Goal: Task Accomplishment & Management: Complete application form

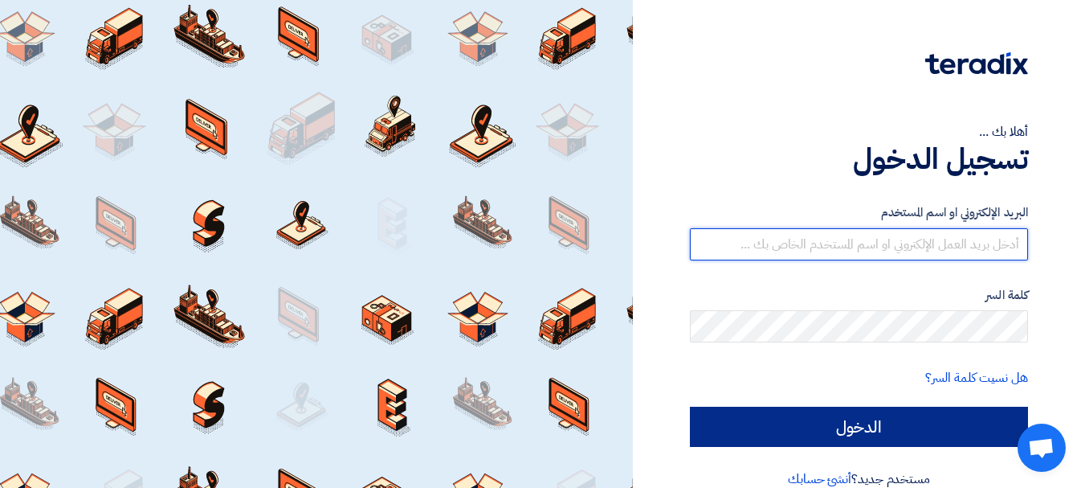
type input "[PERSON_NAME][EMAIL_ADDRESS][PERSON_NAME][DOMAIN_NAME]"
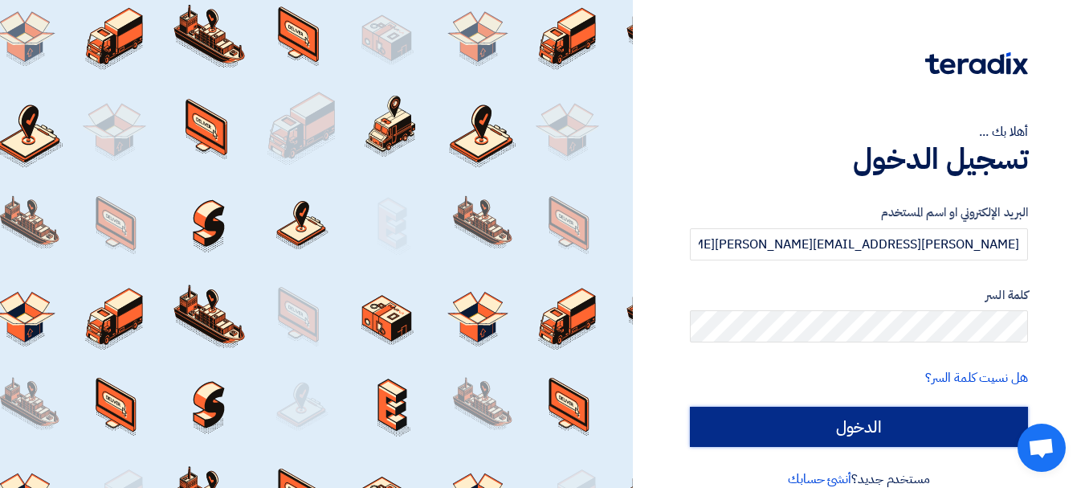
click at [774, 418] on input "الدخول" at bounding box center [859, 426] width 338 height 40
type input "Sign in"
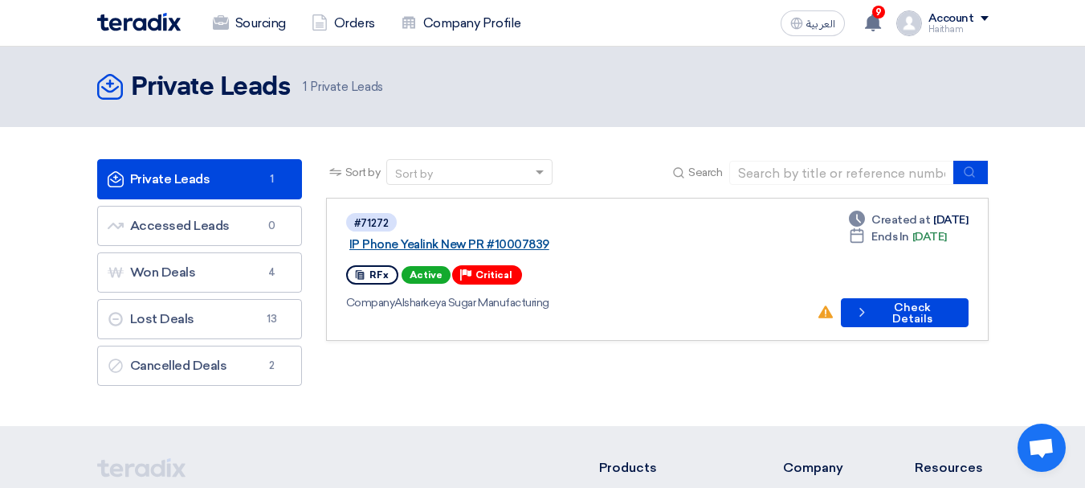
click at [569, 237] on link "IP Phone Yealink New PR #10007839" at bounding box center [550, 244] width 402 height 14
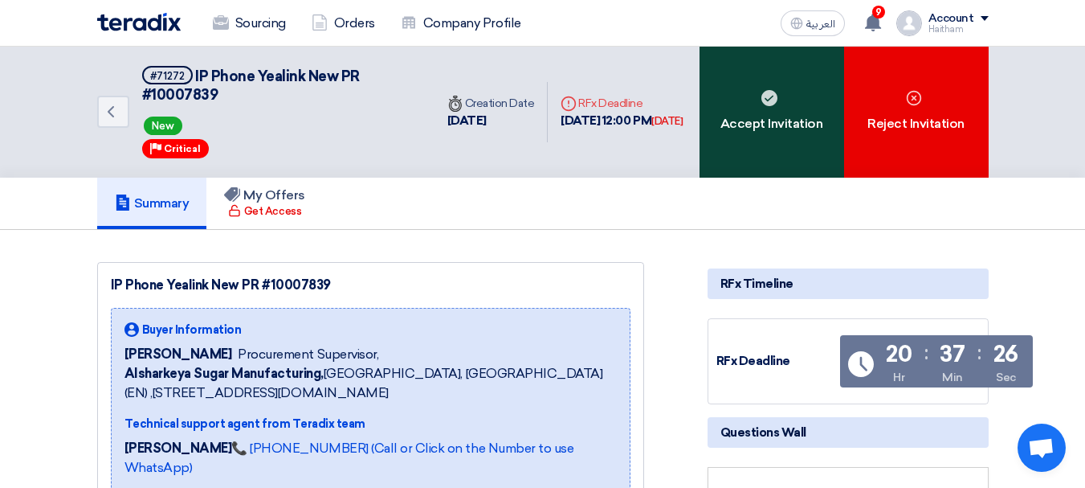
click at [763, 157] on div "Accept Invitation" at bounding box center [772, 112] width 145 height 131
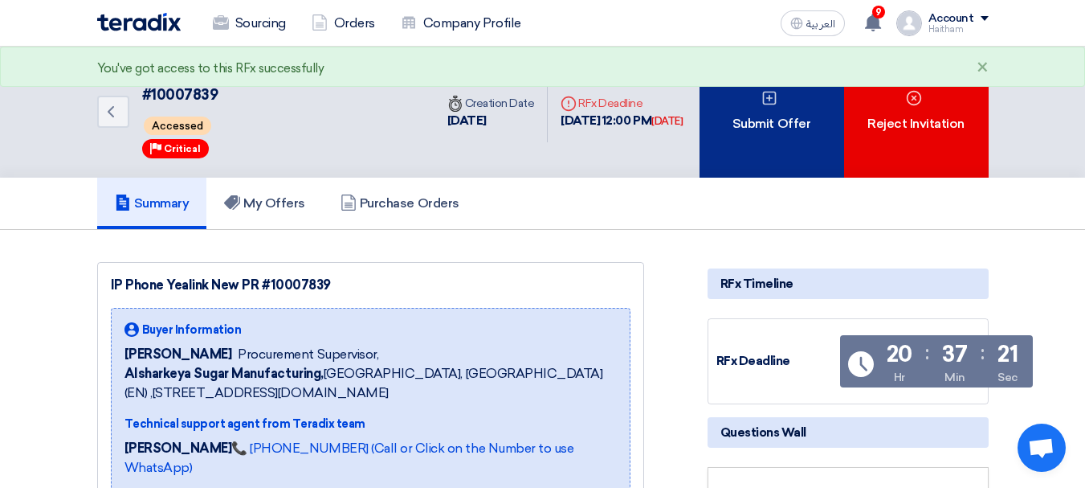
click at [746, 159] on div "Submit Offer" at bounding box center [772, 112] width 145 height 131
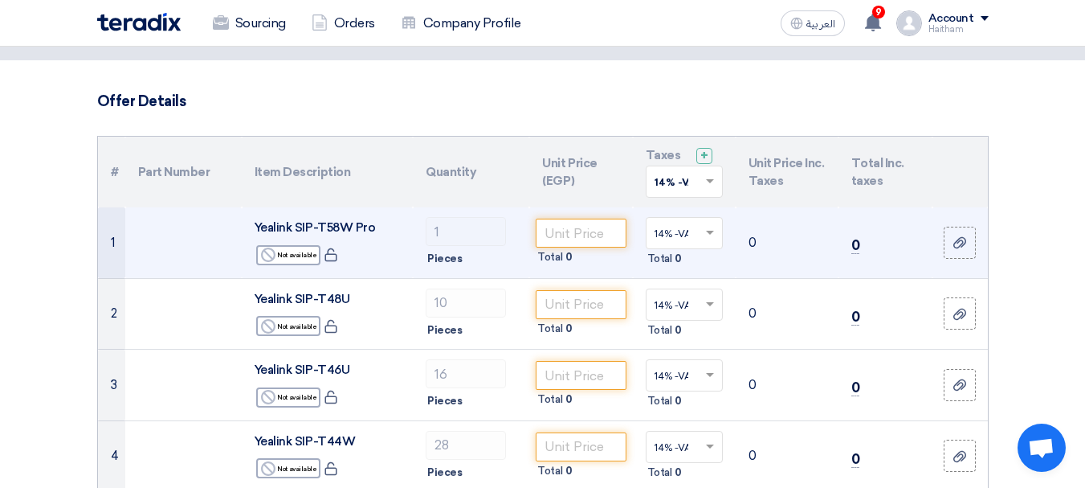
scroll to position [161, 0]
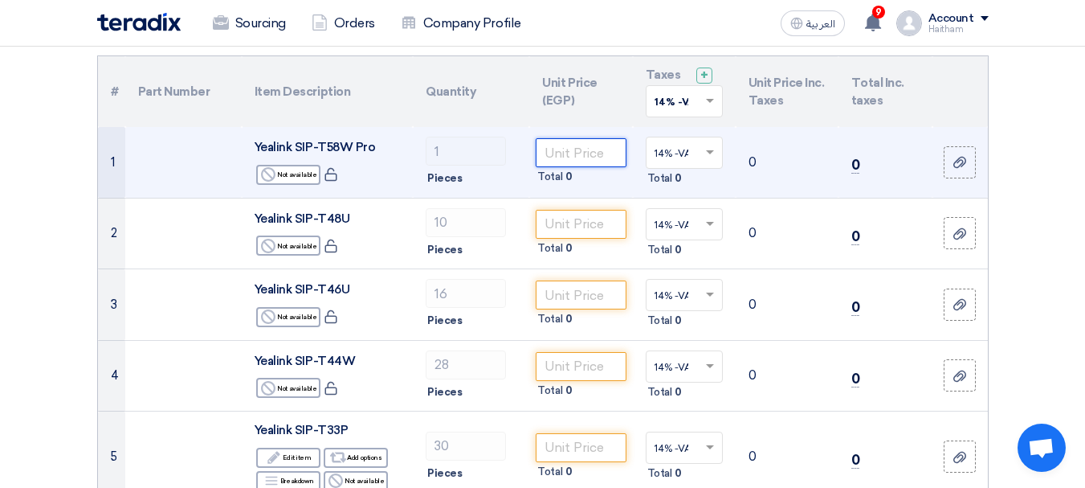
click at [548, 154] on input "number" at bounding box center [581, 152] width 90 height 29
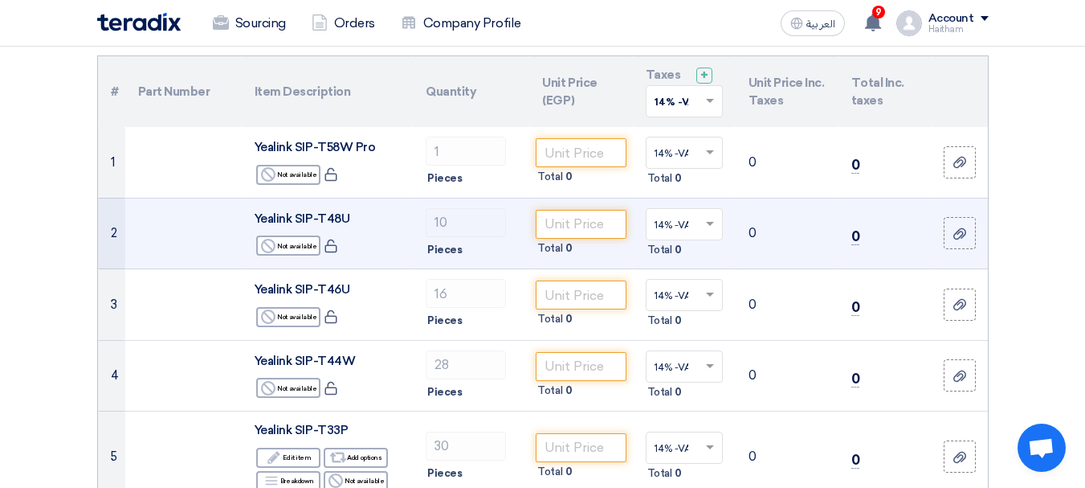
click at [592, 198] on td "Total 0" at bounding box center [580, 233] width 103 height 71
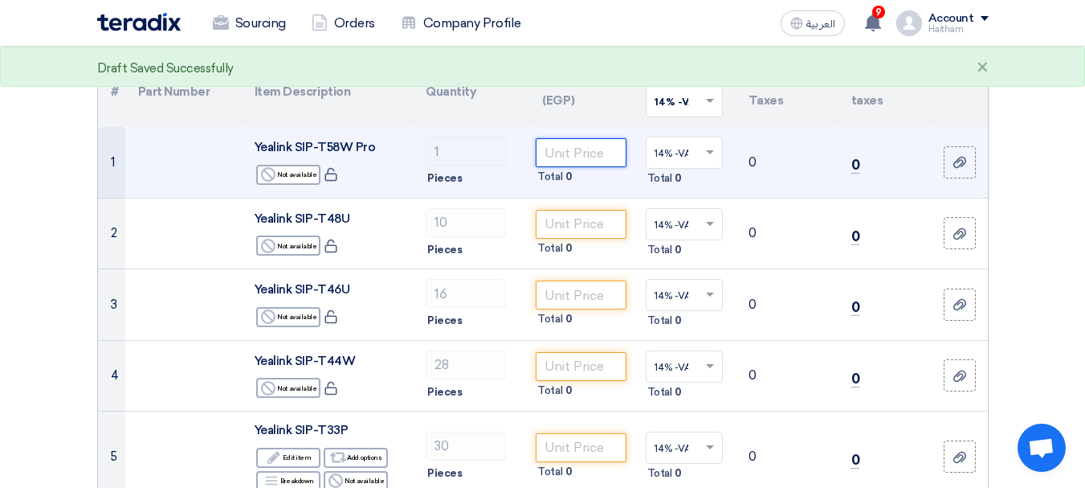
click at [574, 157] on input "number" at bounding box center [581, 152] width 90 height 29
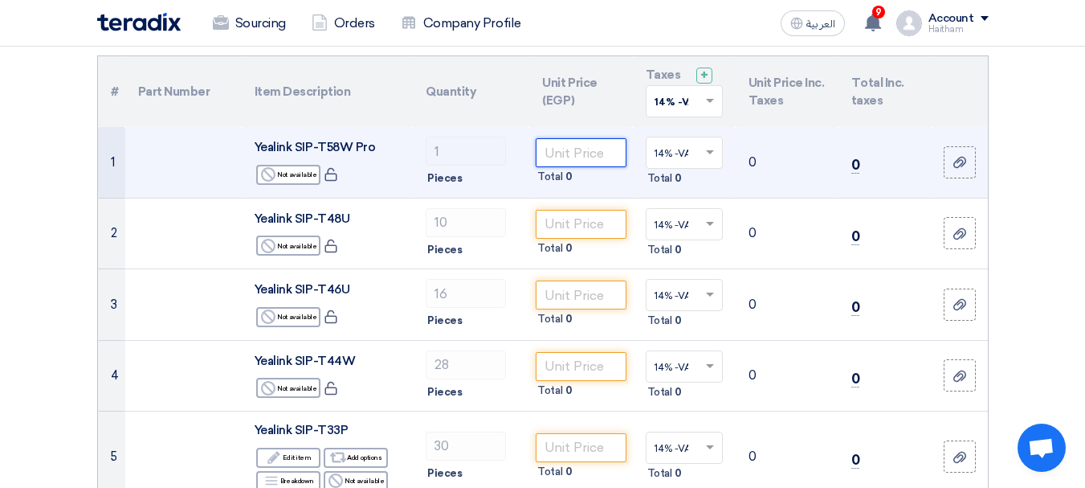
paste input "17136.04651"
type input "17136.04651"
click at [584, 194] on td "17136.04651 Total 17,136.05" at bounding box center [580, 162] width 103 height 71
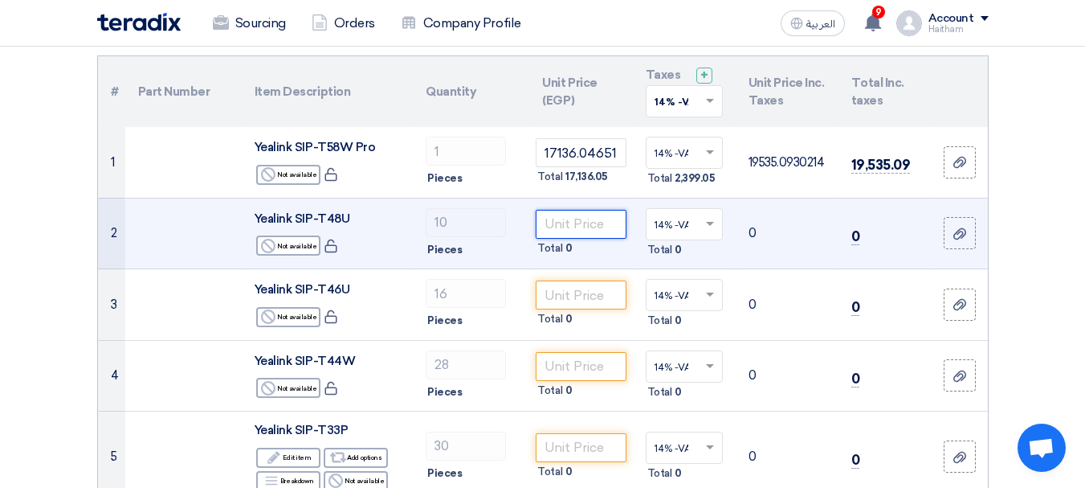
click at [584, 224] on input "number" at bounding box center [581, 224] width 90 height 29
paste input "12367.44186"
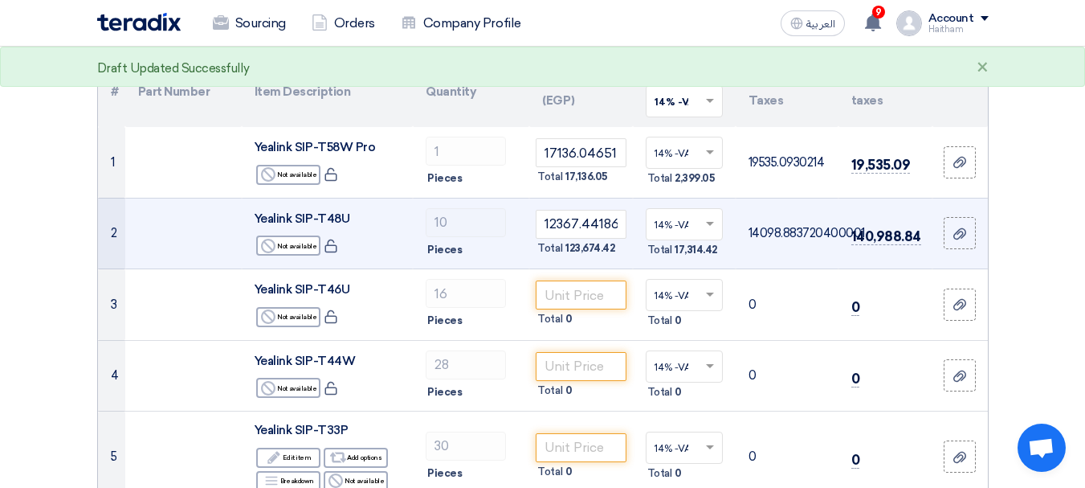
click at [569, 263] on td "12367.44186 Total 123,674.42" at bounding box center [580, 233] width 103 height 71
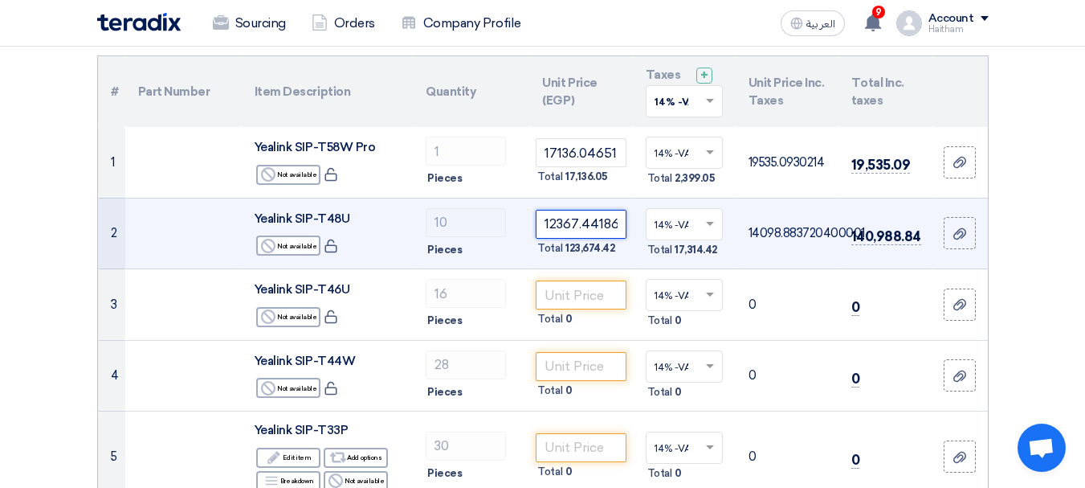
drag, startPoint x: 598, startPoint y: 225, endPoint x: 659, endPoint y: 233, distance: 60.8
click at [659, 233] on tr "2 Yealink SIP-T48U Reject Not available 10 ×" at bounding box center [543, 233] width 890 height 71
click at [584, 220] on input "12367.44186" at bounding box center [581, 224] width 90 height 29
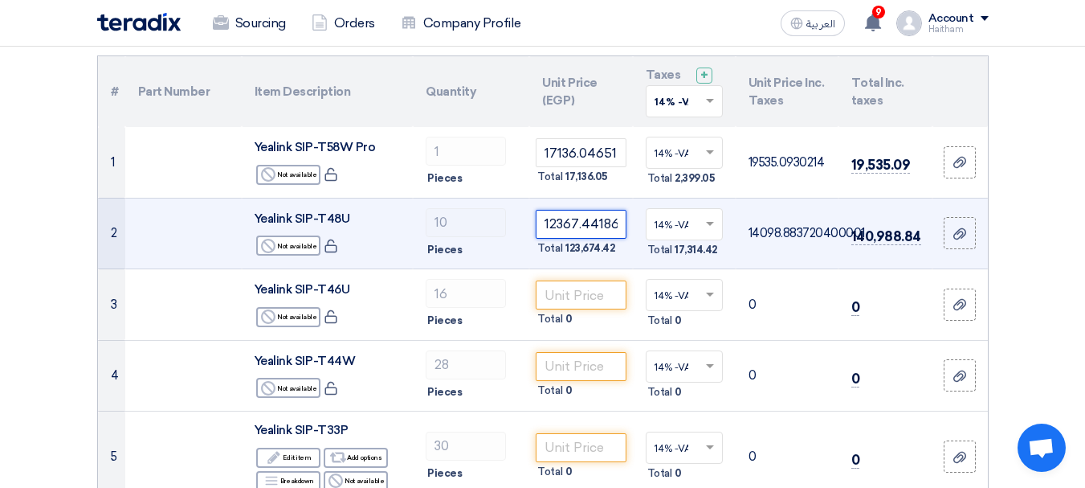
paste input "number"
type input "12367.44"
click at [624, 252] on div "Total 123,674.4" at bounding box center [581, 248] width 90 height 19
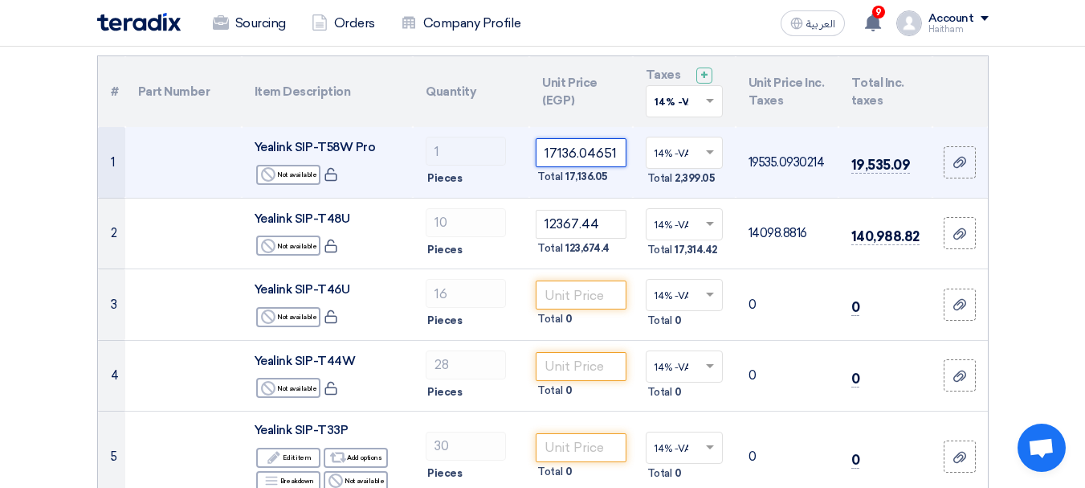
click at [588, 162] on input "17136.04651" at bounding box center [581, 152] width 90 height 29
paste input "5"
type input "17136.05"
click at [621, 187] on td "17136.05 Total 17,136.05" at bounding box center [580, 162] width 103 height 71
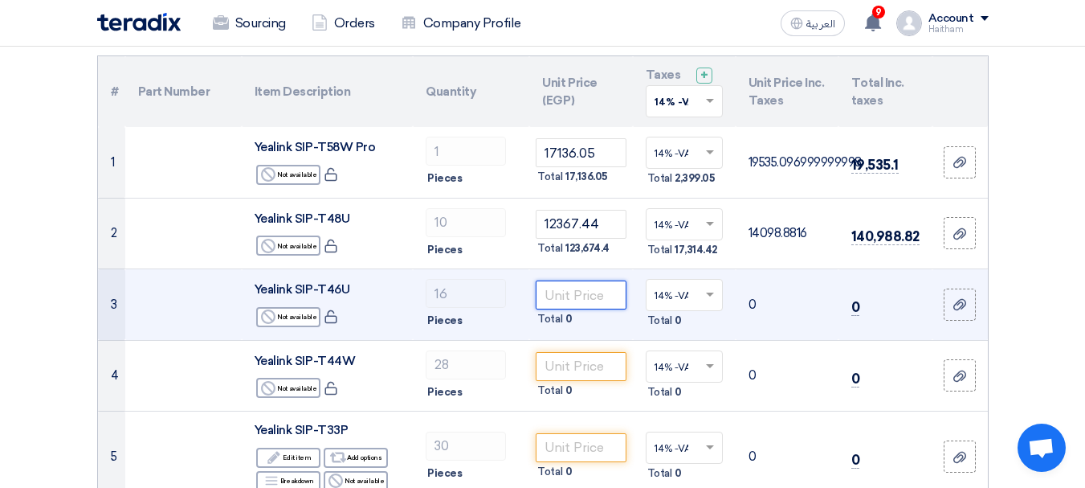
click at [582, 295] on input "number" at bounding box center [581, 294] width 90 height 29
paste input "8041.11"
type input "8041.11"
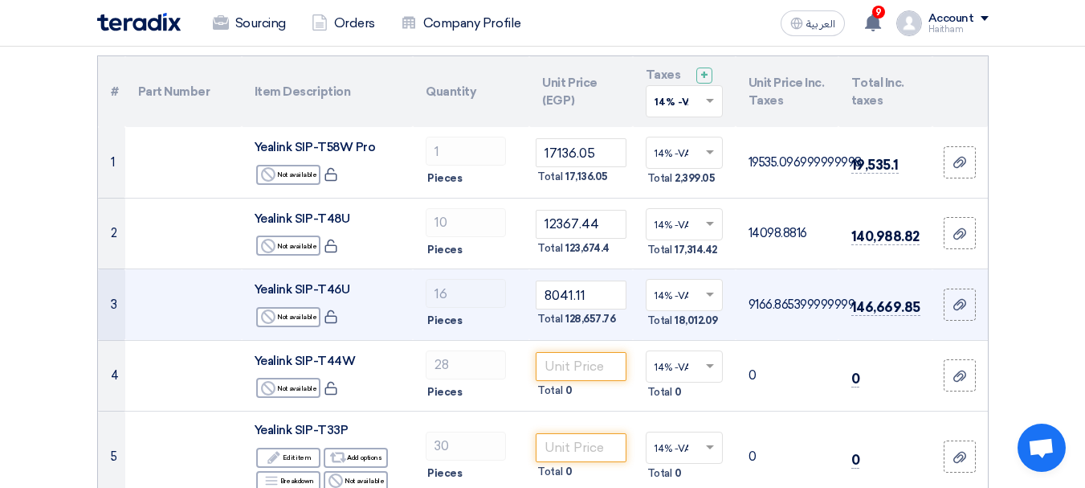
click at [633, 330] on td "14% -VAT × Total 18,012.09" at bounding box center [684, 304] width 103 height 71
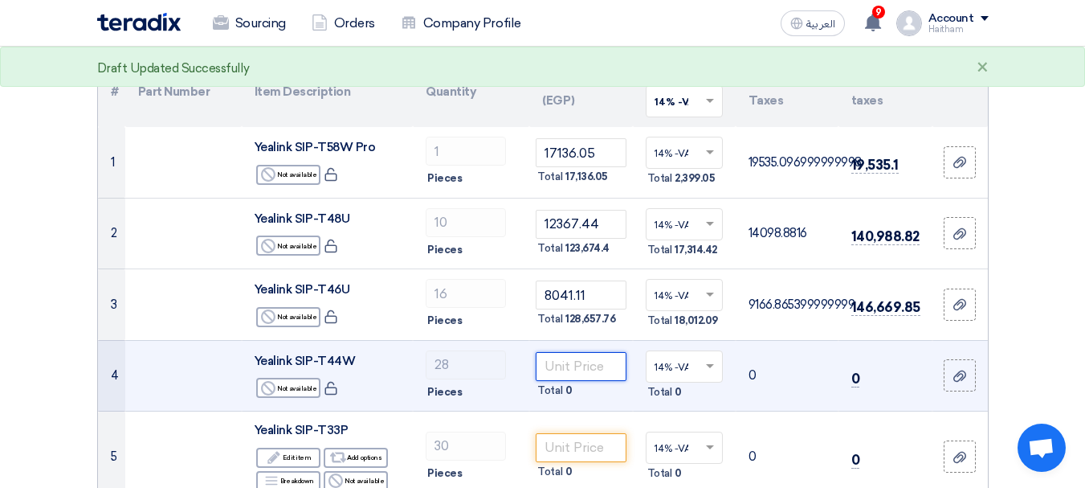
click at [574, 366] on input "number" at bounding box center [581, 366] width 90 height 29
paste input "6201.22"
type input "6201.22"
click at [591, 405] on td "6201.22 Total 173,634.16" at bounding box center [580, 375] width 103 height 71
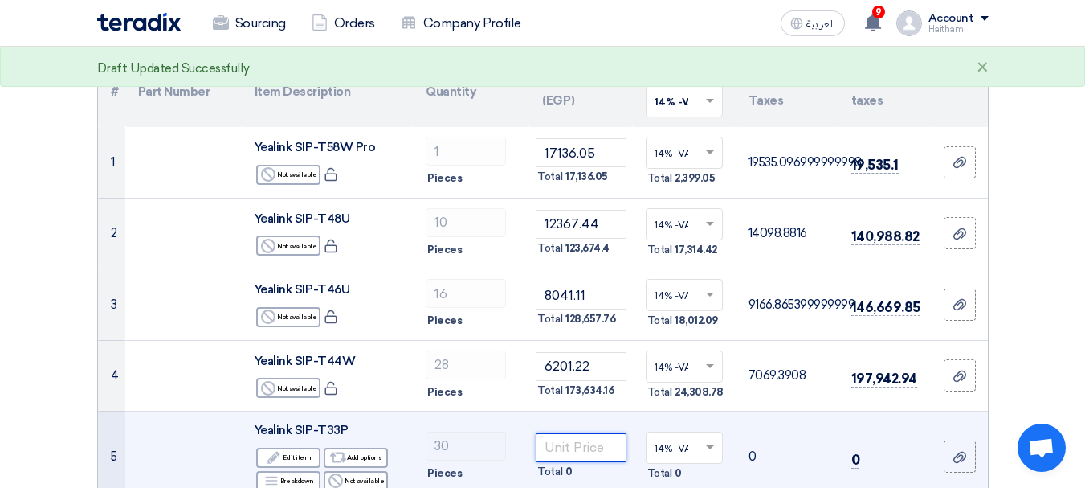
click at [577, 441] on input "number" at bounding box center [581, 447] width 90 height 29
paste input "2945.53"
type input "2945.53"
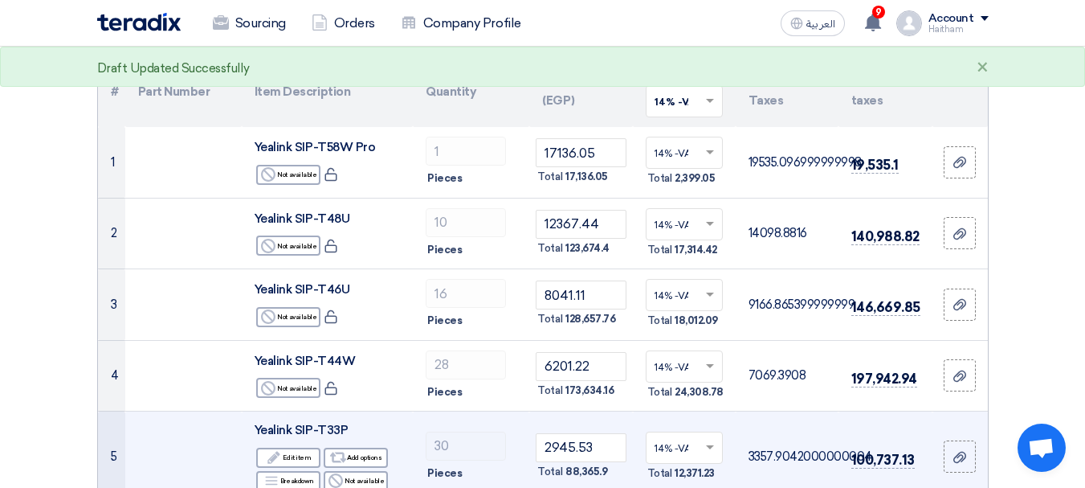
click at [510, 418] on td "30 Pieces" at bounding box center [471, 456] width 116 height 91
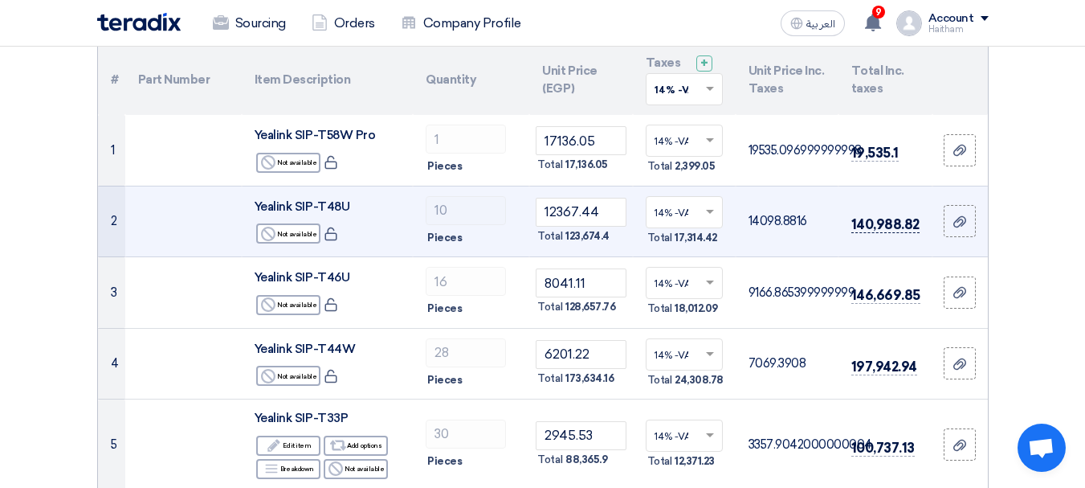
scroll to position [80, 0]
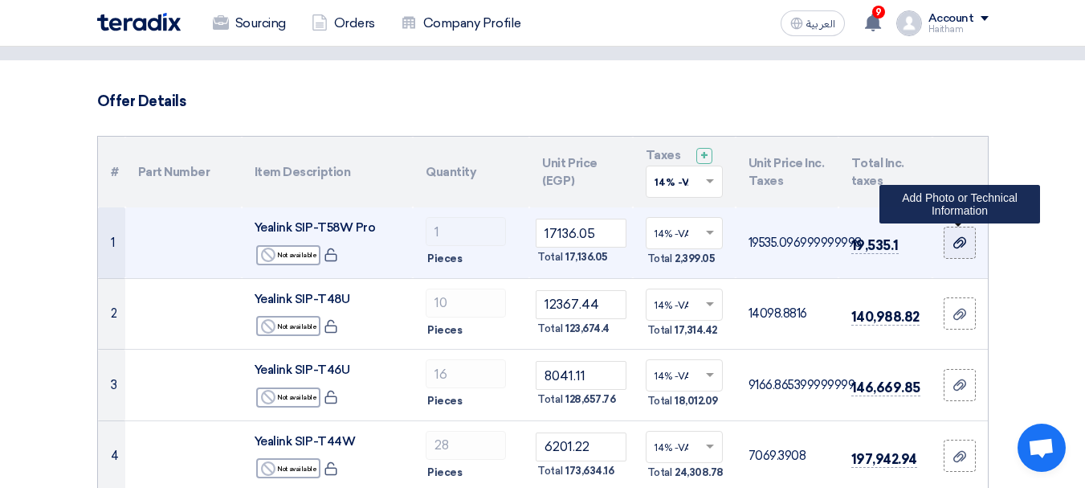
click at [959, 237] on icon at bounding box center [959, 242] width 13 height 13
click at [0, 0] on input "file" at bounding box center [0, 0] width 0 height 0
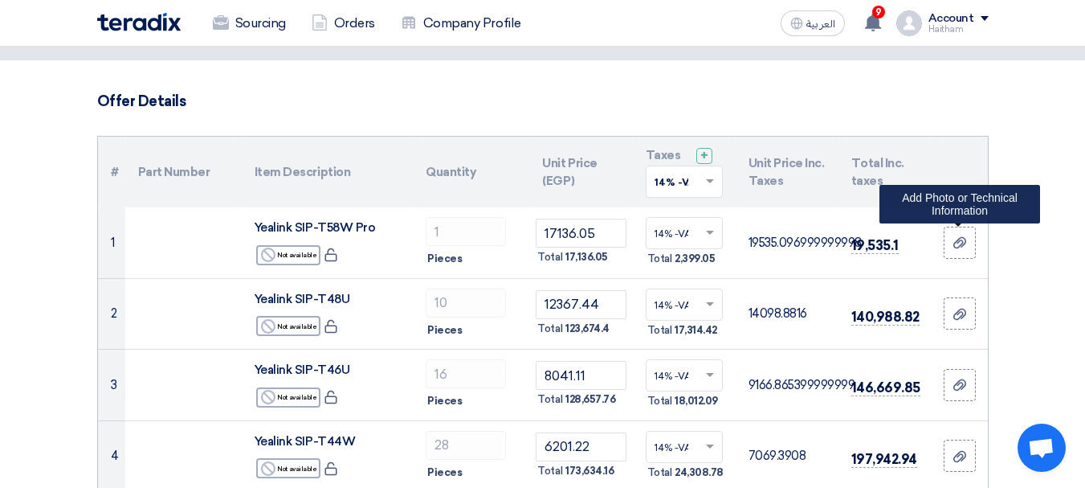
drag, startPoint x: 951, startPoint y: 252, endPoint x: 1040, endPoint y: 234, distance: 91.1
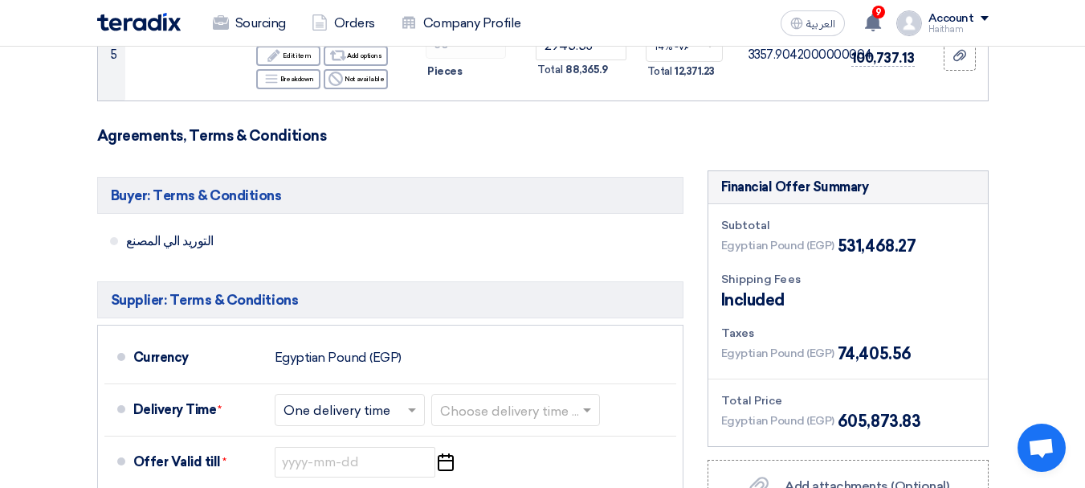
scroll to position [643, 0]
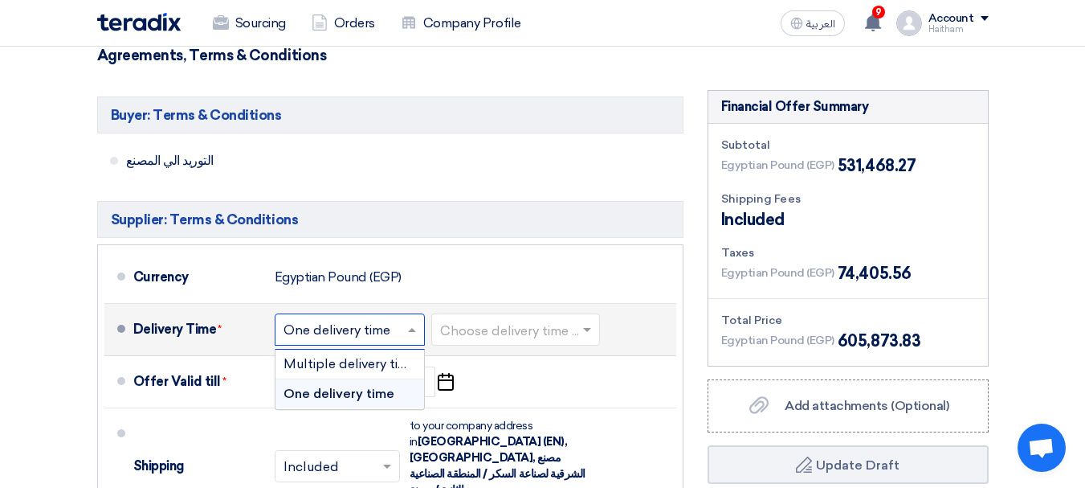
click at [387, 329] on input "text" at bounding box center [351, 330] width 134 height 23
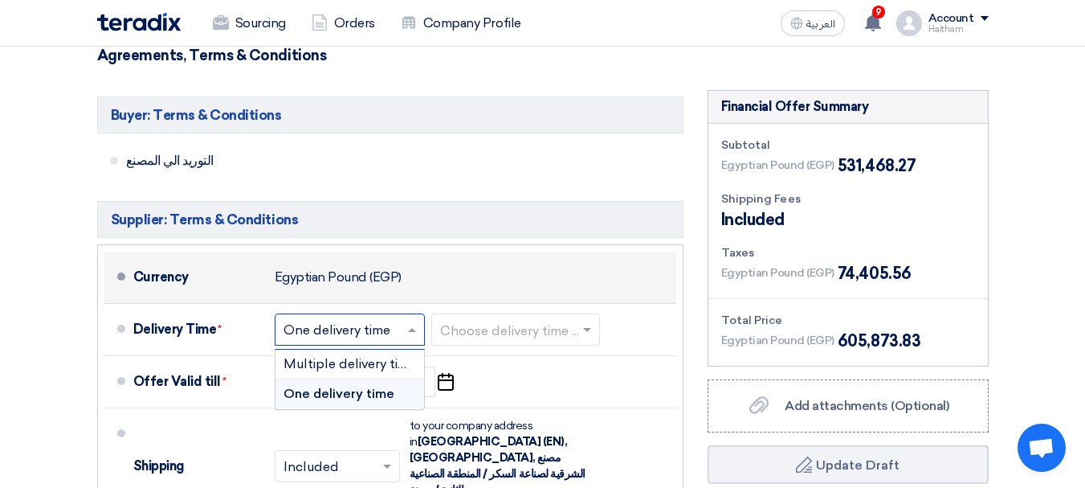
click at [460, 274] on div "Currency Egyptian Pound (EGP)" at bounding box center [401, 277] width 537 height 39
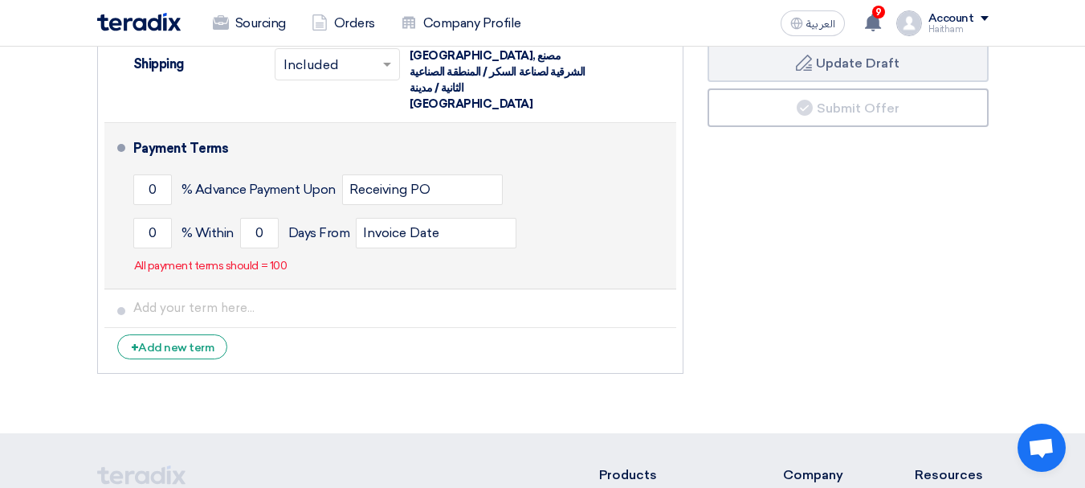
scroll to position [1125, 0]
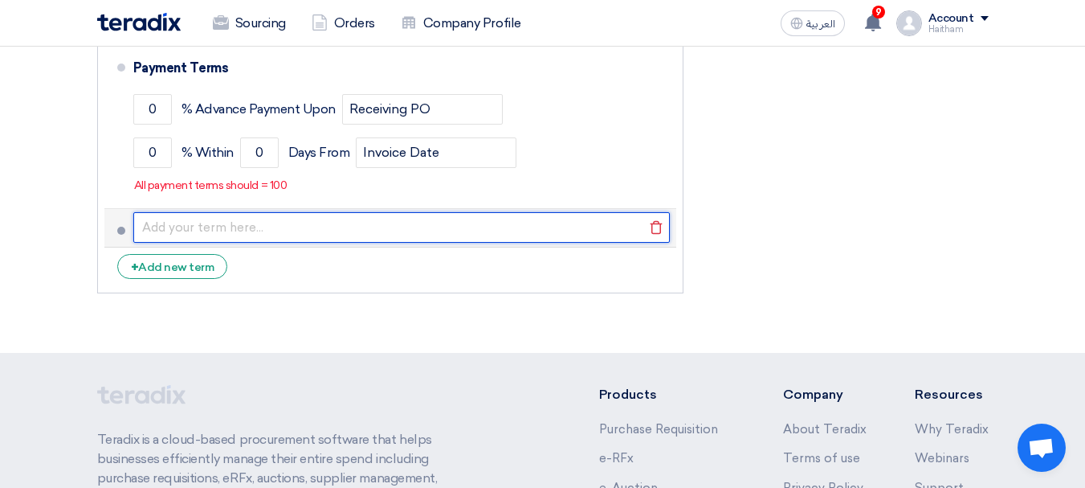
click at [208, 212] on input "text" at bounding box center [401, 227] width 537 height 31
click at [154, 212] on input "text" at bounding box center [401, 227] width 537 height 31
type input "s"
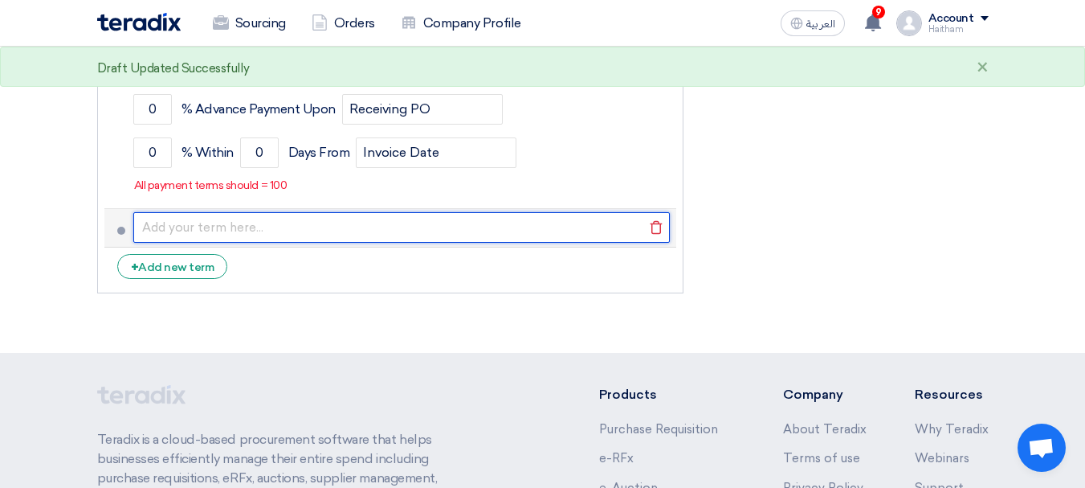
click at [249, 212] on input "text" at bounding box center [401, 227] width 537 height 31
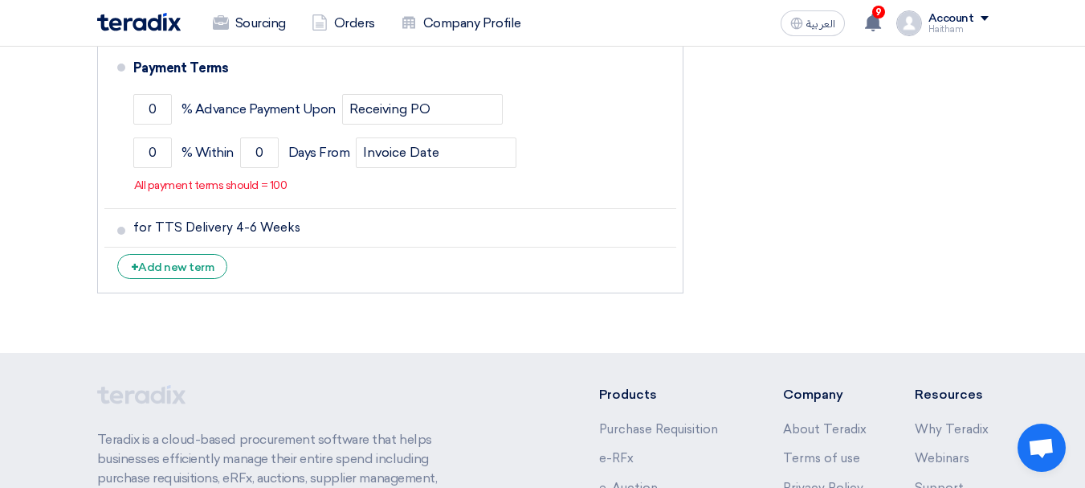
click at [215, 254] on div "+ Add new term" at bounding box center [172, 266] width 111 height 25
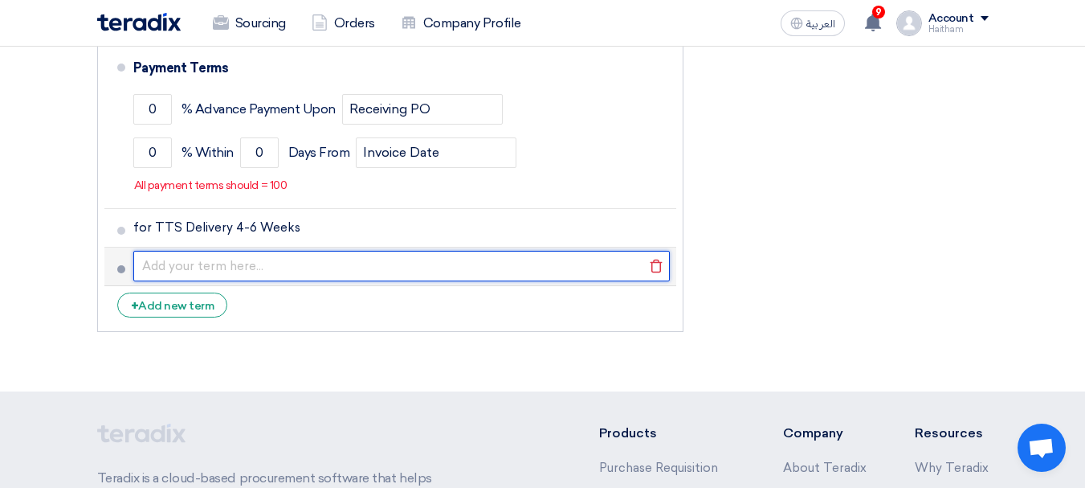
click at [251, 251] on input "text" at bounding box center [401, 266] width 537 height 31
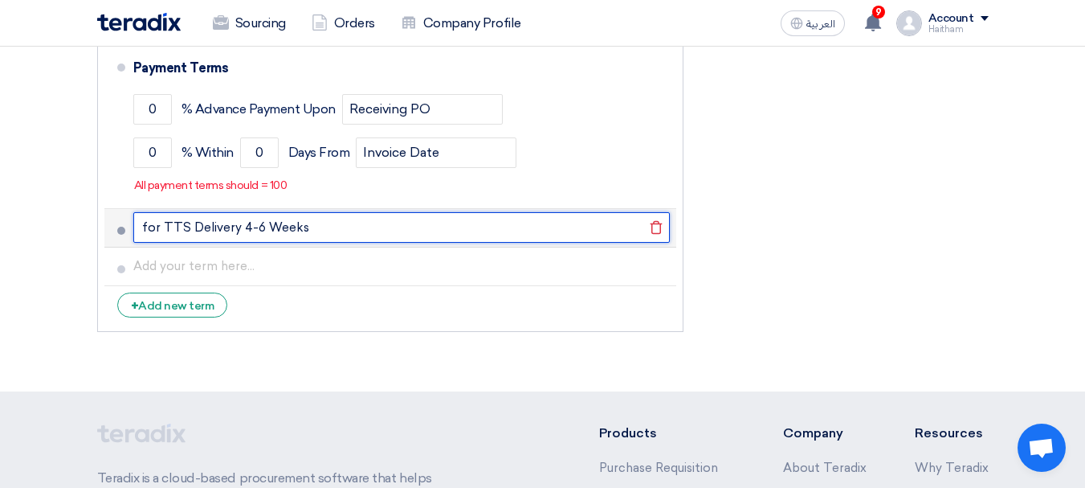
click at [201, 212] on input "for TTS Delivery 4-6 Weeks" at bounding box center [401, 227] width 537 height 31
paste input "SIP-T58W Pro – 4–6 weeks lead time SIP-T48U – 4–6 weeks lead time SIP-T46U – In…"
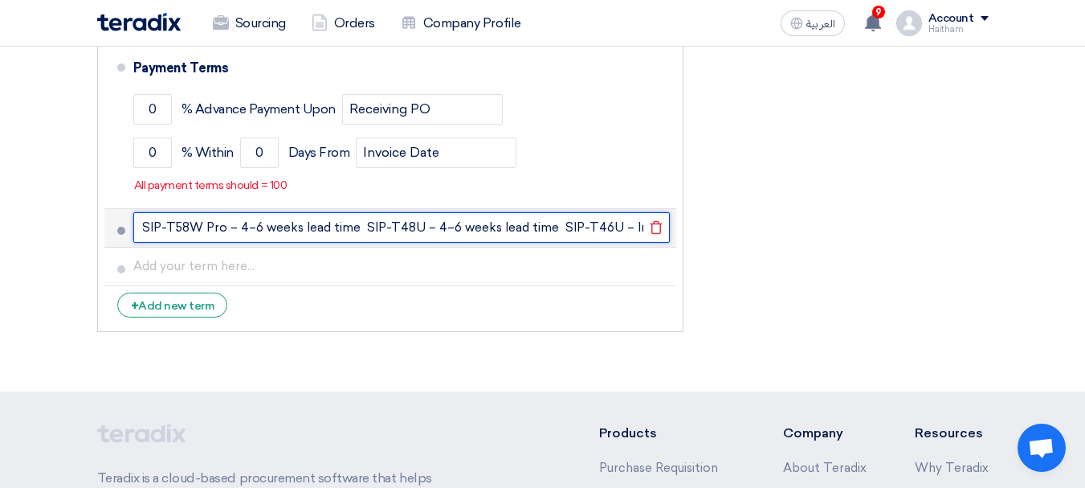
scroll to position [0, 657]
type input "SIP-T58W Pro – 4–6 weeks lead time SIP-T48U – 4–6 weeks lead time SIP-T46U – In…"
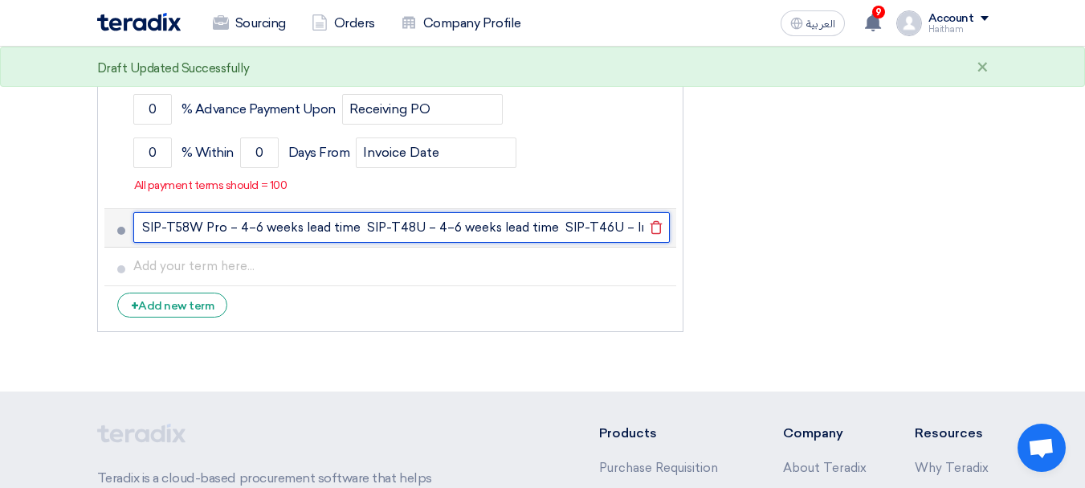
click at [336, 212] on input "SIP-T58W Pro – 4–6 weeks lead time SIP-T48U – 4–6 weeks lead time SIP-T46U – In…" at bounding box center [401, 227] width 537 height 31
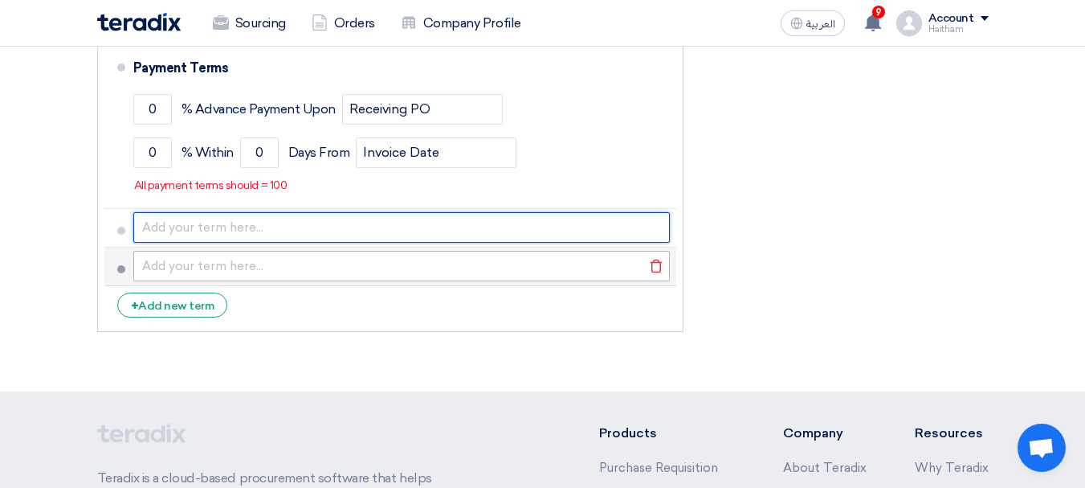
paste input "SIP-T58W Pro – 4–6 weeks lead time"
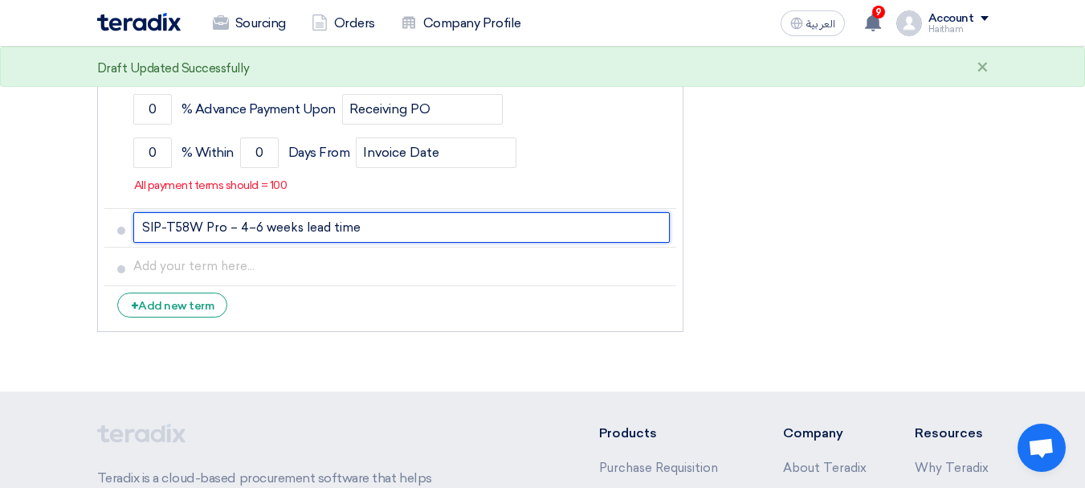
type input "SIP-T58W Pro – 4–6 weeks lead time"
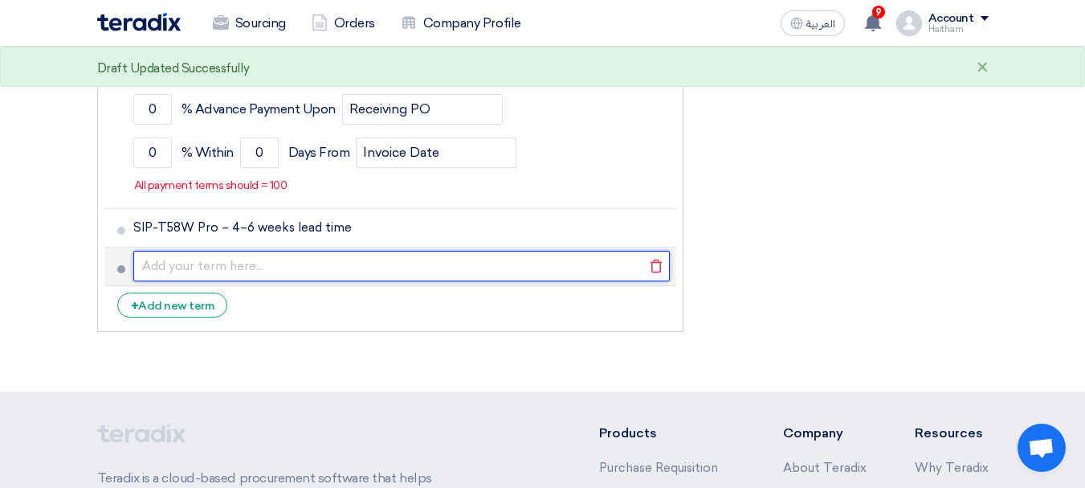
click at [239, 251] on input "text" at bounding box center [401, 266] width 537 height 31
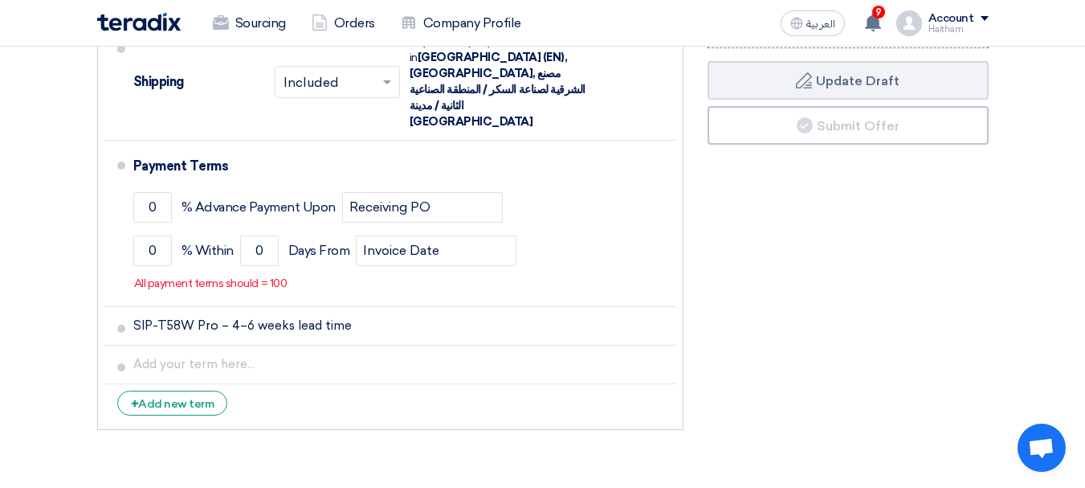
scroll to position [1044, 0]
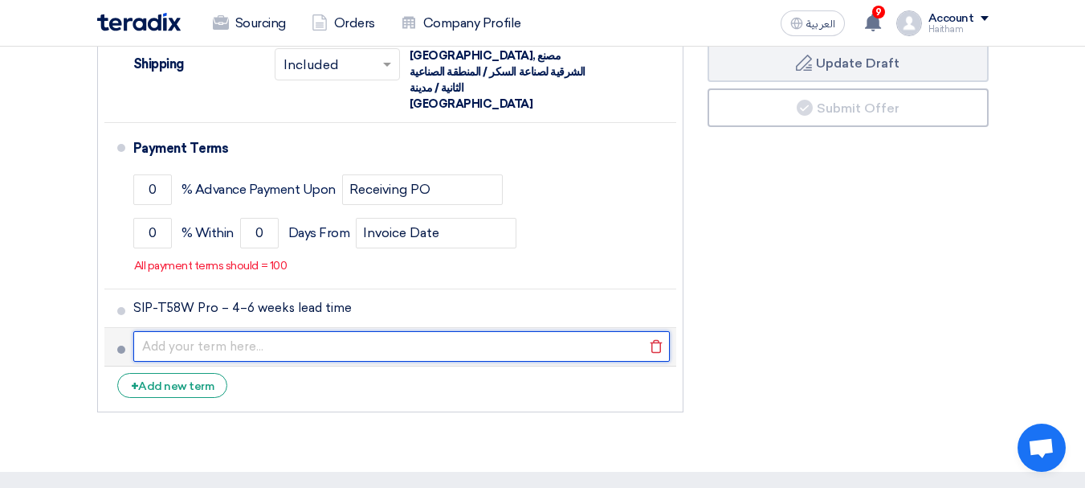
click at [207, 331] on input "text" at bounding box center [401, 346] width 537 height 31
paste input "SIP-T48U – 4–6 weeks lead time"
type input "SIP-T48U – 4–6 weeks lead time"
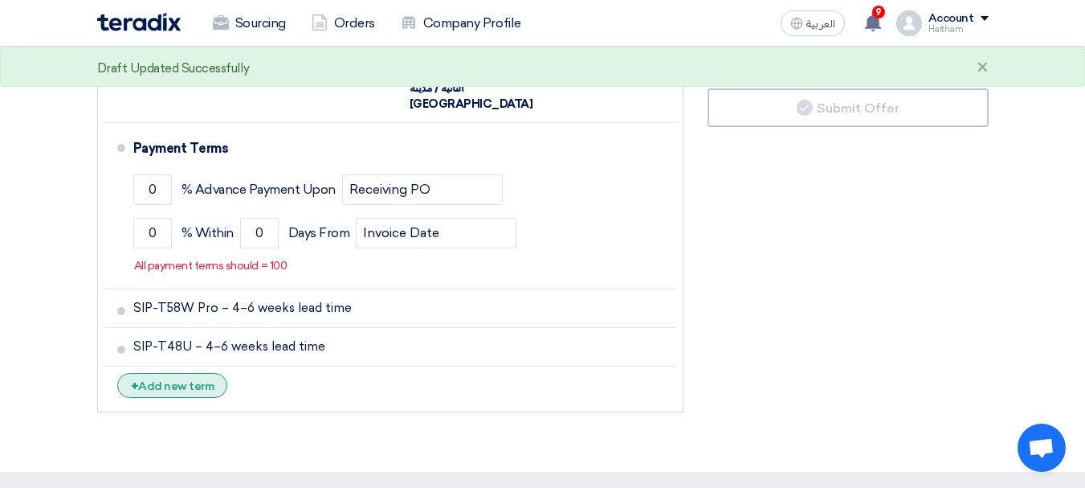
click at [156, 373] on div "+ Add new term" at bounding box center [172, 385] width 111 height 25
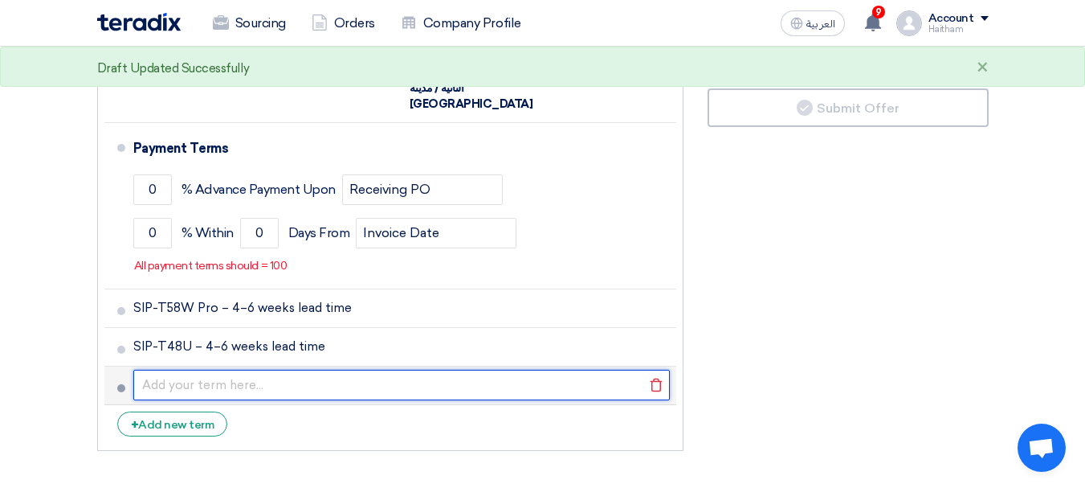
click at [206, 369] on input "text" at bounding box center [401, 384] width 537 height 31
paste input "SIP-T46U – In stock, subject to prior sale"
type input "SIP-T46U – In stock, subject to prior sale"
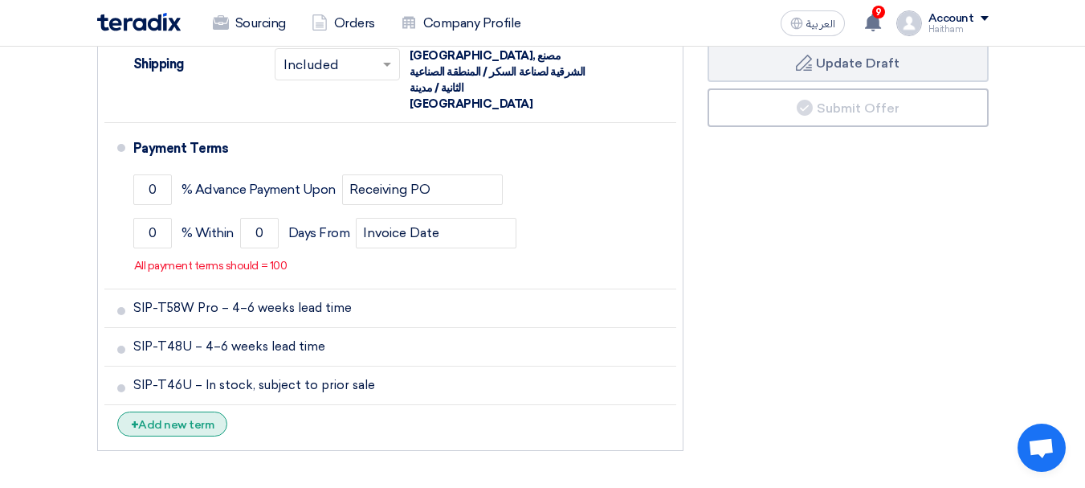
click at [186, 411] on div "+ Add new term" at bounding box center [172, 423] width 111 height 25
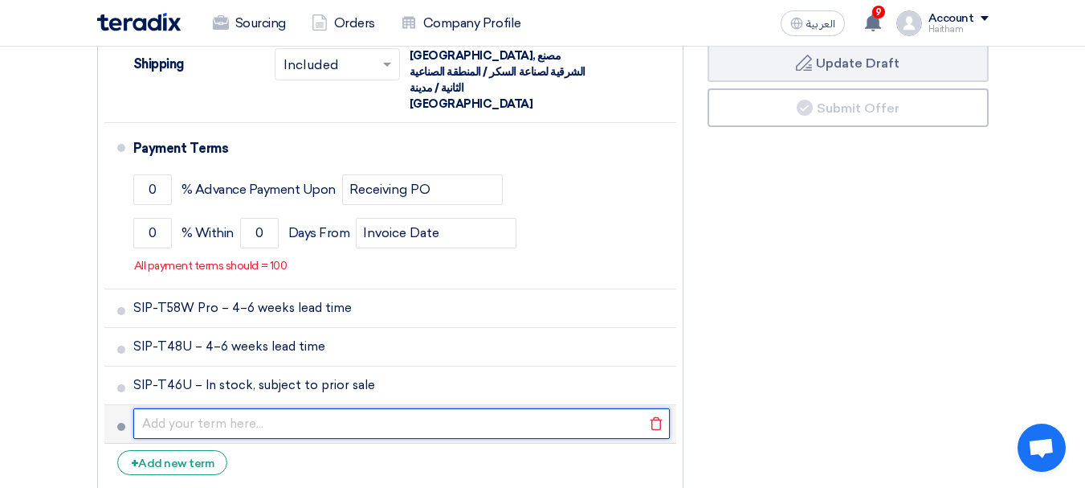
click at [195, 408] on input "text" at bounding box center [401, 423] width 537 height 31
paste input "SIP-T44W – 7 units in stock, 21 units in 8–10 weeks"
type input "SIP-T44W – 7 units in stock, 21 units in 8–10 weeks"
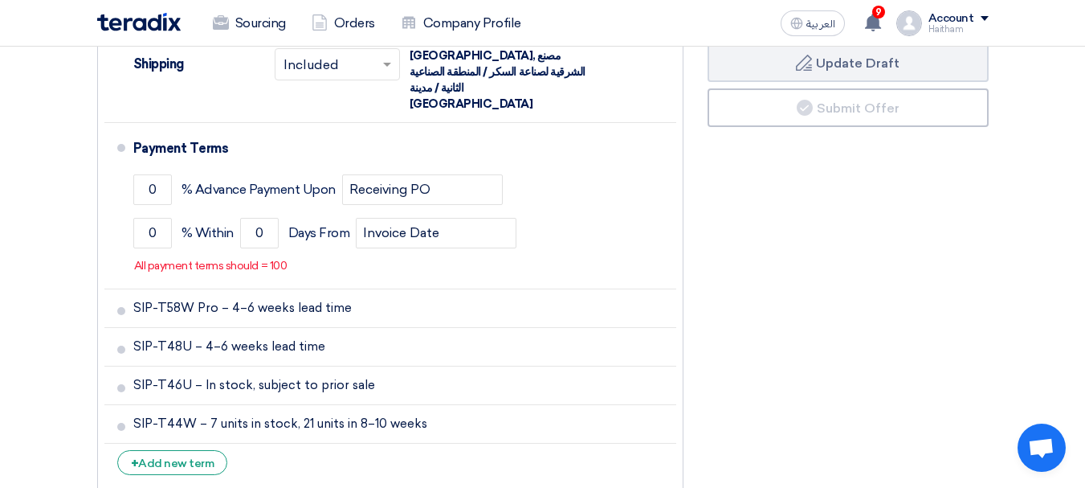
click at [770, 402] on div "Financial Offer Summary Subtotal Egyptian Pound (EGP) 531,468.27 Shipping Fees" at bounding box center [848, 92] width 305 height 809
click at [180, 450] on div "+ Add new term" at bounding box center [172, 462] width 111 height 25
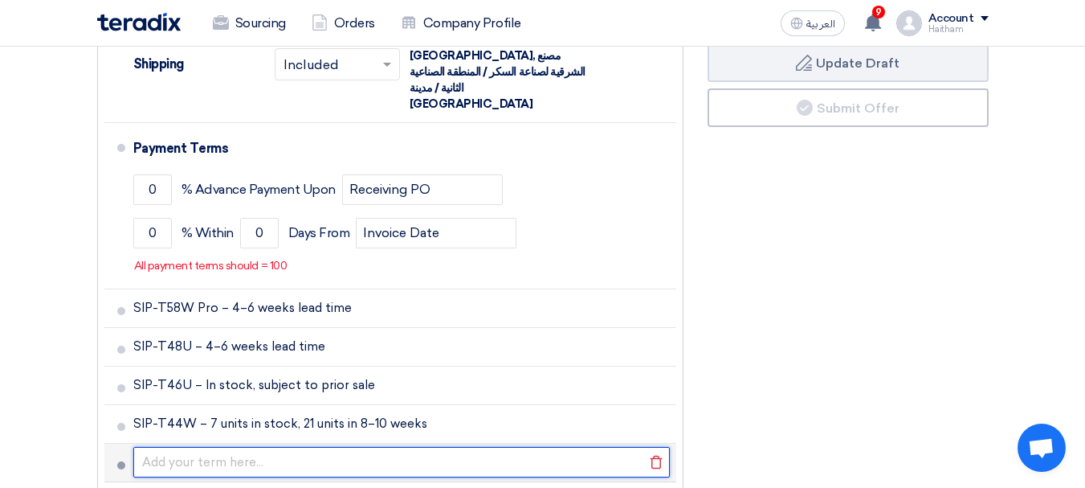
click at [224, 447] on input "text" at bounding box center [401, 462] width 537 height 31
paste input "SIP-T33P – In stock, subject to prior sale"
type input "SIP-T33P – In stock, subject to prior sale"
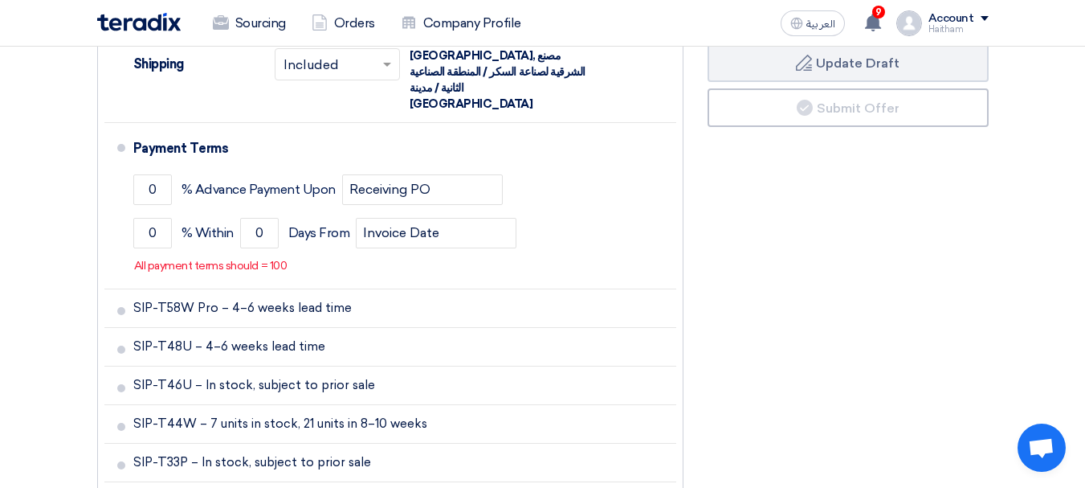
click at [798, 399] on div "Financial Offer Summary Subtotal Egyptian Pound (EGP) 531,468.27 Shipping Fees" at bounding box center [848, 111] width 305 height 847
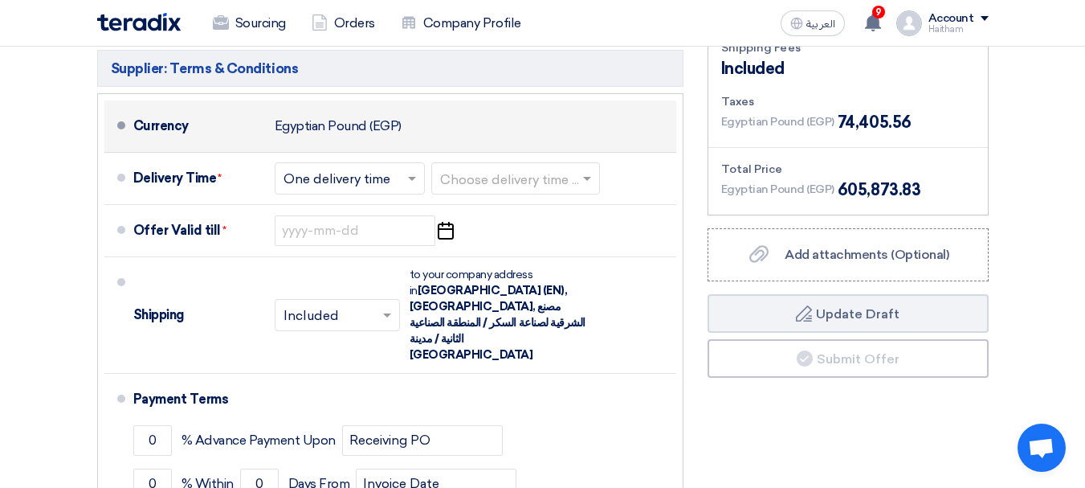
scroll to position [803, 0]
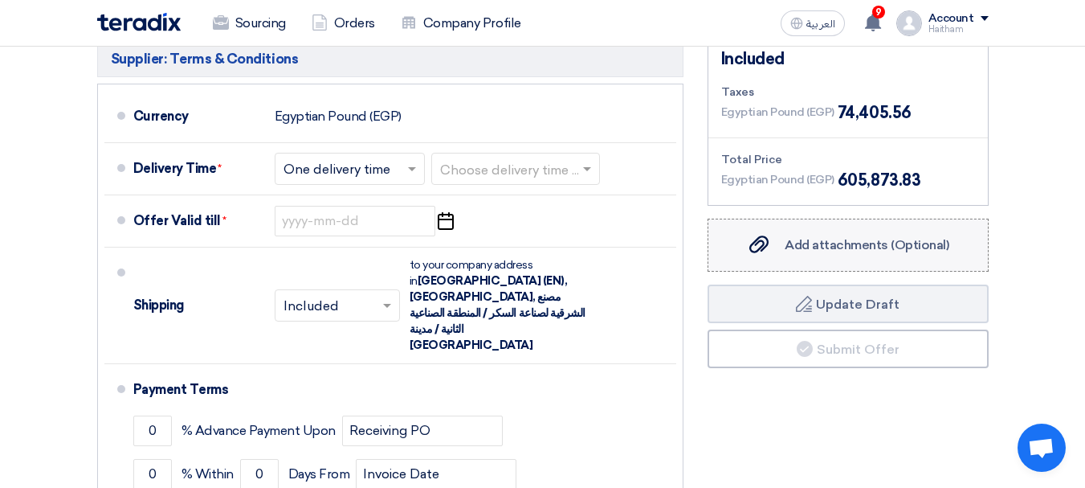
click at [798, 242] on span "Add attachments (Optional)" at bounding box center [867, 244] width 165 height 15
click at [0, 0] on input "Add attachments (Optional) Add attachments (Optional)" at bounding box center [0, 0] width 0 height 0
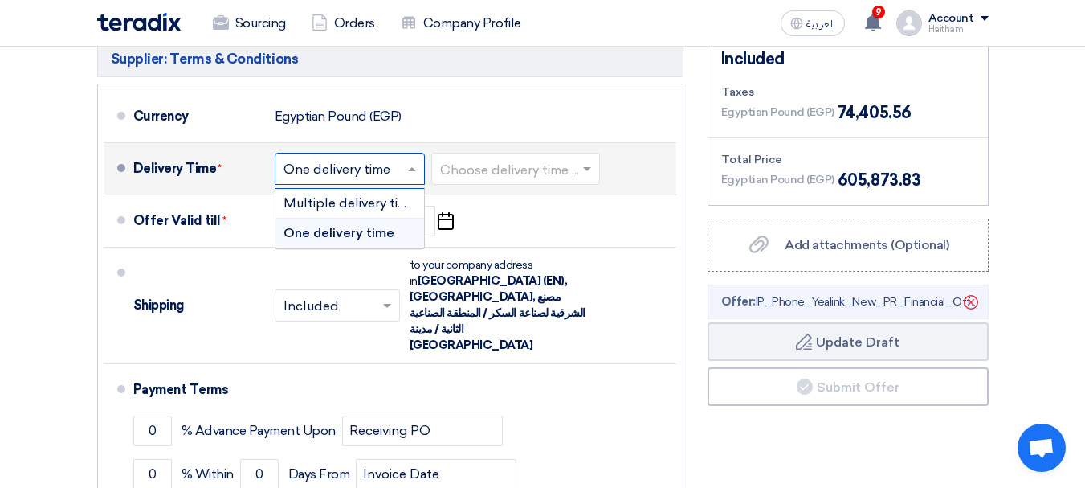
click at [329, 163] on input "text" at bounding box center [351, 169] width 134 height 23
click at [345, 194] on div "Multiple delivery times" at bounding box center [350, 204] width 149 height 30
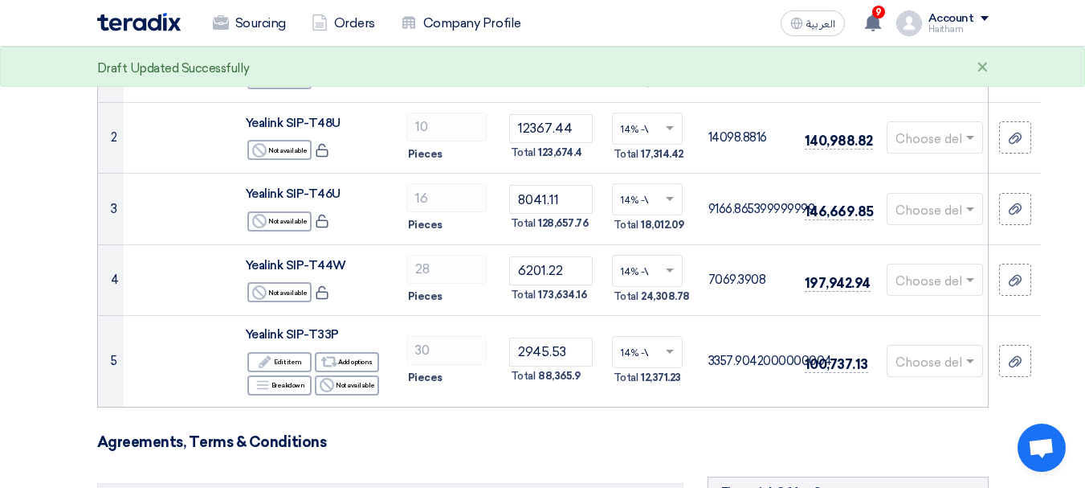
scroll to position [161, 0]
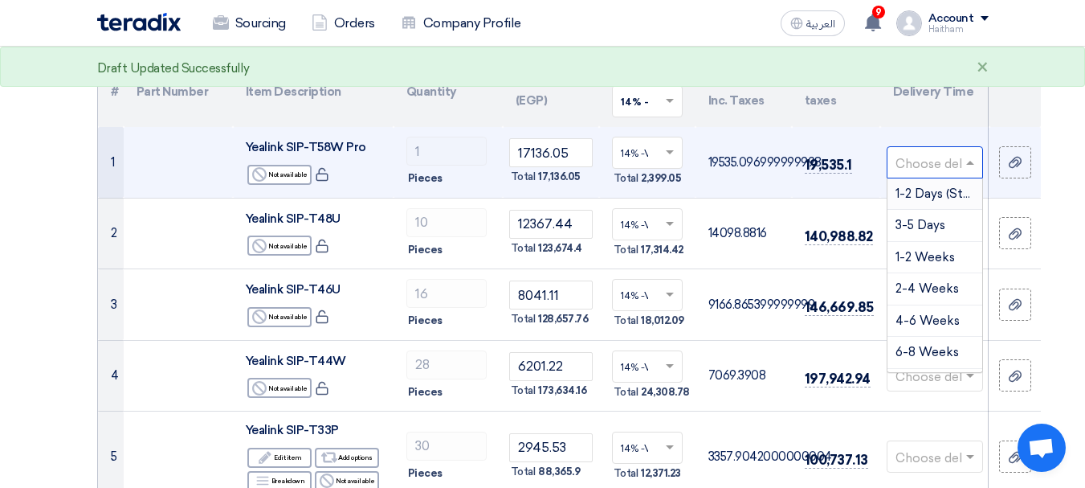
click at [958, 169] on div at bounding box center [935, 162] width 95 height 27
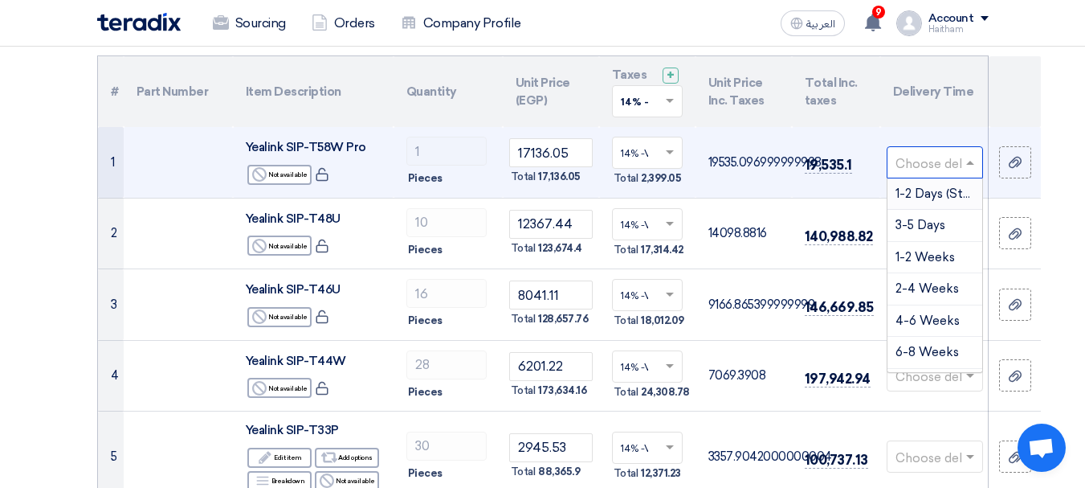
click at [958, 169] on div at bounding box center [935, 162] width 95 height 27
click at [931, 320] on span "4-6 Weeks" at bounding box center [928, 320] width 64 height 14
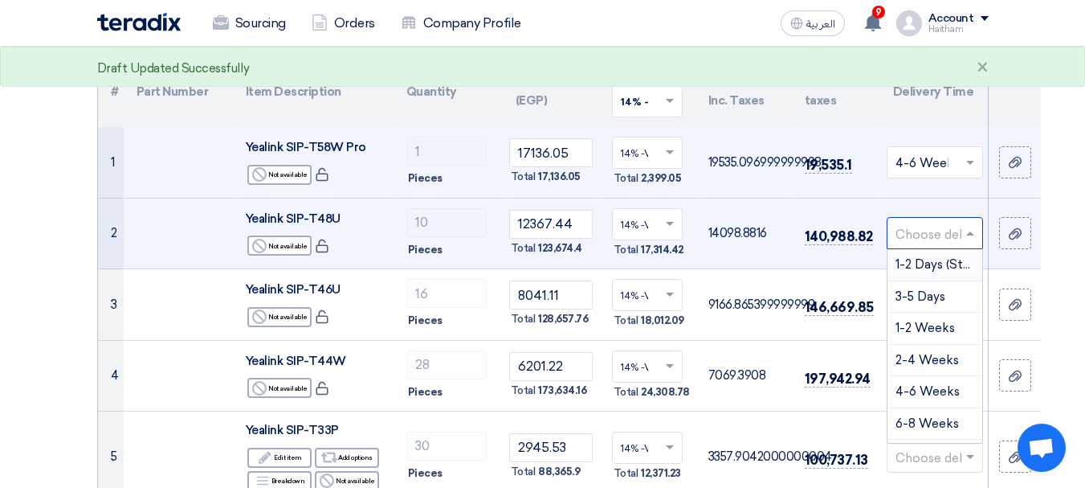
click at [912, 237] on input "text" at bounding box center [927, 235] width 63 height 27
click at [917, 384] on span "4-6 Weeks" at bounding box center [928, 391] width 64 height 14
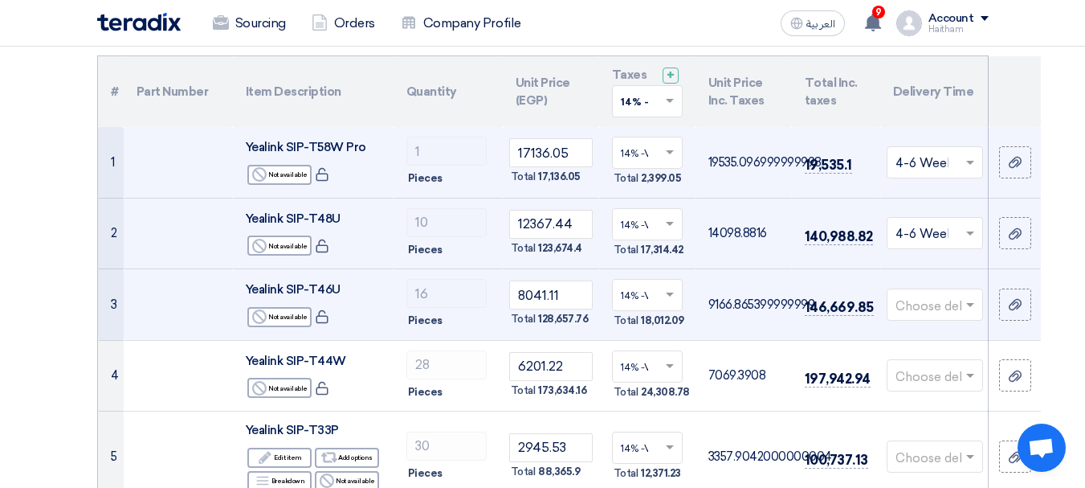
click at [915, 306] on input "text" at bounding box center [927, 305] width 63 height 27
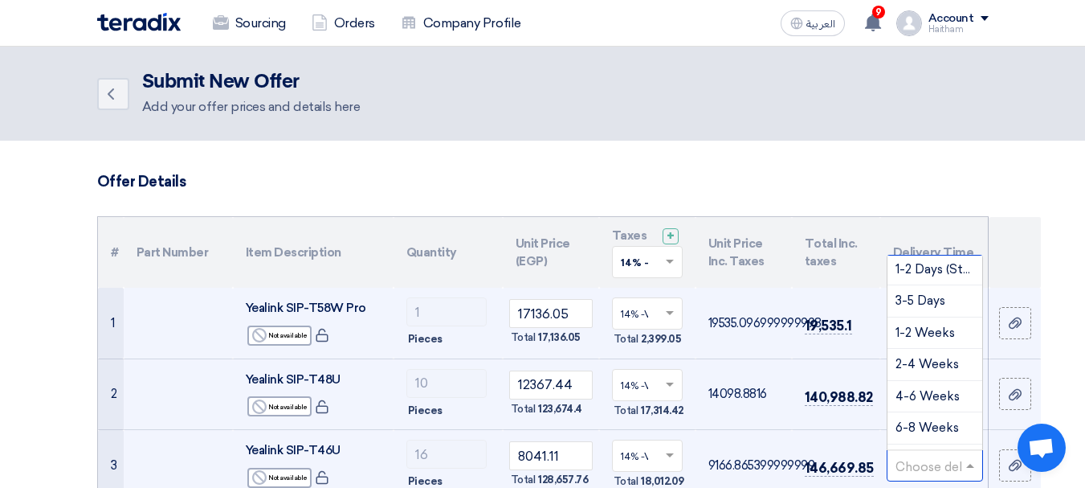
scroll to position [0, 0]
click at [929, 305] on span "3-5 Days" at bounding box center [921, 302] width 50 height 14
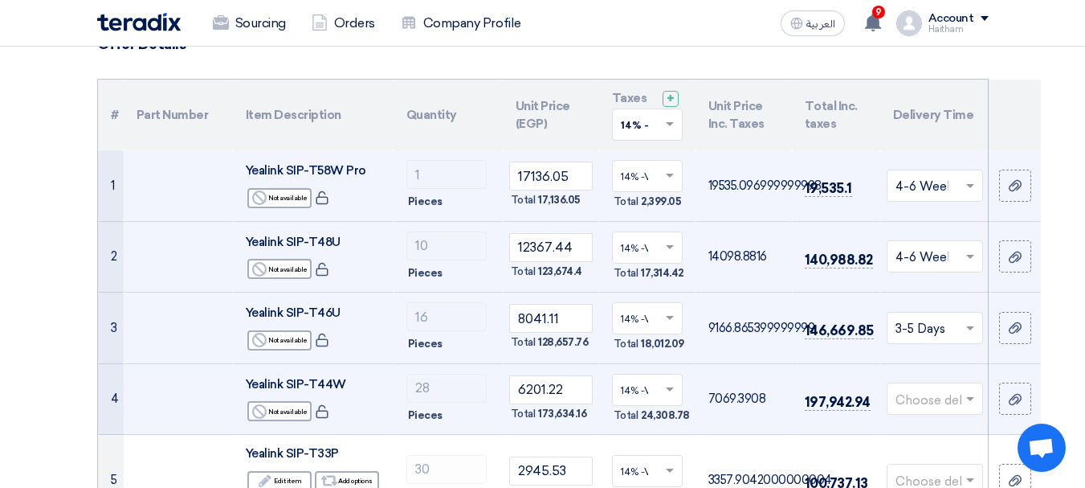
scroll to position [161, 0]
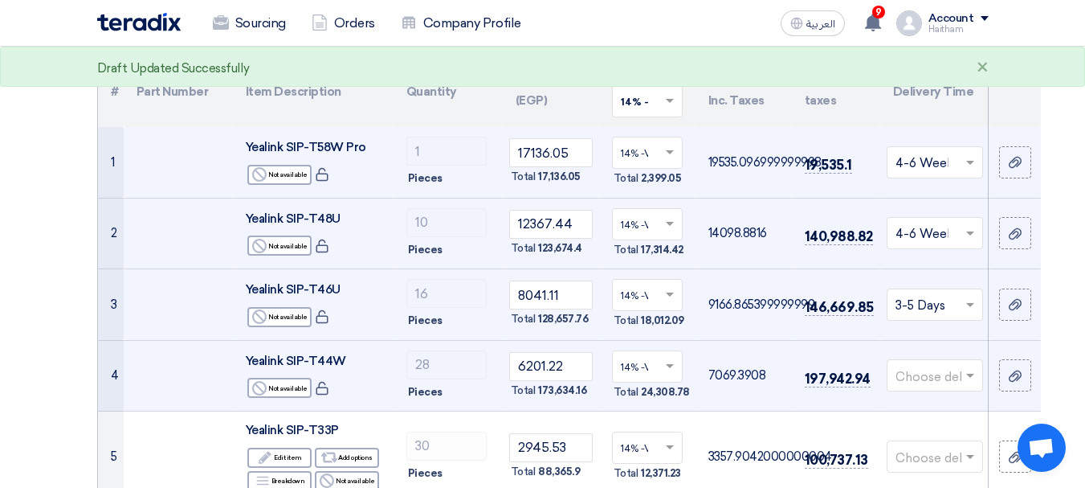
click at [911, 371] on input "text" at bounding box center [927, 377] width 63 height 27
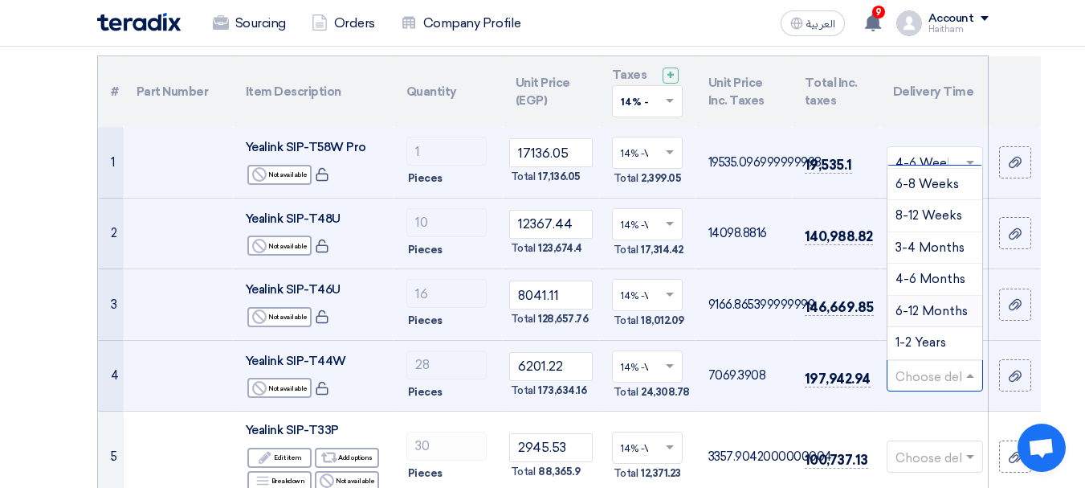
scroll to position [241, 0]
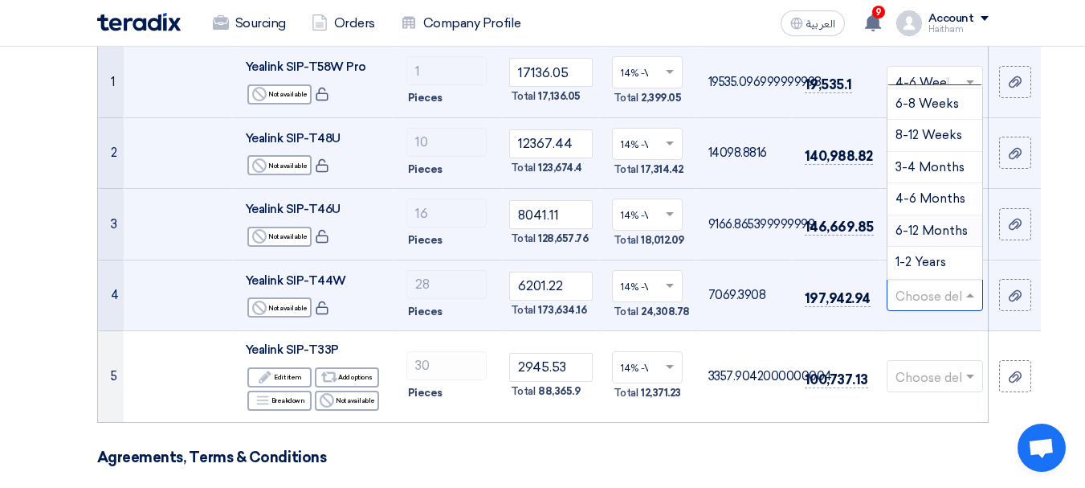
click at [921, 237] on span "6-12 Months" at bounding box center [932, 230] width 72 height 14
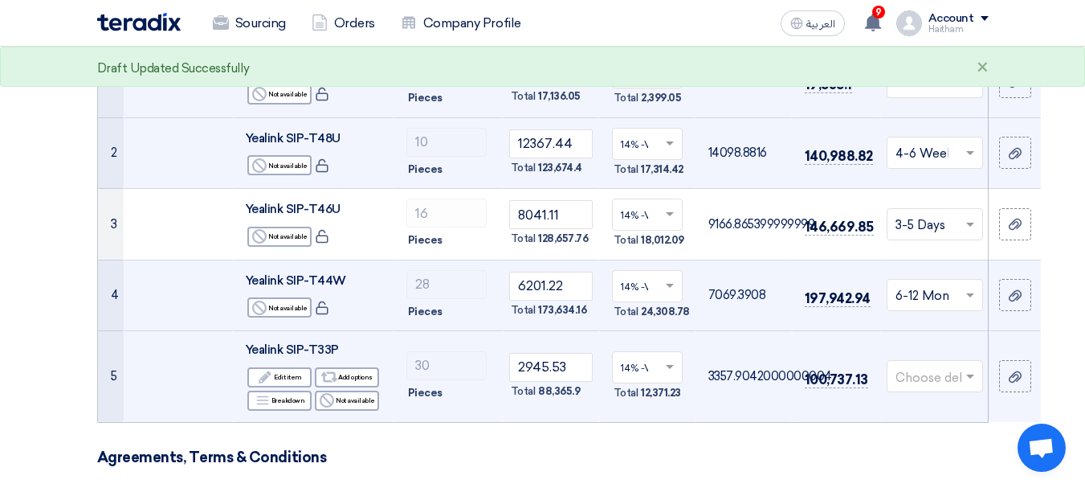
click at [938, 378] on input "text" at bounding box center [927, 378] width 63 height 27
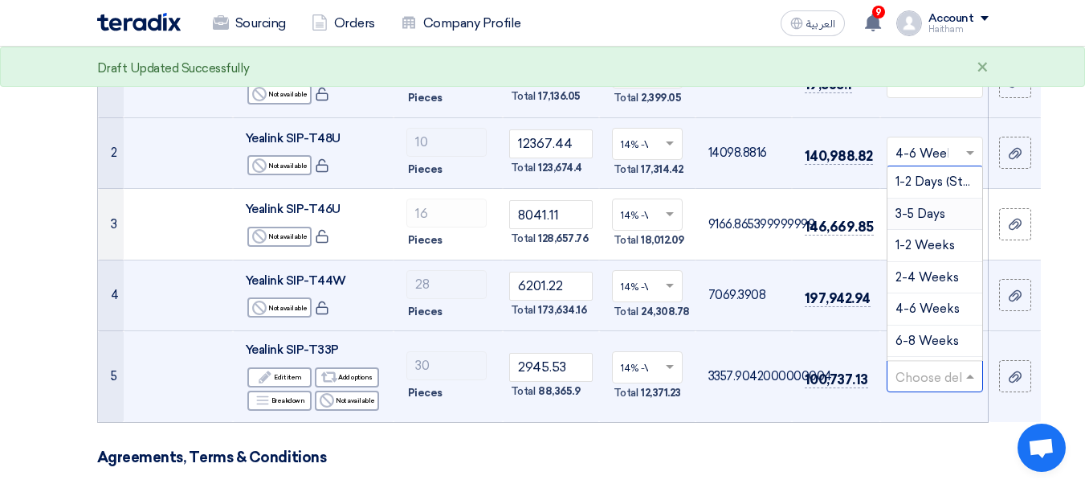
click at [922, 223] on div "3-5 Days" at bounding box center [935, 214] width 95 height 32
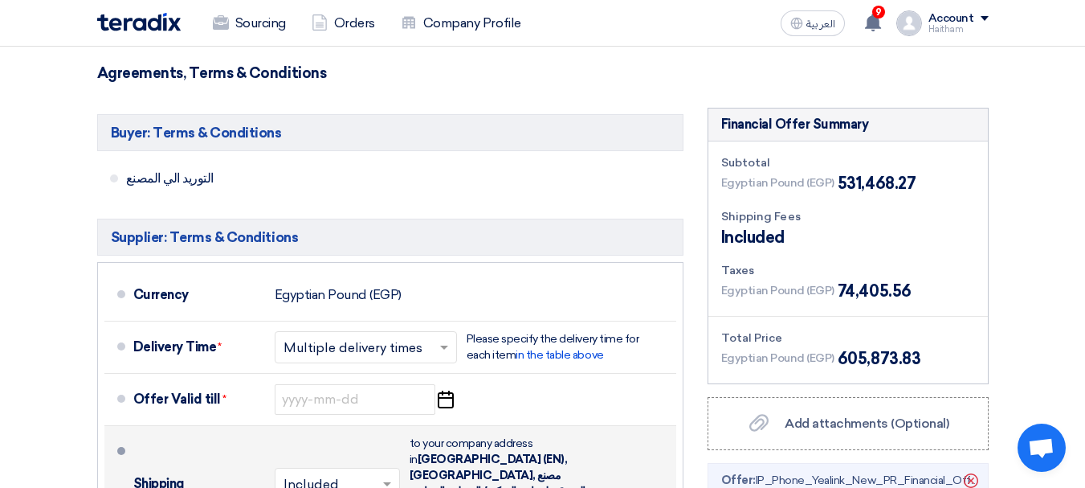
scroll to position [723, 0]
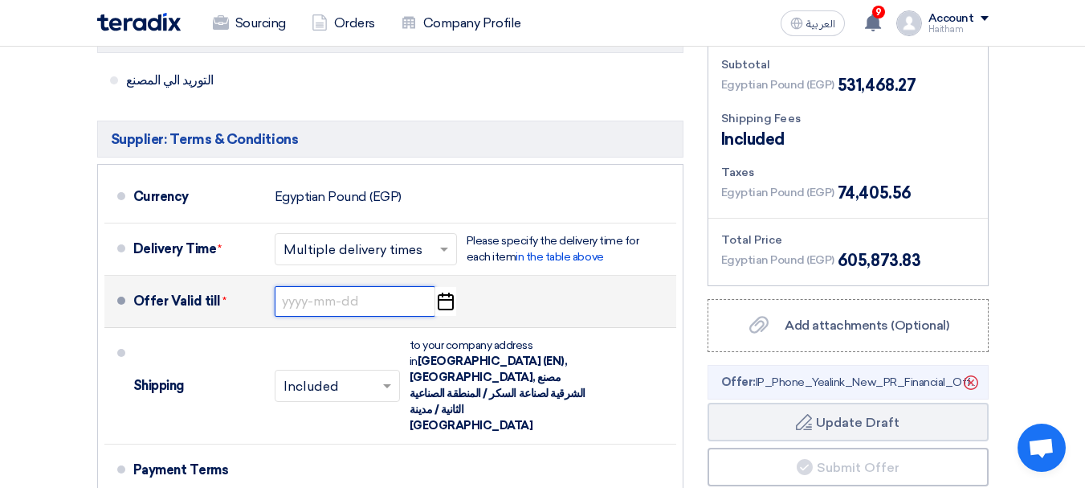
click at [351, 300] on input at bounding box center [355, 301] width 161 height 31
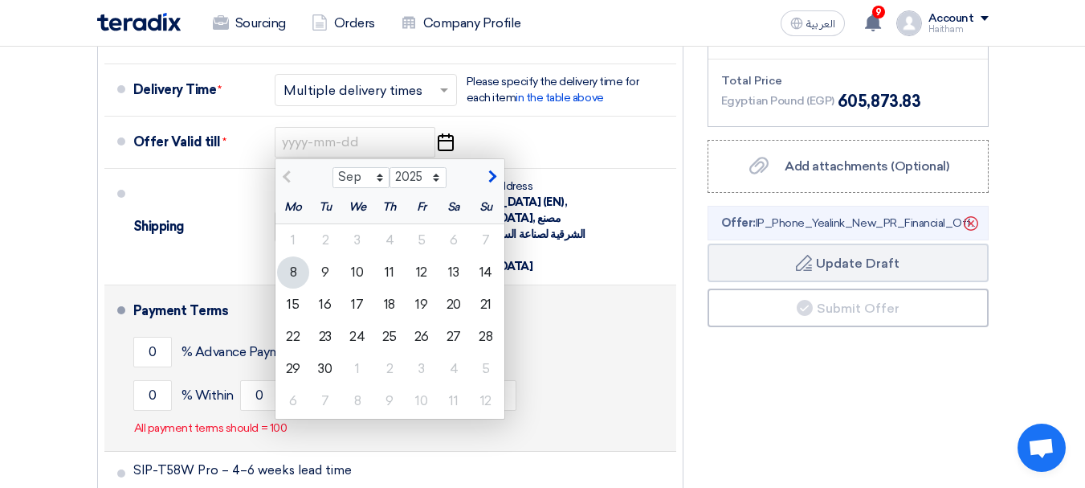
scroll to position [884, 0]
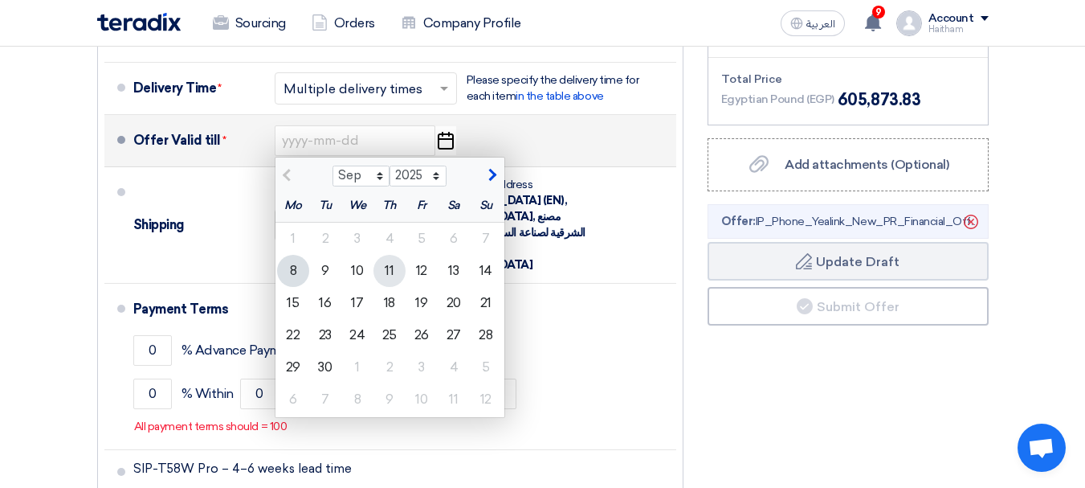
click at [398, 268] on div "11" at bounding box center [390, 271] width 32 height 32
type input "[DATE]"
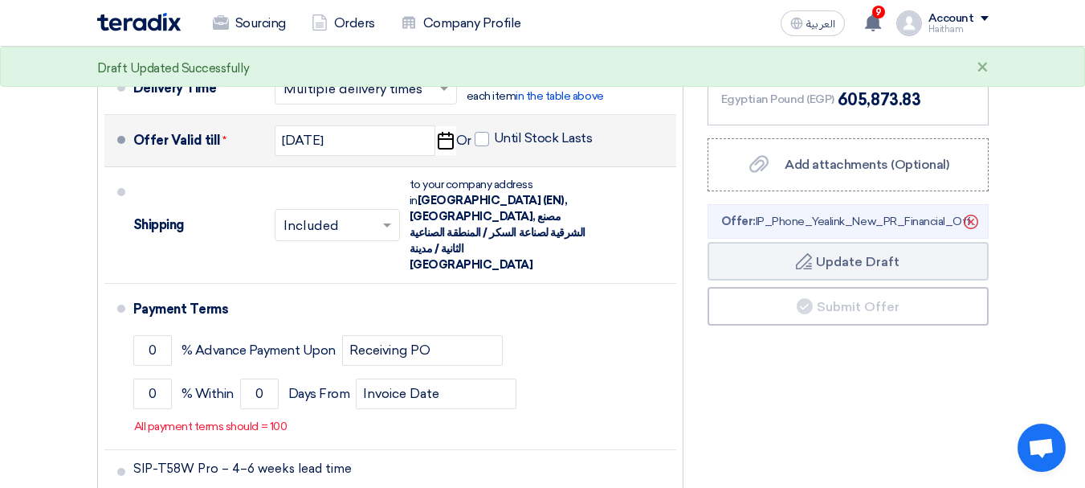
click at [451, 142] on icon "Pick a date" at bounding box center [446, 140] width 22 height 29
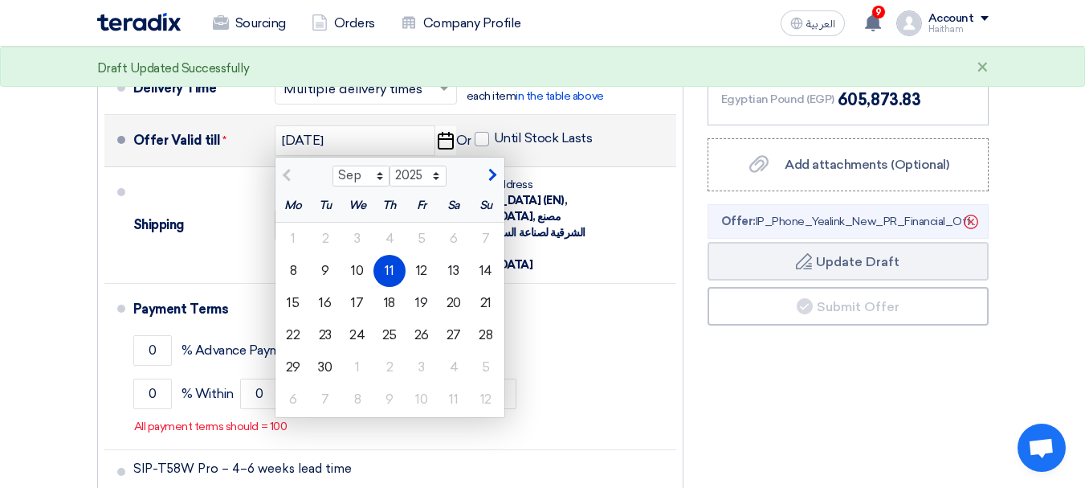
click at [521, 165] on li "Offer Valid till * [DATE] Sep Oct Nov [DATE] 2026 2027 2028 2029 2030 2031 2032…" at bounding box center [390, 141] width 572 height 52
click at [386, 151] on input "[DATE]" at bounding box center [355, 140] width 161 height 31
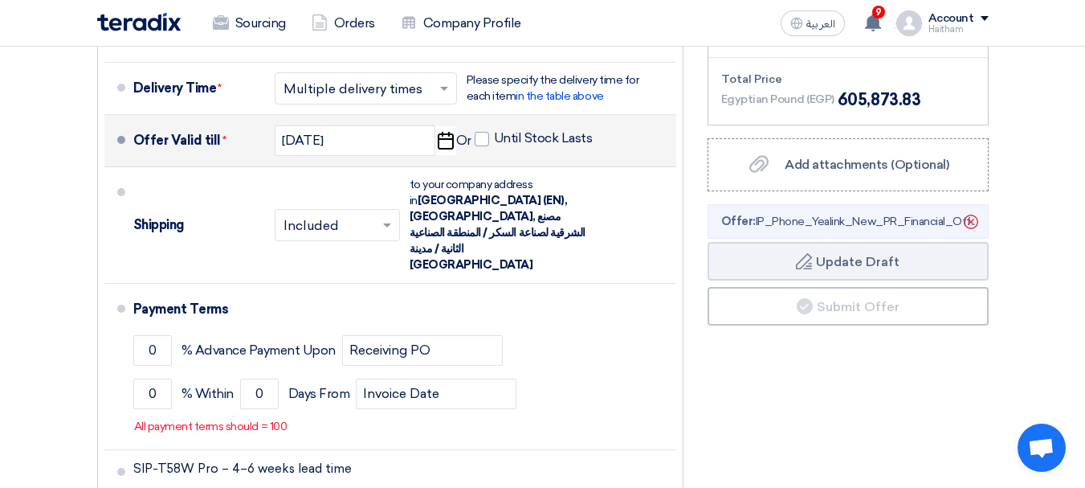
click at [477, 146] on span "Until Stock Lasts" at bounding box center [534, 140] width 118 height 20
click at [478, 142] on span at bounding box center [482, 139] width 14 height 14
click at [494, 142] on input "Until Stock Lasts" at bounding box center [545, 145] width 102 height 31
checkbox input "true"
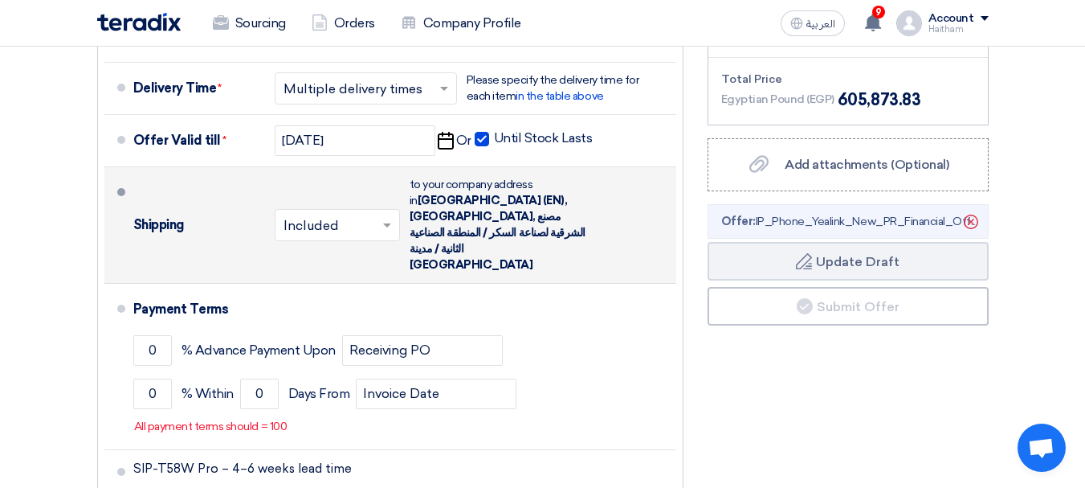
click at [347, 216] on input "text" at bounding box center [338, 225] width 109 height 23
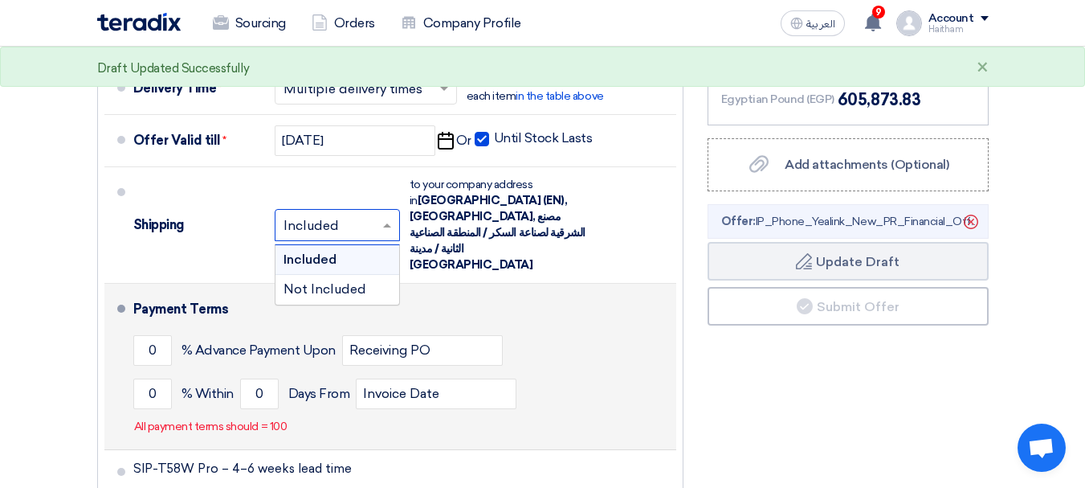
click at [521, 290] on div "Payment Terms" at bounding box center [395, 309] width 524 height 39
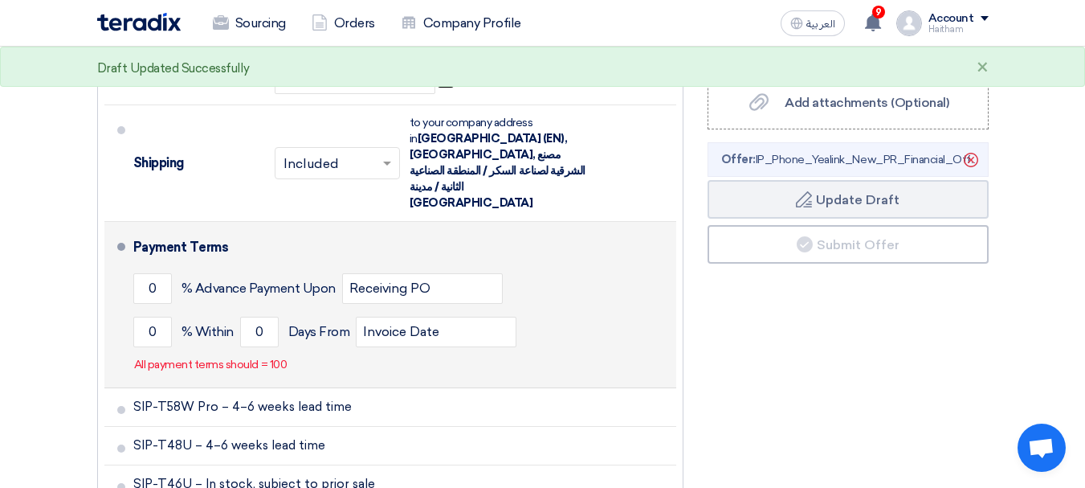
scroll to position [964, 0]
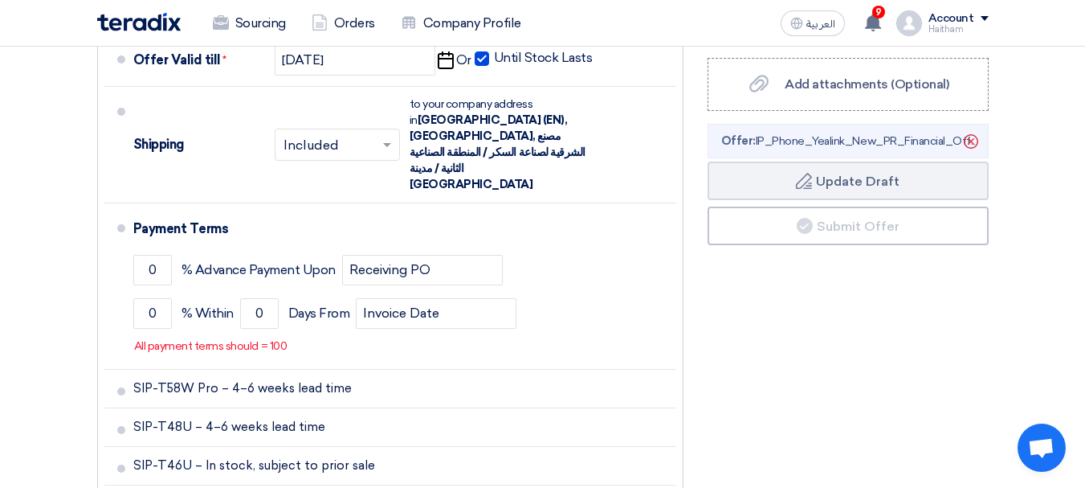
click at [796, 292] on div "Financial Offer Summary Subtotal Egyptian Pound (EGP) 531,468.27 Shipping Fees" at bounding box center [848, 192] width 305 height 847
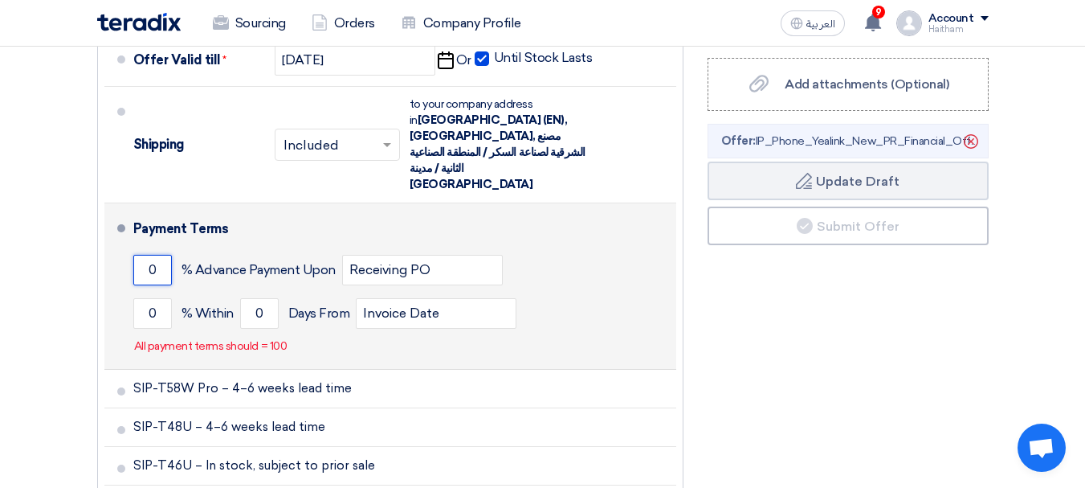
click at [155, 255] on input "0" at bounding box center [152, 270] width 39 height 31
drag, startPoint x: 158, startPoint y: 243, endPoint x: 138, endPoint y: 244, distance: 20.1
click at [138, 255] on input "0" at bounding box center [152, 270] width 39 height 31
type input "50"
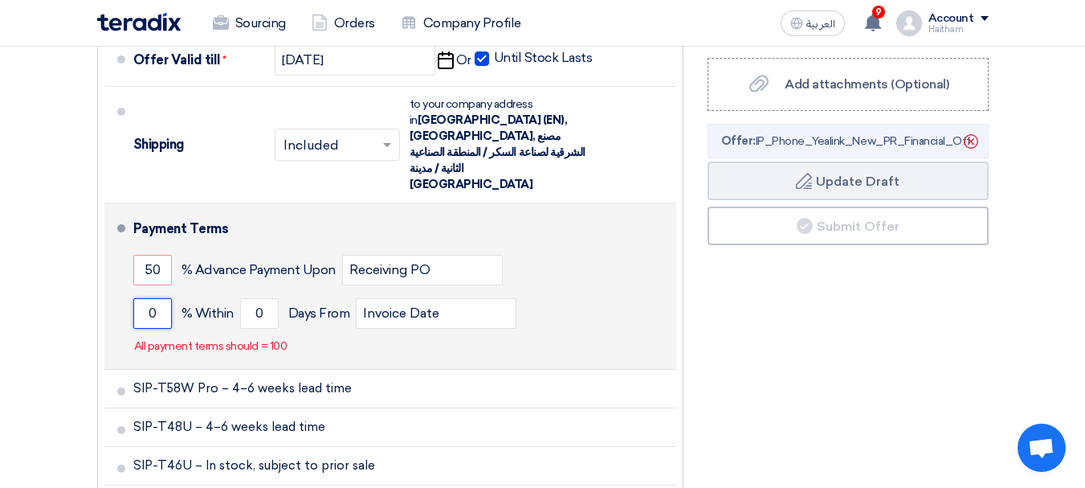
drag, startPoint x: 139, startPoint y: 281, endPoint x: 131, endPoint y: 280, distance: 8.1
click at [131, 280] on li "Payment Terms 50 % Advance Payment Upon Receiving PO 0 % Within 0" at bounding box center [390, 286] width 572 height 166
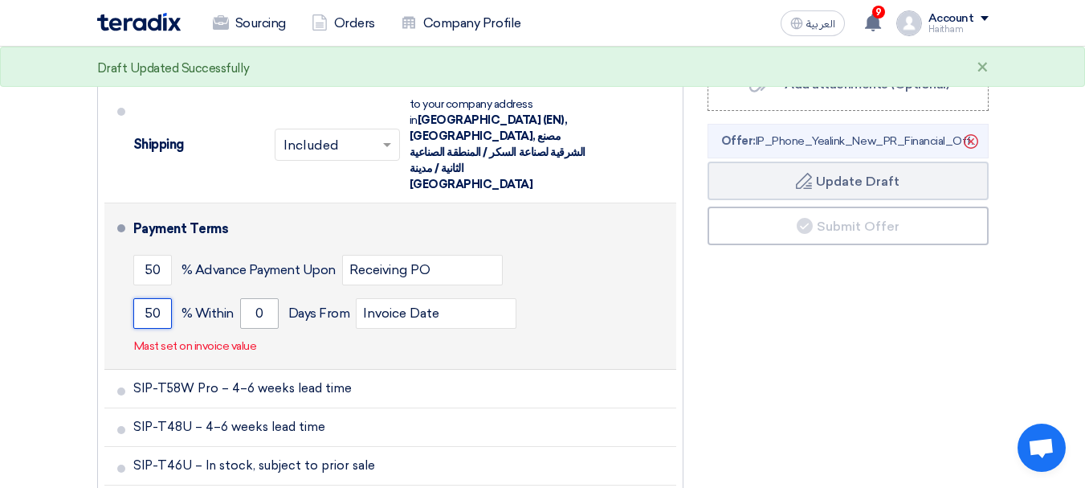
type input "50"
drag, startPoint x: 263, startPoint y: 280, endPoint x: 242, endPoint y: 285, distance: 22.2
click at [242, 298] on input "0" at bounding box center [259, 313] width 39 height 31
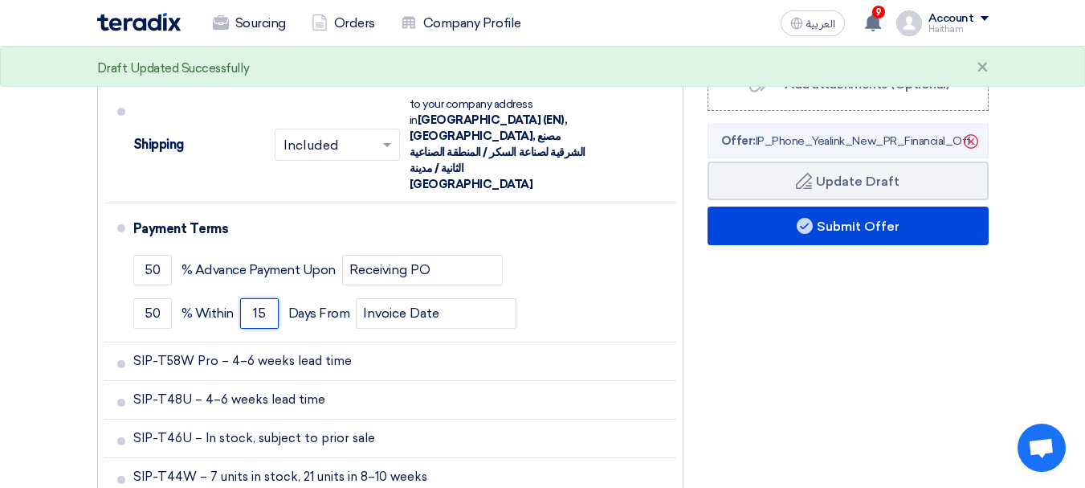
type input "15"
click at [734, 393] on div "Financial Offer Summary Subtotal Egyptian Pound (EGP) 531,468.27 Shipping Fees" at bounding box center [848, 179] width 305 height 820
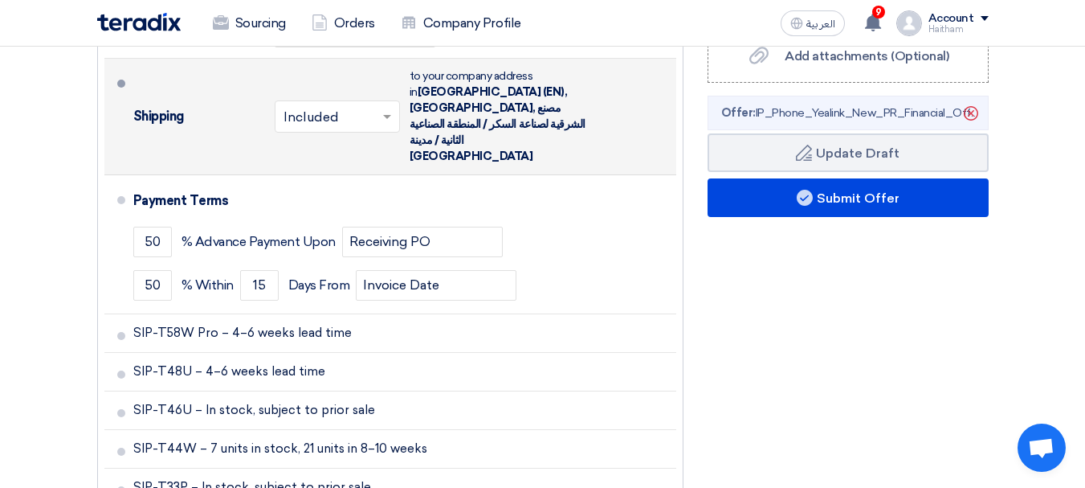
scroll to position [1044, 0]
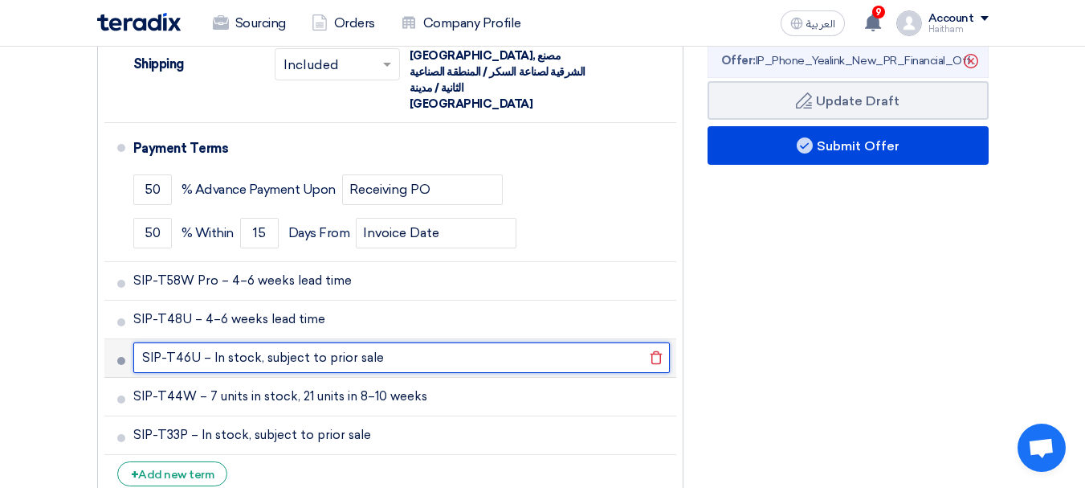
click at [314, 342] on input "SIP-T46U – In stock, subject to prior sale" at bounding box center [401, 357] width 537 height 31
click at [316, 342] on input "SIP-T46U – In stock, subject to prior sale" at bounding box center [401, 357] width 537 height 31
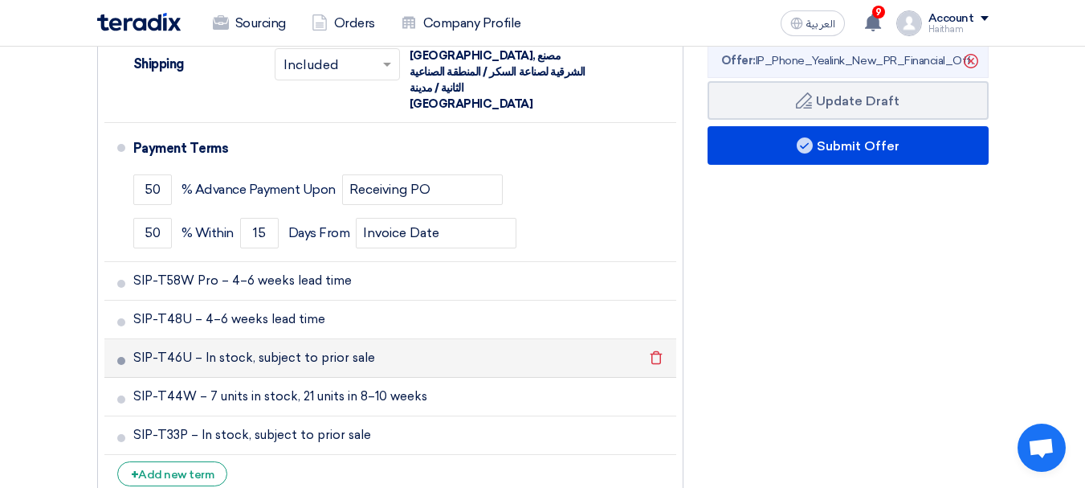
click at [370, 344] on li "SIP-T46U – In stock, subject to prior sale [GEOGRAPHIC_DATA]" at bounding box center [390, 358] width 572 height 39
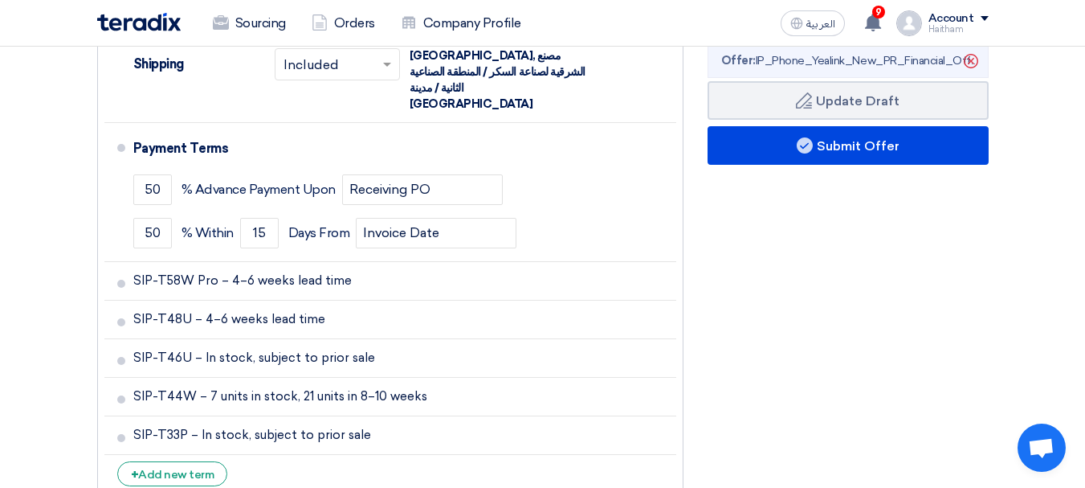
click at [791, 393] on div "Financial Offer Summary Subtotal Egyptian Pound (EGP) 531,468.27 Shipping Fees" at bounding box center [848, 98] width 305 height 820
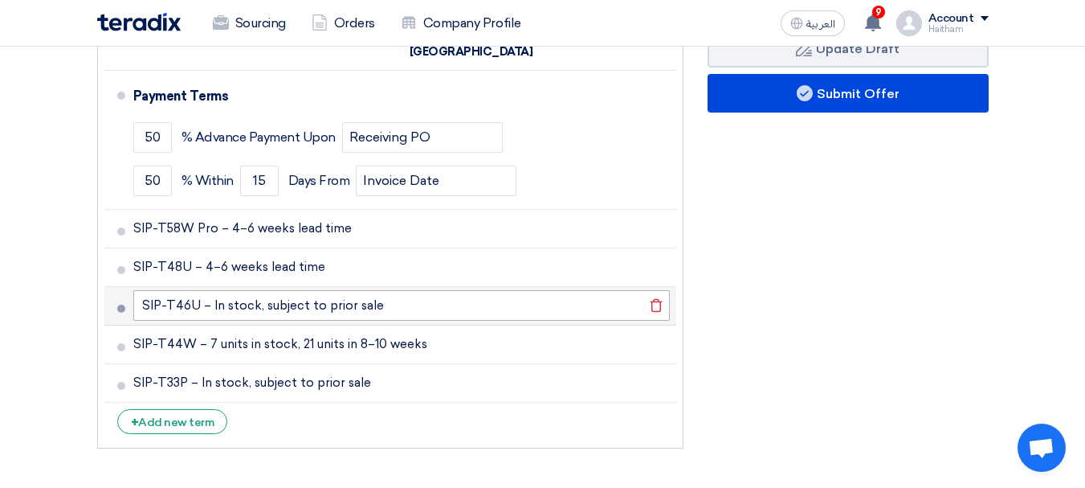
scroll to position [1125, 0]
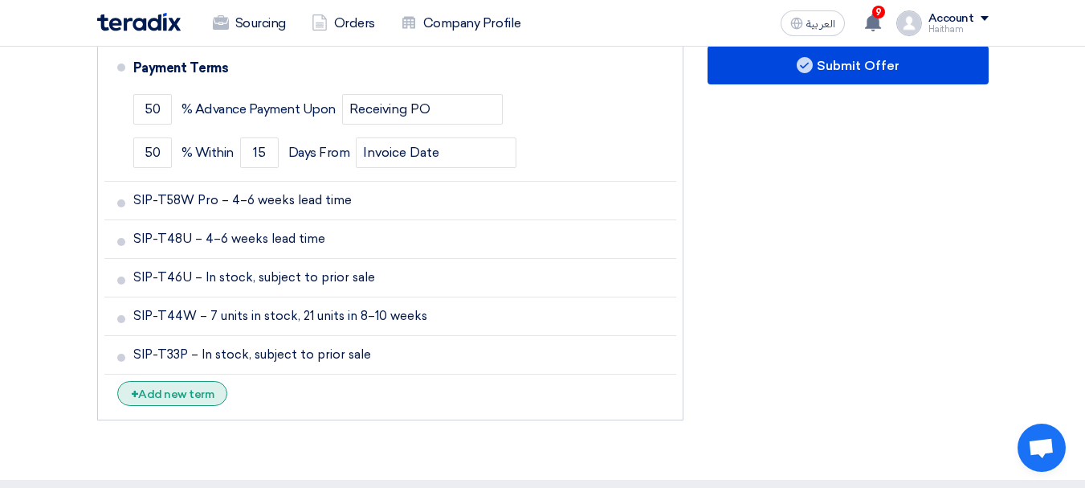
click at [190, 381] on div "+ Add new term" at bounding box center [172, 393] width 111 height 25
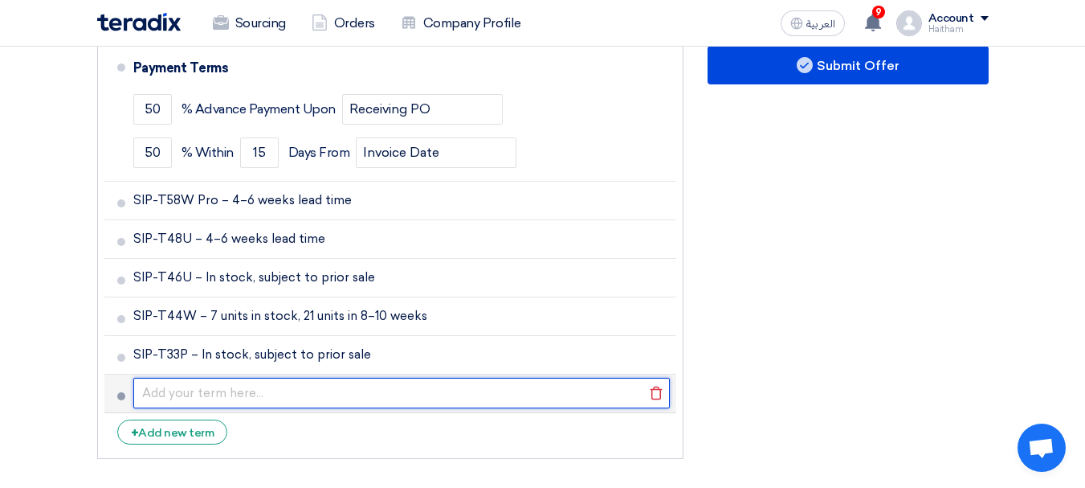
click at [226, 378] on input "text" at bounding box center [401, 393] width 537 height 31
paste input "SIP-T46U – In stock, subject to prior sale – Offered as an option for SIP-T58W …"
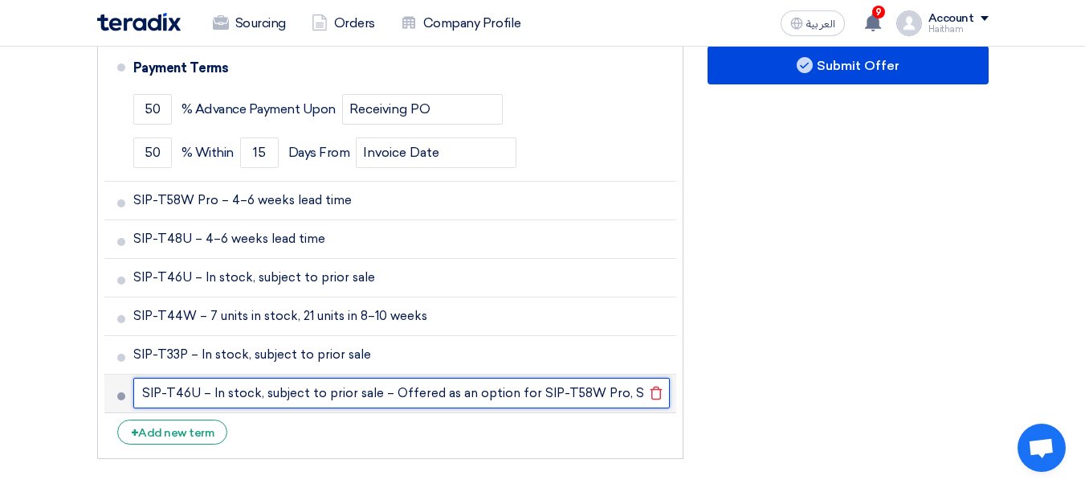
scroll to position [0, 109]
type input "SIP-T46U – In stock, subject to prior sale – Offered as an option for SIP-T58W …"
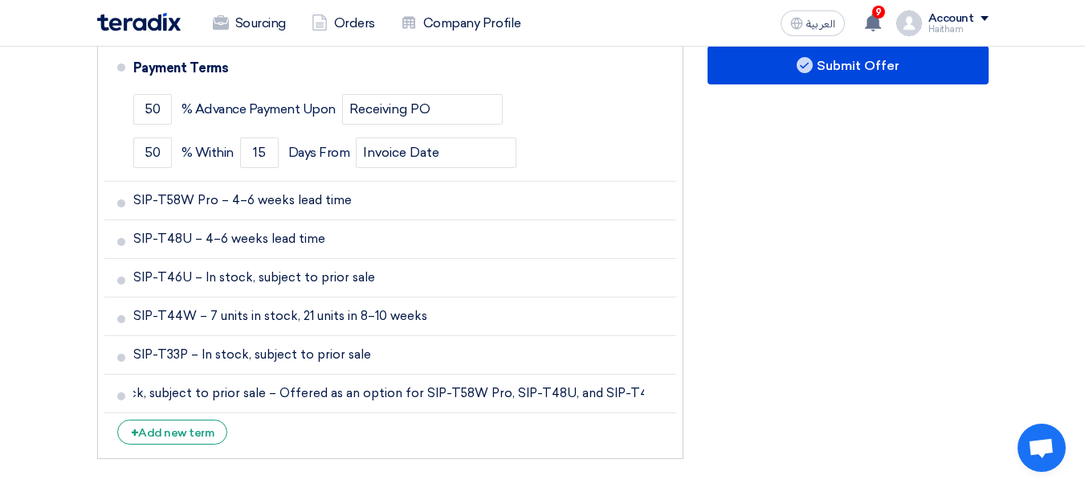
click at [531, 428] on div "Buyer: Terms & Conditions التوريد الي المصنع Supplier: Terms & Conditions Curre…" at bounding box center [390, 37] width 610 height 859
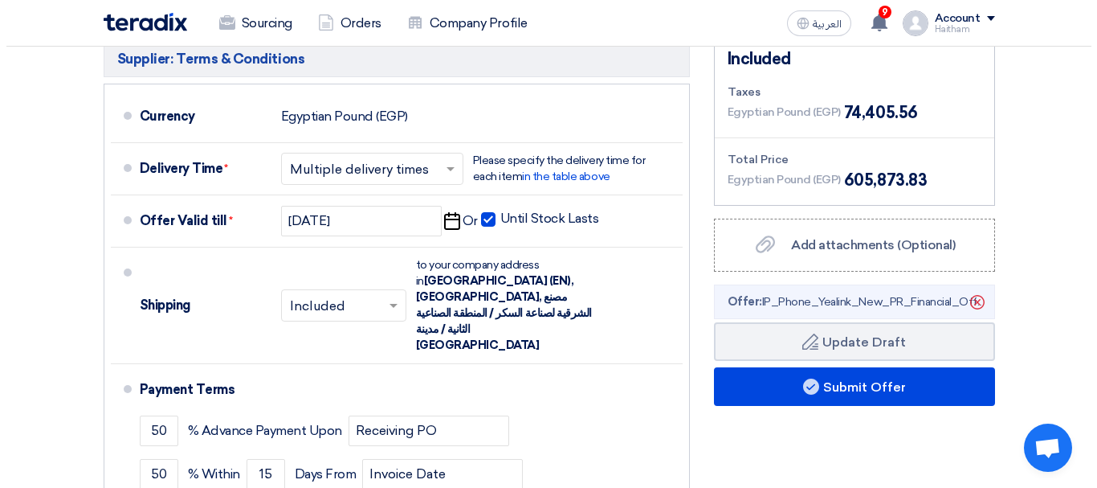
scroll to position [884, 0]
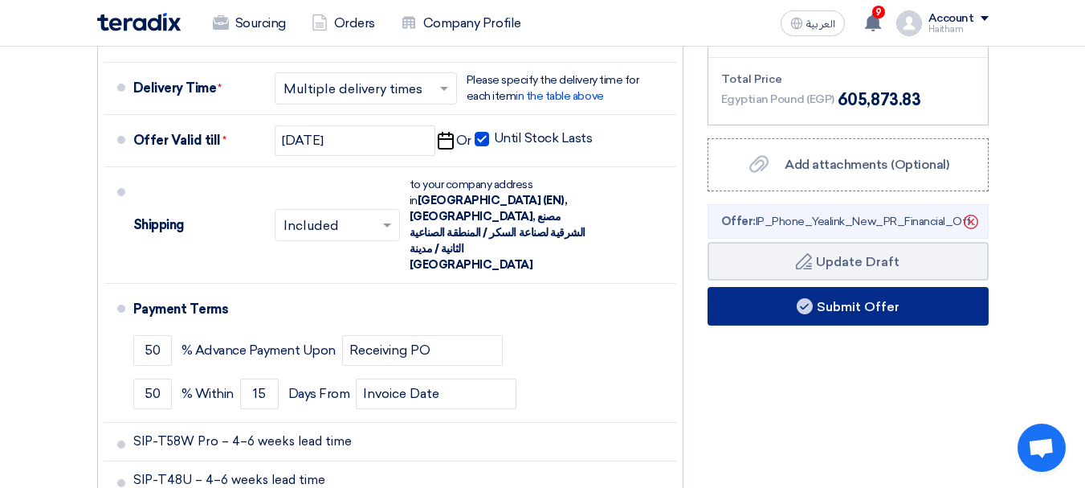
click at [860, 316] on button "Submit Offer" at bounding box center [848, 306] width 281 height 39
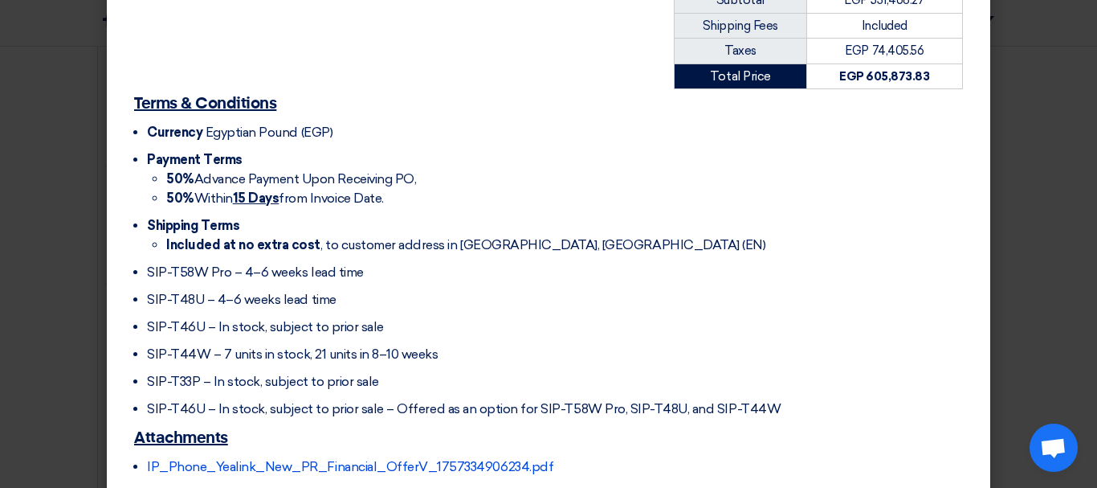
scroll to position [655, 0]
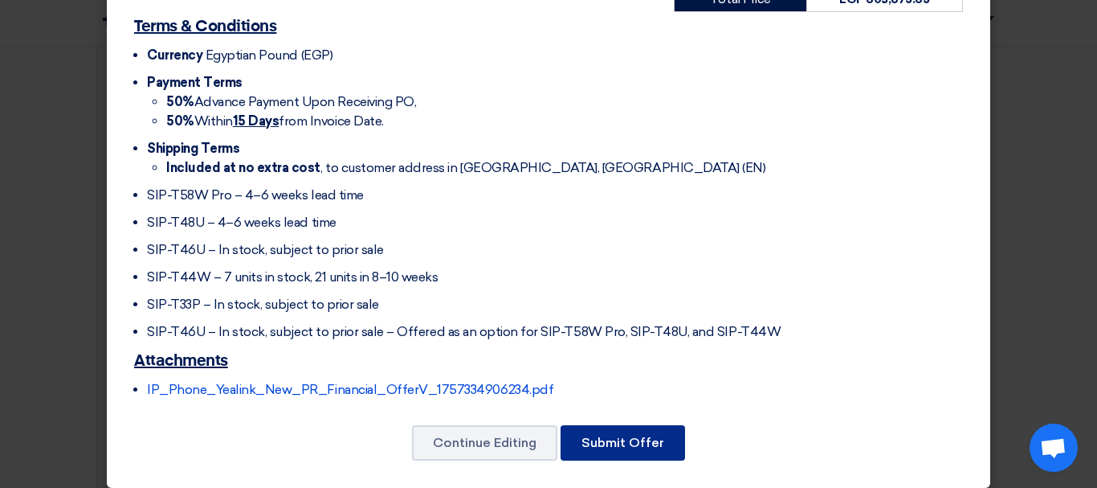
click at [659, 439] on button "Submit Offer" at bounding box center [623, 442] width 125 height 35
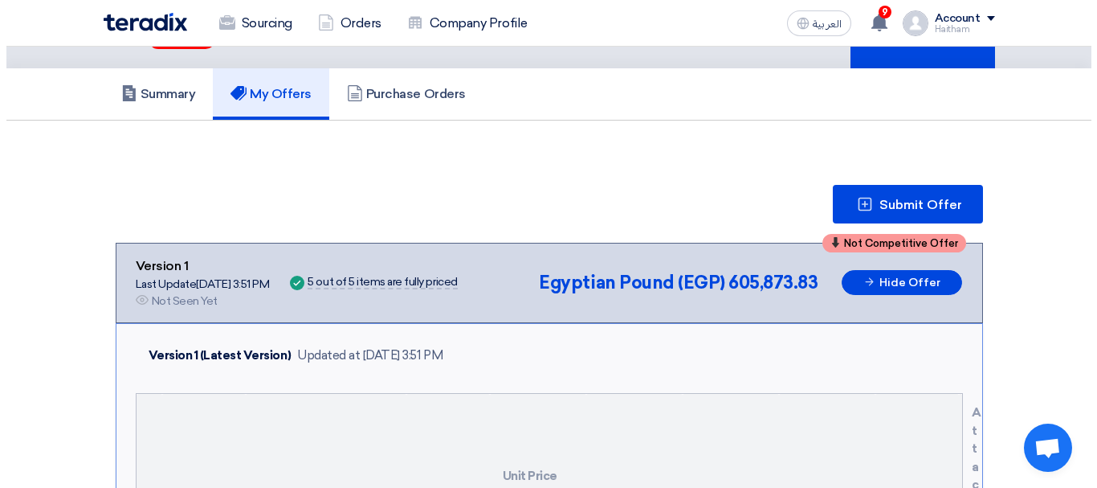
scroll to position [80, 0]
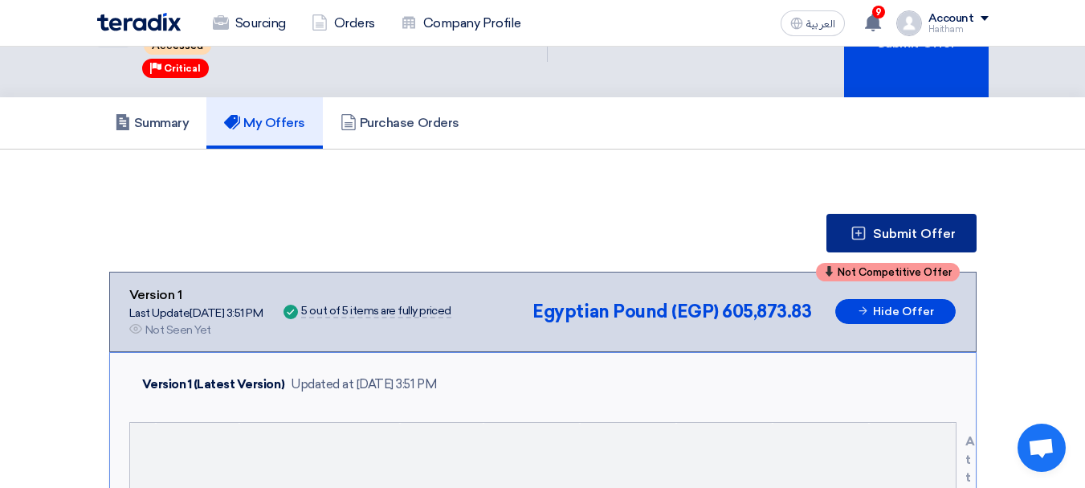
click at [865, 225] on icon at bounding box center [859, 233] width 16 height 16
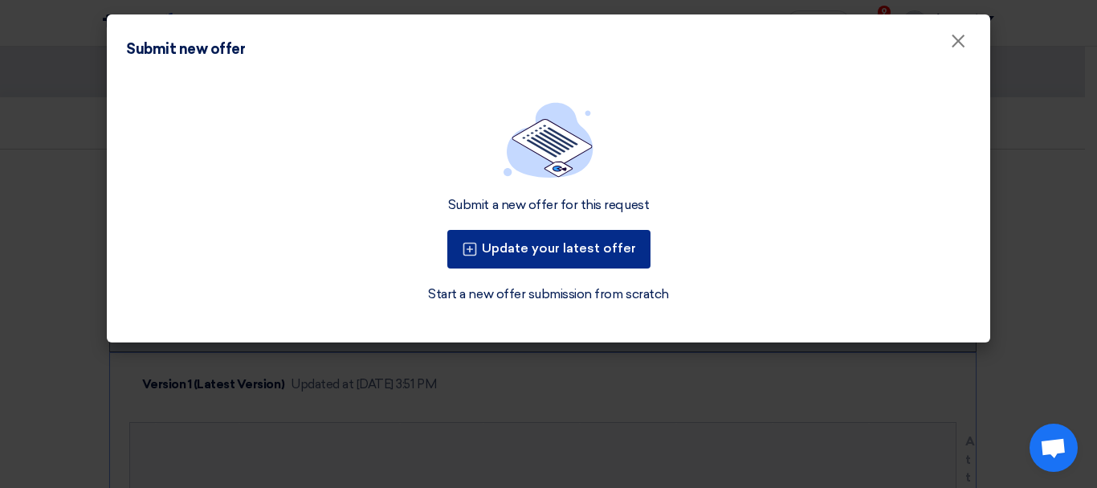
click at [527, 258] on button "Update your latest offer" at bounding box center [548, 249] width 203 height 39
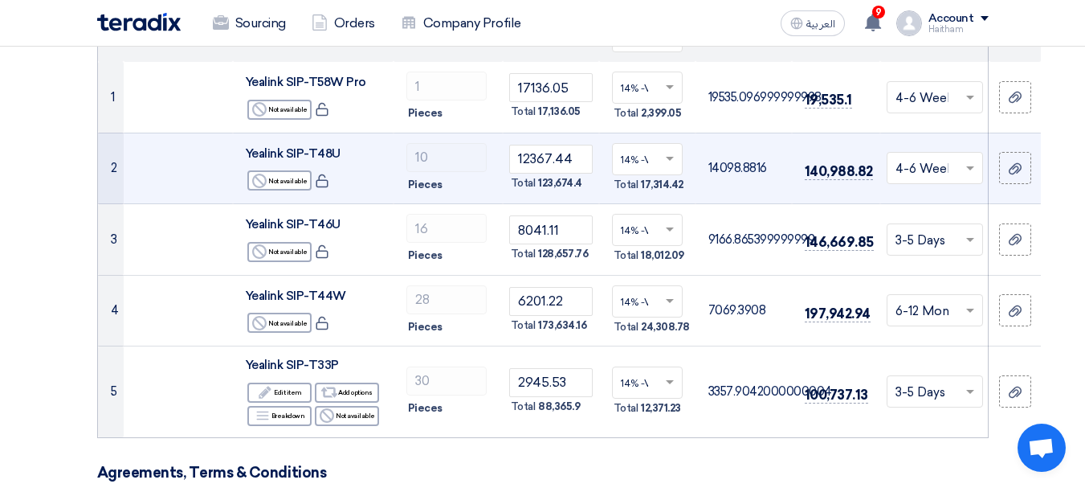
scroll to position [241, 0]
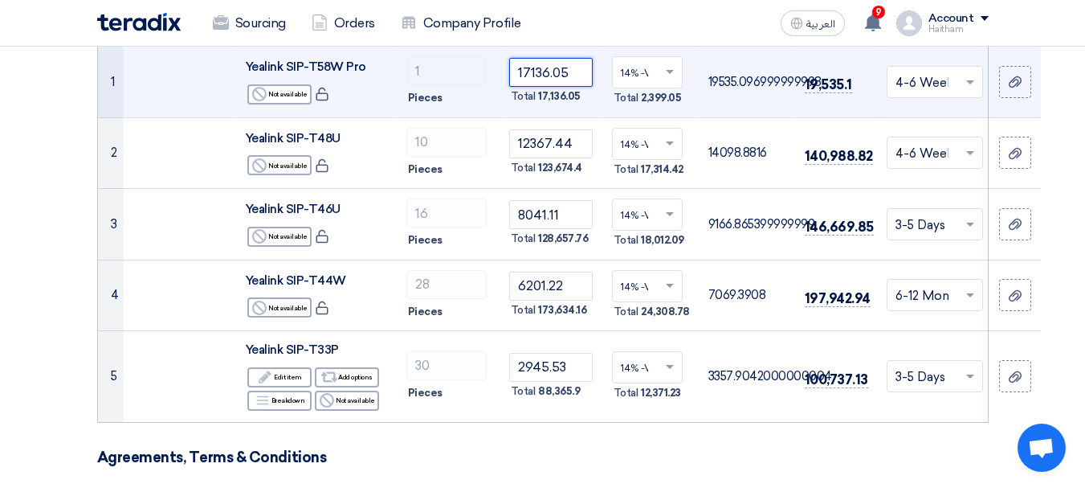
click at [536, 76] on input "17136.05" at bounding box center [551, 72] width 84 height 29
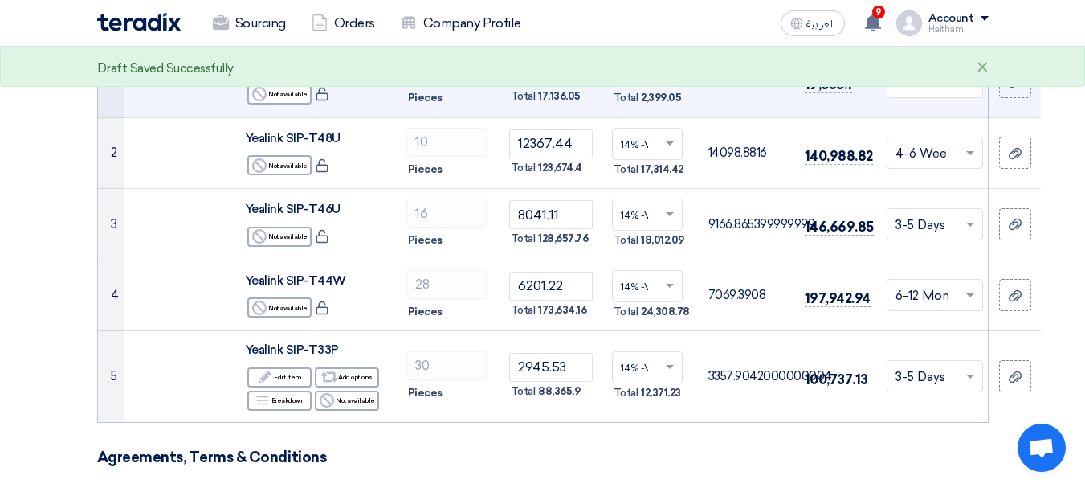
click at [643, 112] on td "14% -VAT × Total 2,399.05" at bounding box center [647, 82] width 96 height 71
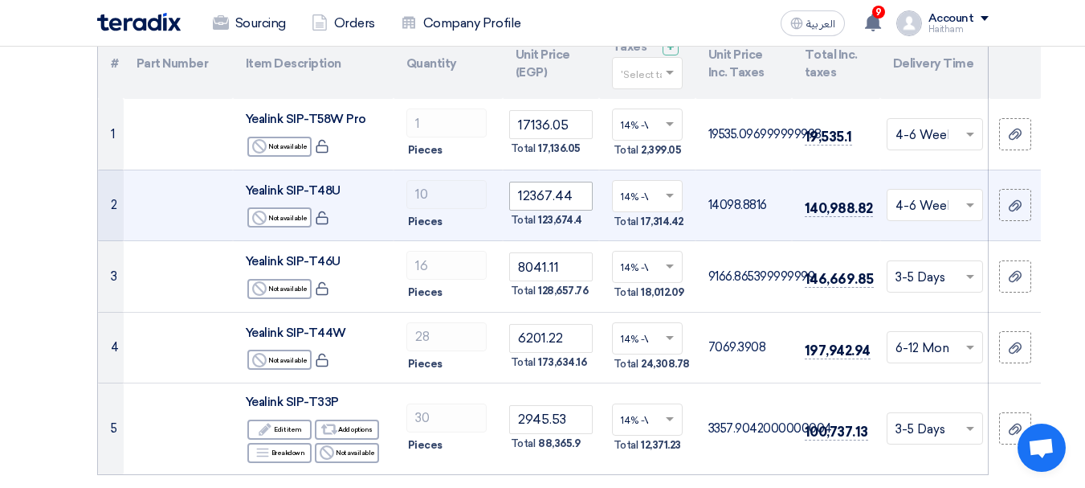
scroll to position [161, 0]
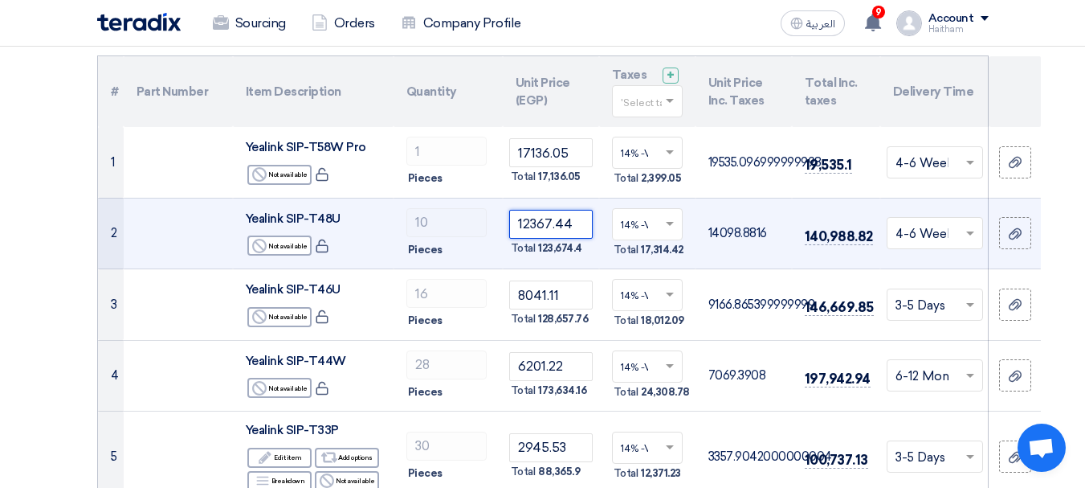
click at [542, 234] on input "12367.44" at bounding box center [551, 224] width 84 height 29
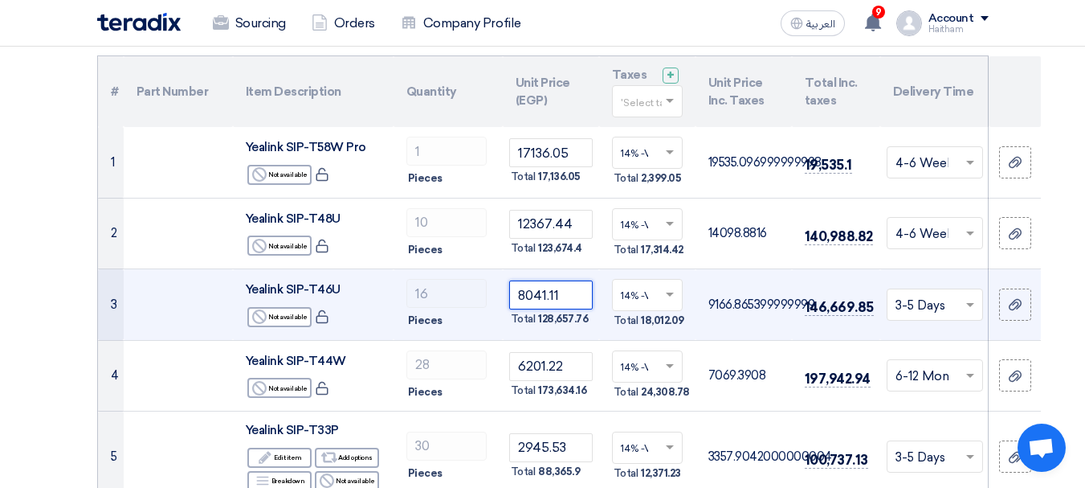
click at [535, 292] on input "8041.11" at bounding box center [551, 294] width 84 height 29
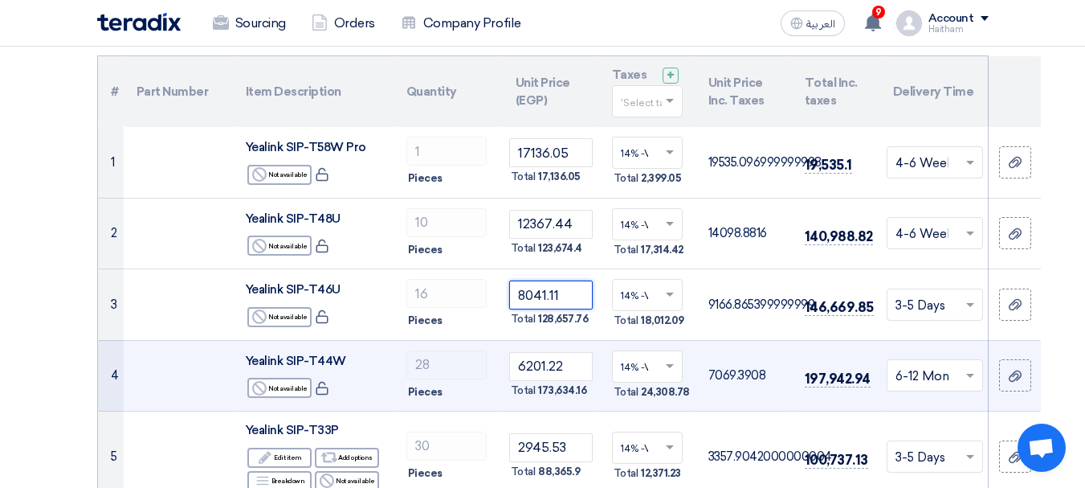
paste input "7866.30"
type input "7866.30"
click at [600, 340] on td "14% -VAT × Total 24,308.78" at bounding box center [647, 375] width 96 height 71
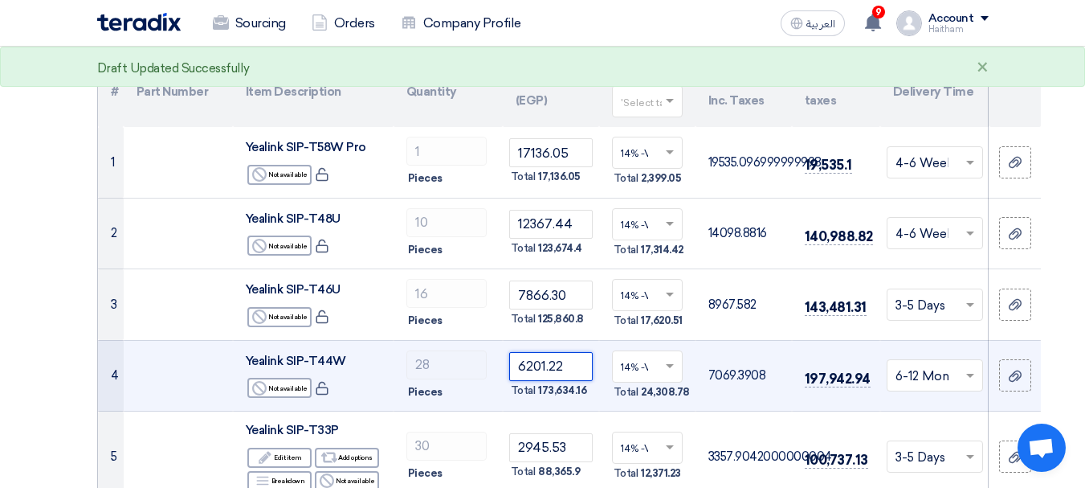
click at [539, 365] on input "6201.22" at bounding box center [551, 366] width 84 height 29
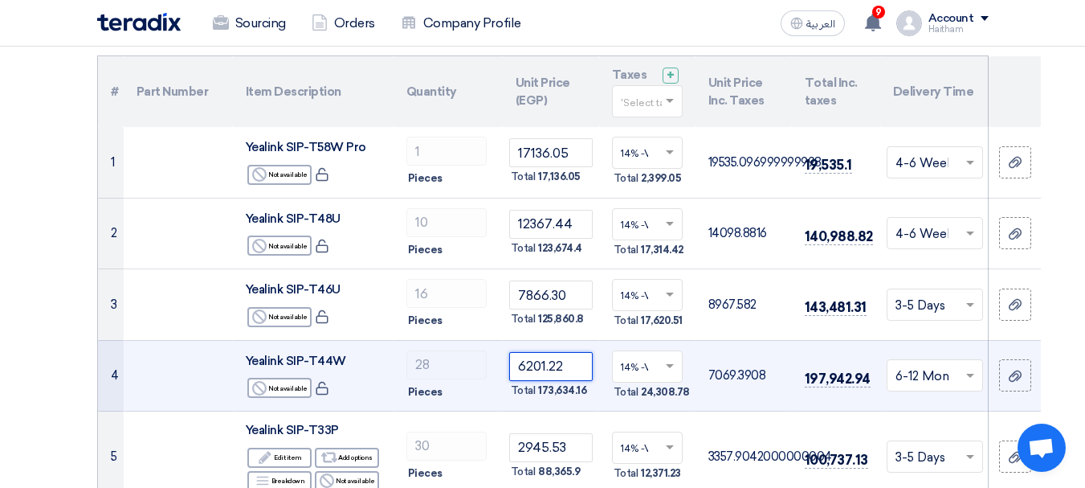
paste input "126.51"
type input "6126.51"
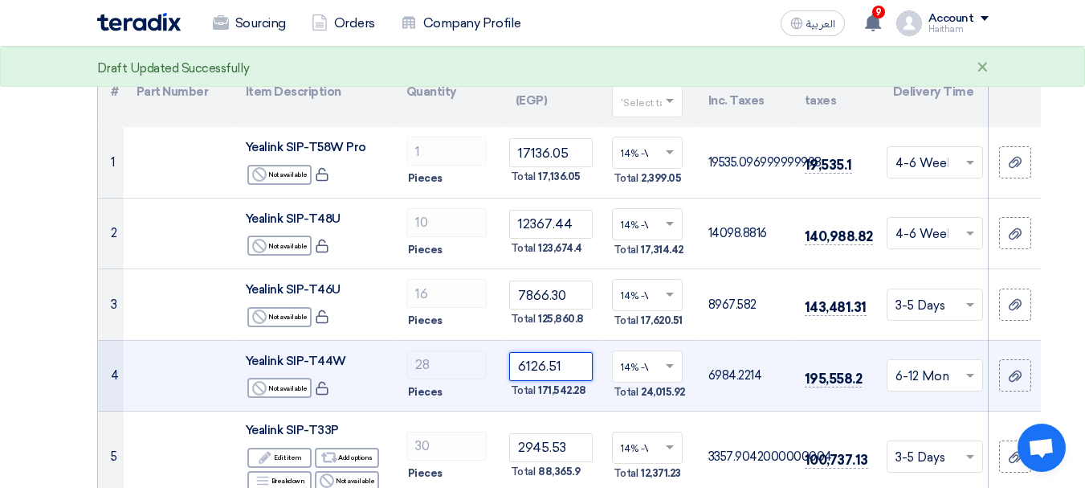
scroll to position [241, 0]
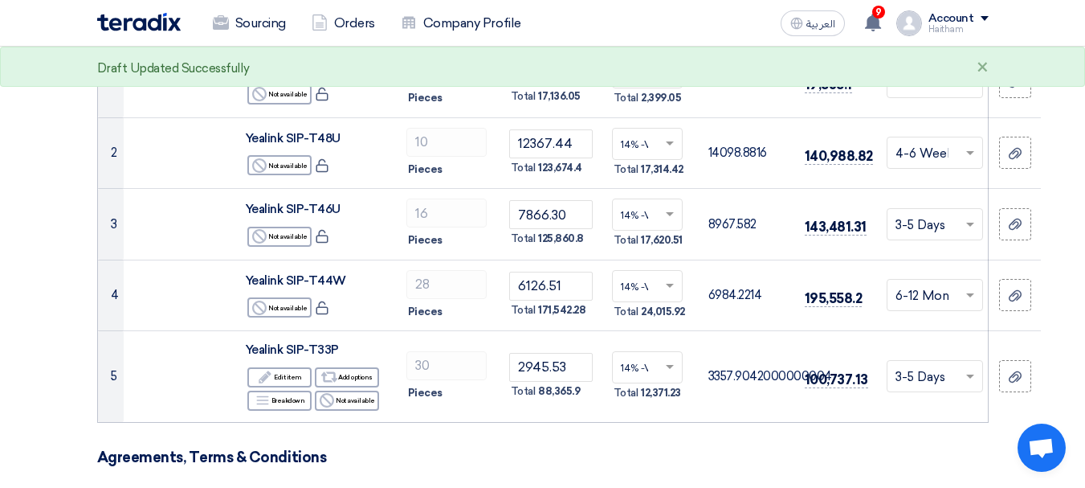
click at [680, 448] on h3 "Agreements, Terms & Conditions" at bounding box center [543, 457] width 892 height 18
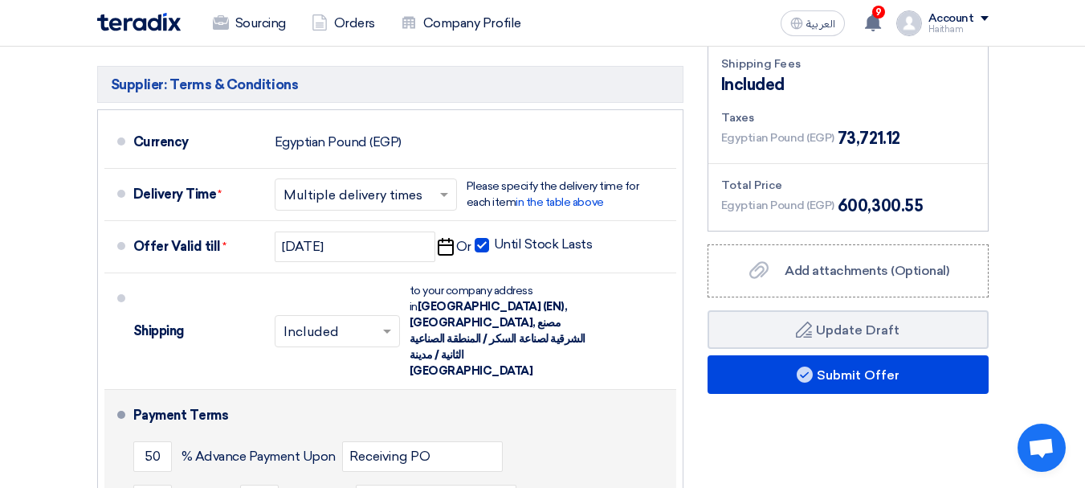
scroll to position [803, 0]
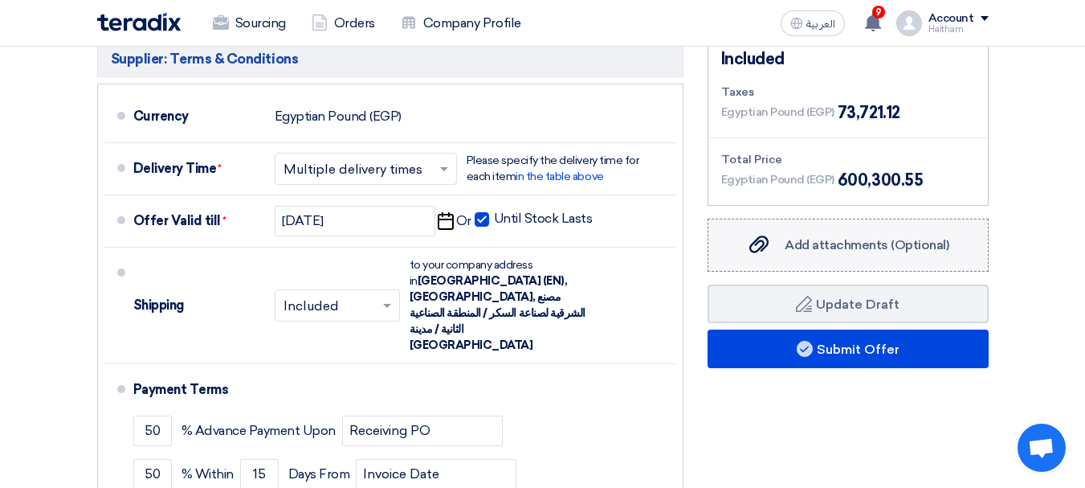
click at [762, 251] on icon "Add attachments (Optional)" at bounding box center [758, 244] width 19 height 19
click at [0, 0] on input "Add attachments (Optional) Add attachments (Optional)" at bounding box center [0, 0] width 0 height 0
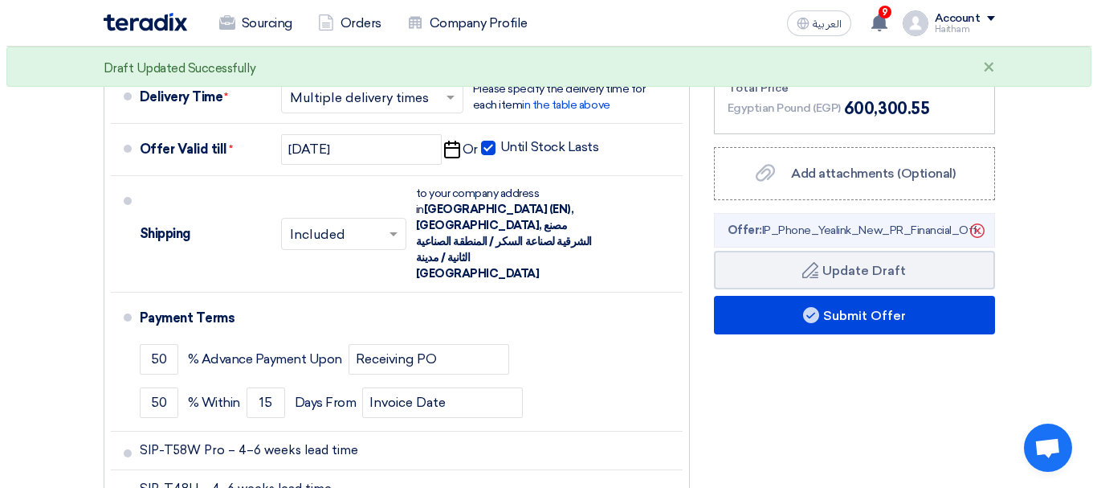
scroll to position [884, 0]
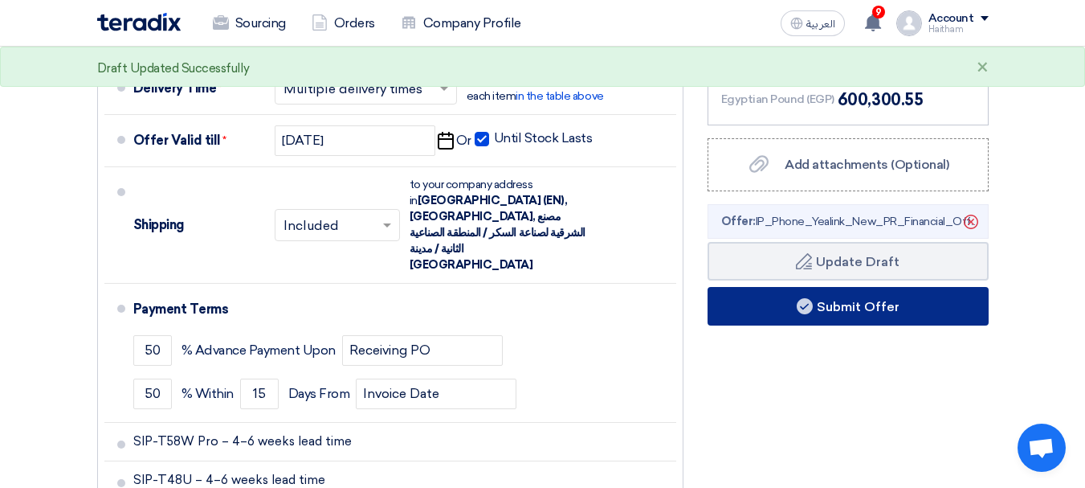
click at [799, 314] on button "Submit Offer" at bounding box center [848, 306] width 281 height 39
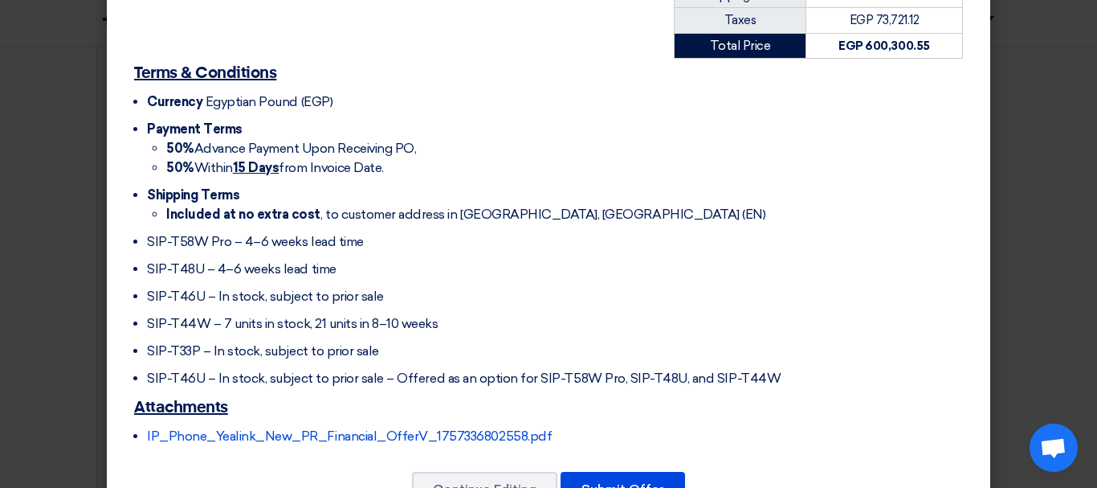
scroll to position [655, 0]
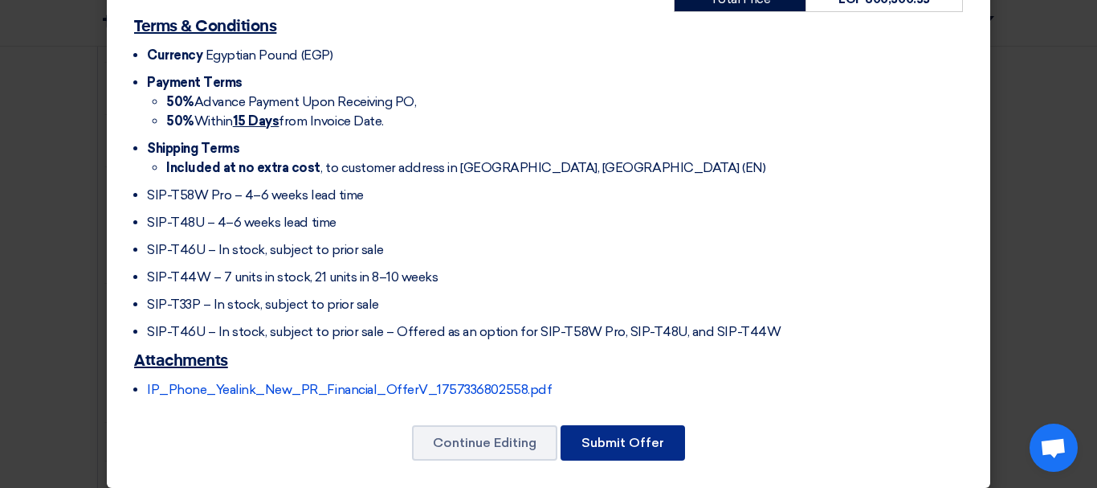
click at [644, 425] on button "Submit Offer" at bounding box center [623, 442] width 125 height 35
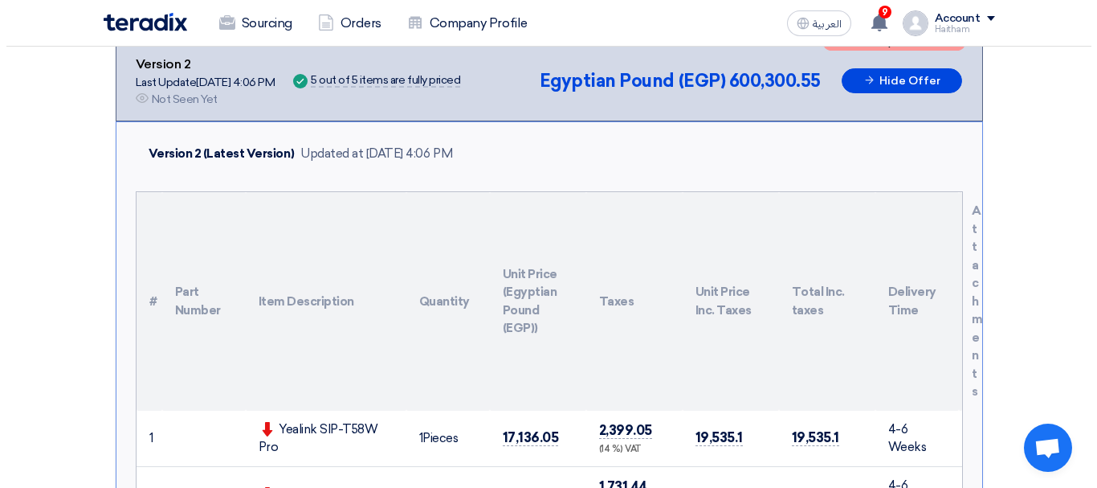
scroll to position [80, 0]
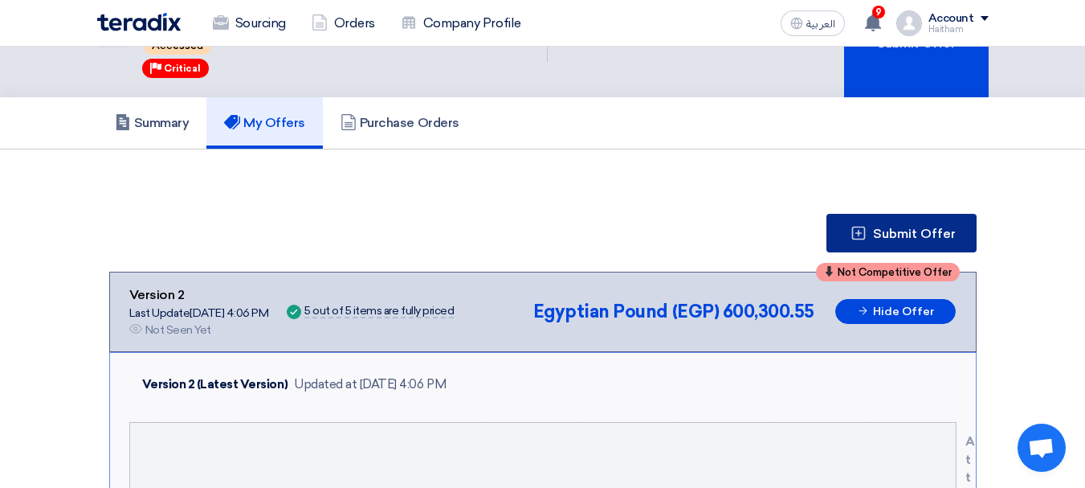
click at [872, 244] on button "Submit Offer" at bounding box center [902, 233] width 150 height 39
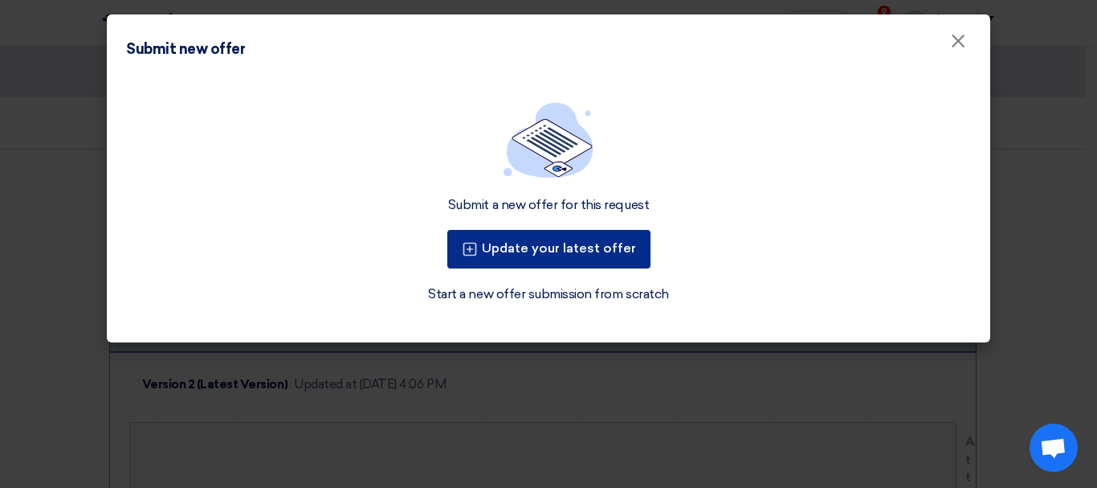
click at [574, 231] on button "Update your latest offer" at bounding box center [548, 249] width 203 height 39
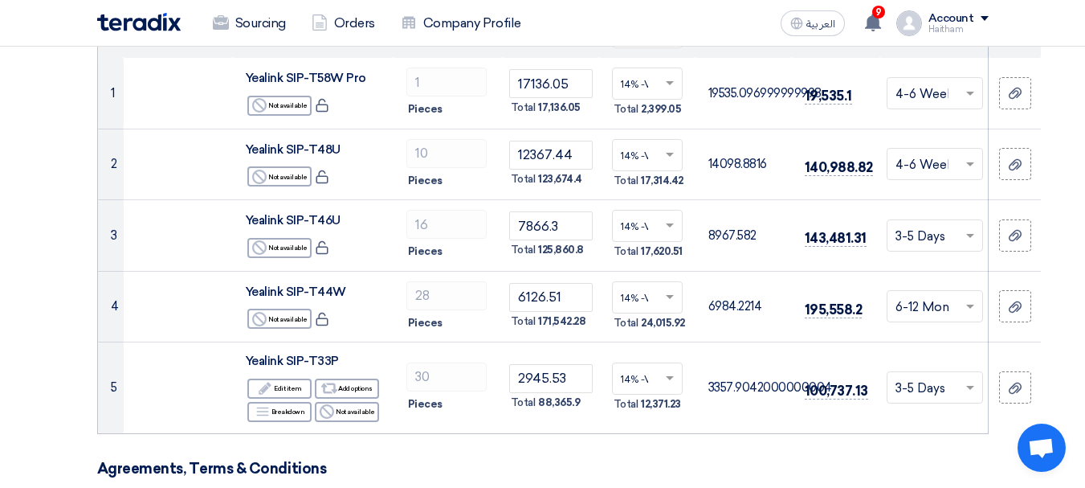
scroll to position [80, 0]
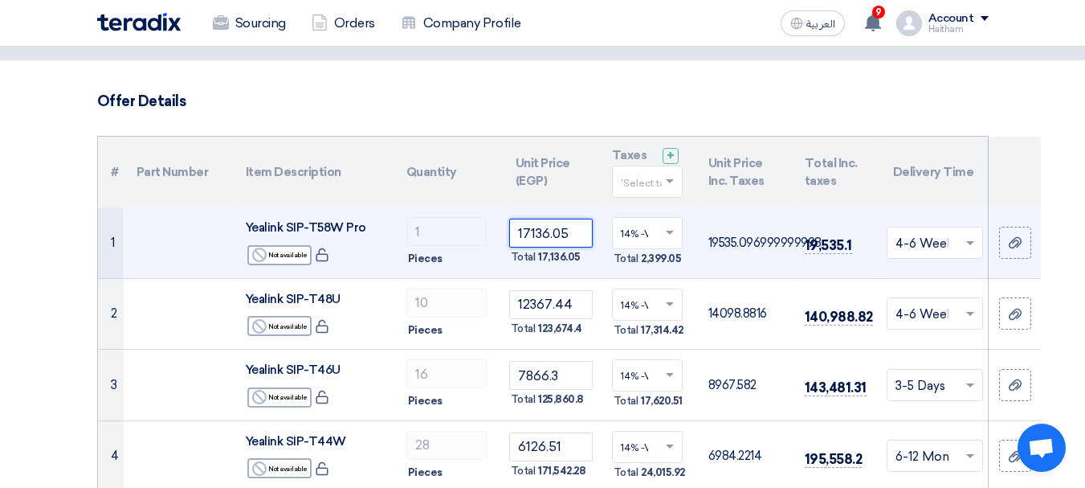
click at [538, 243] on input "17136.05" at bounding box center [551, 232] width 84 height 29
paste input "6939.08046"
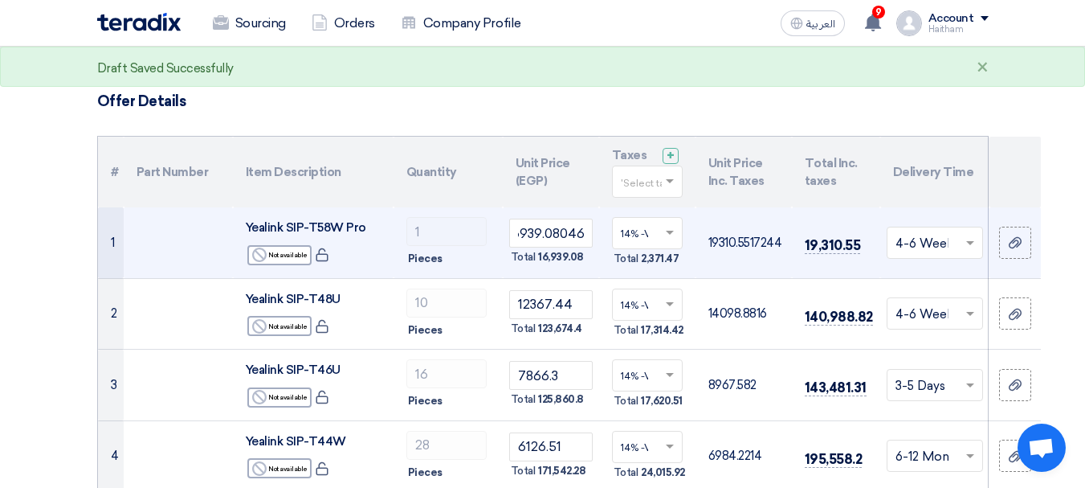
scroll to position [0, 0]
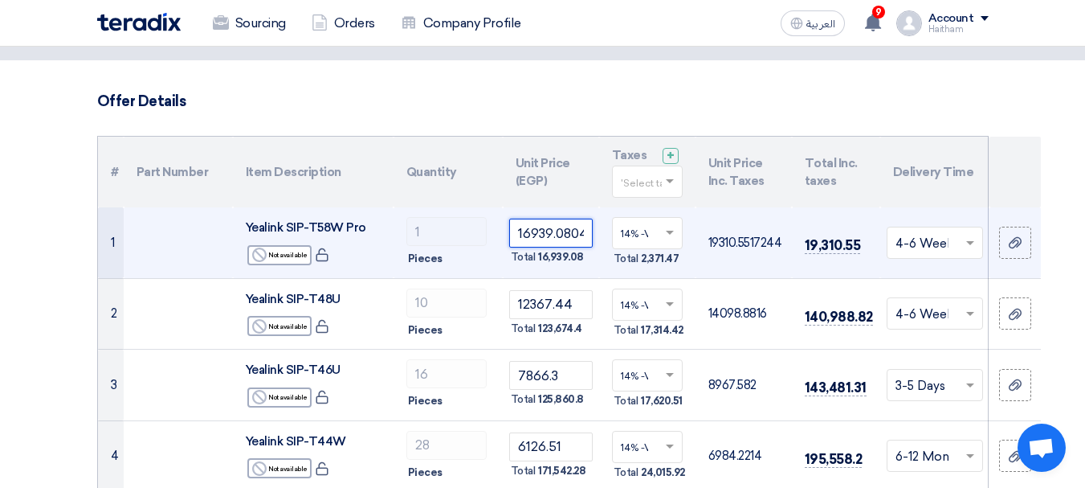
click at [530, 231] on input "16939.08046" at bounding box center [551, 232] width 84 height 29
paste input "number"
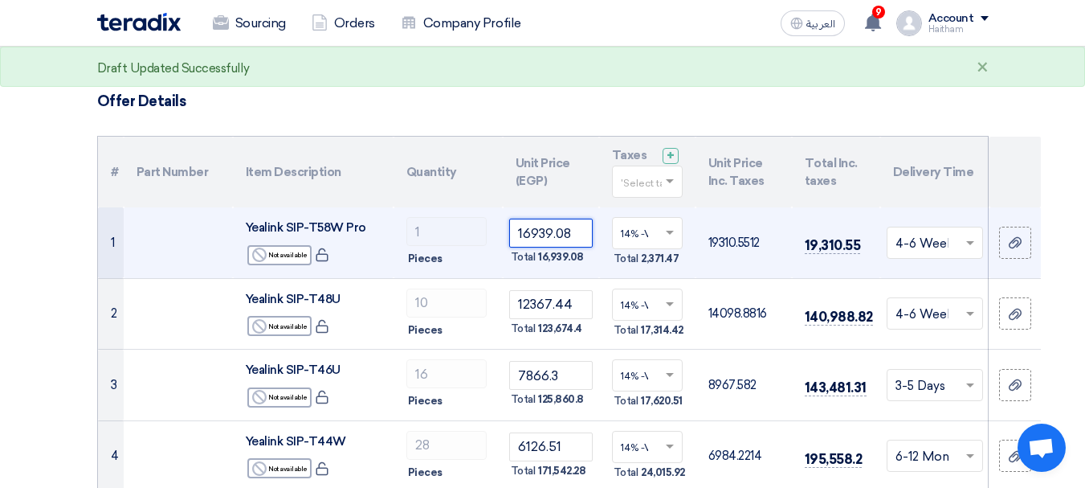
type input "16939.08"
click at [567, 266] on div "Total 16,939.08" at bounding box center [551, 256] width 84 height 19
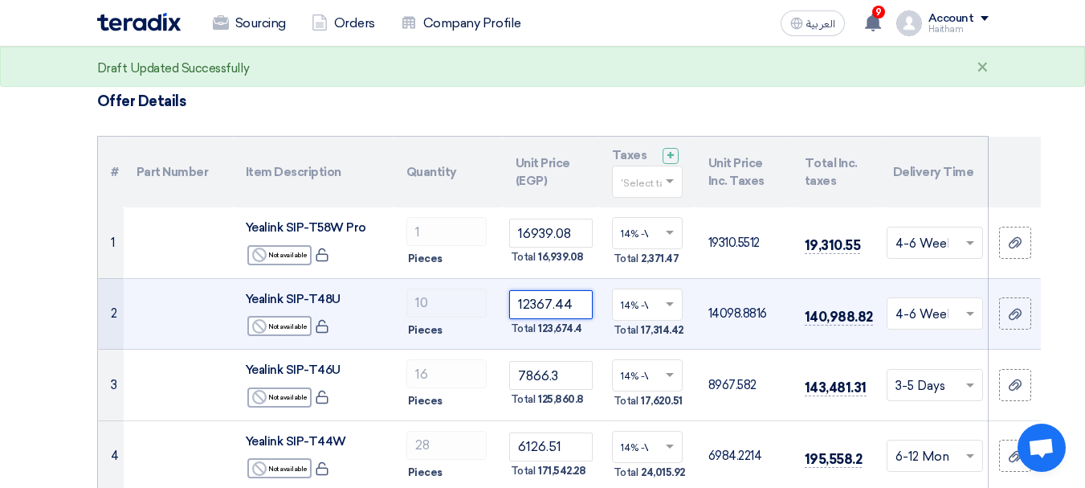
click at [543, 303] on input "12367.44" at bounding box center [551, 304] width 84 height 29
paste input "225.29"
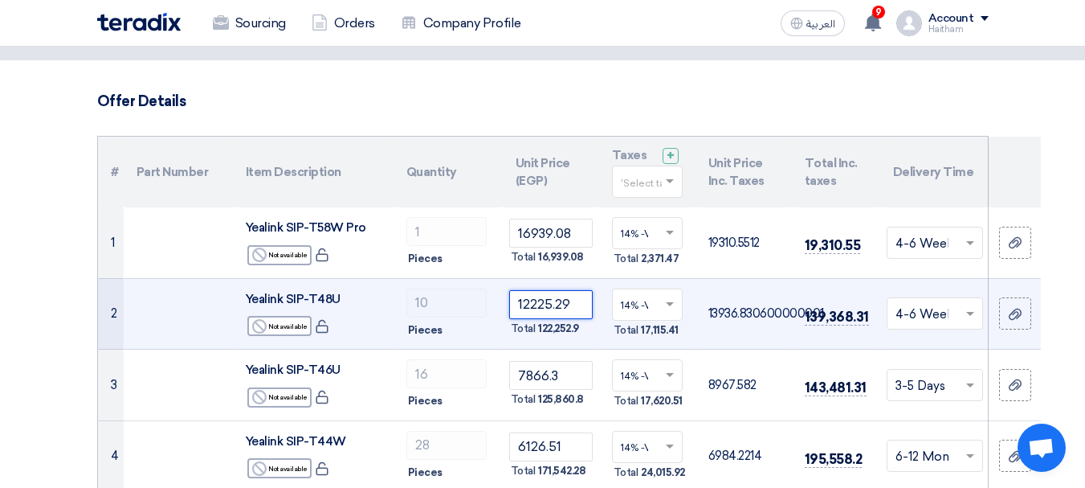
type input "12225.29"
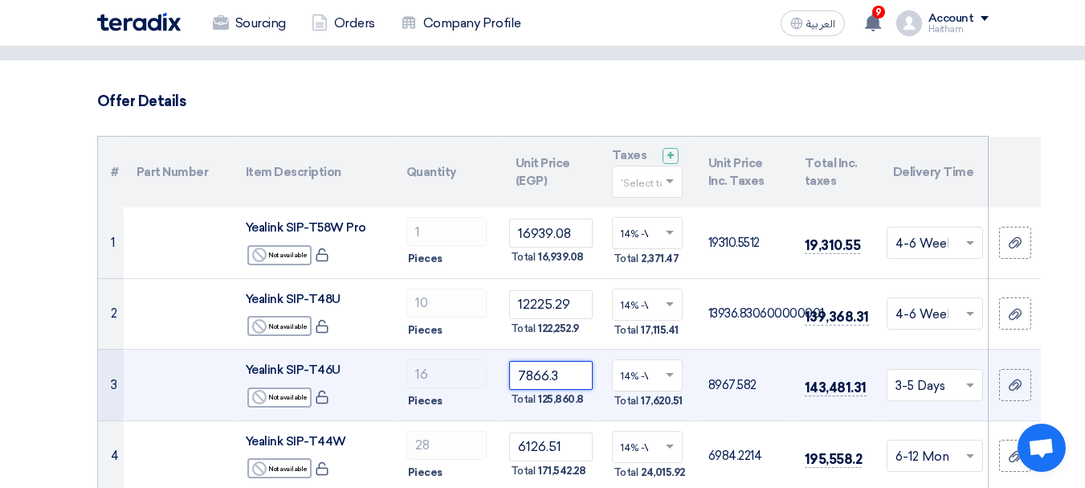
click at [530, 368] on input "7866.3" at bounding box center [551, 375] width 84 height 29
paste input "0"
type input "7866.30"
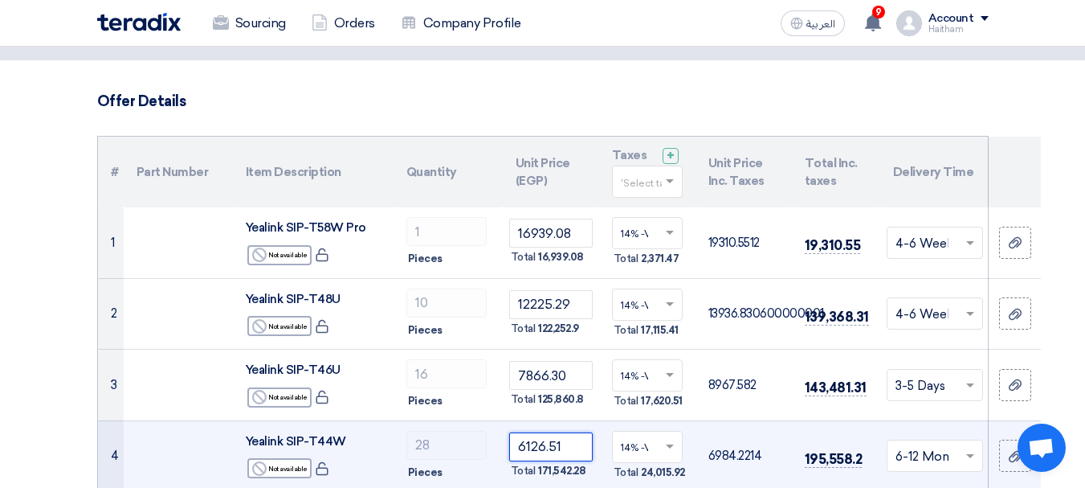
click at [527, 439] on input "6126.51" at bounding box center [551, 446] width 84 height 29
paste input "053.57"
type input "6053.57"
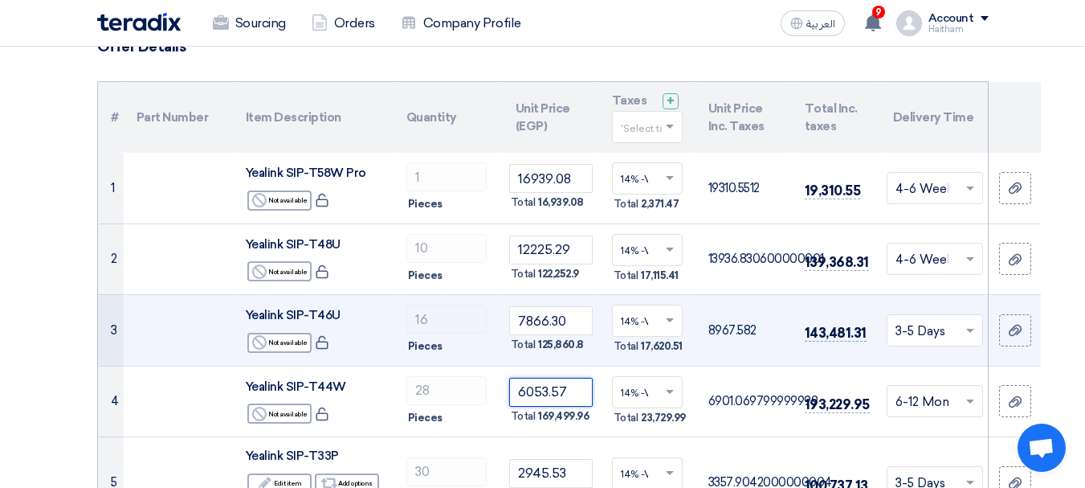
scroll to position [161, 0]
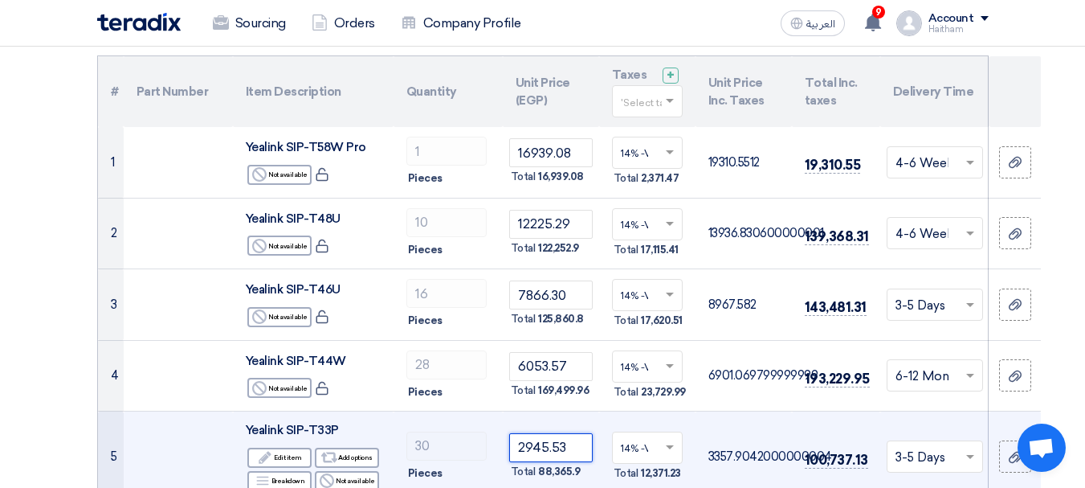
click at [525, 451] on input "2945.53" at bounding box center [551, 447] width 84 height 29
paste input "880.79"
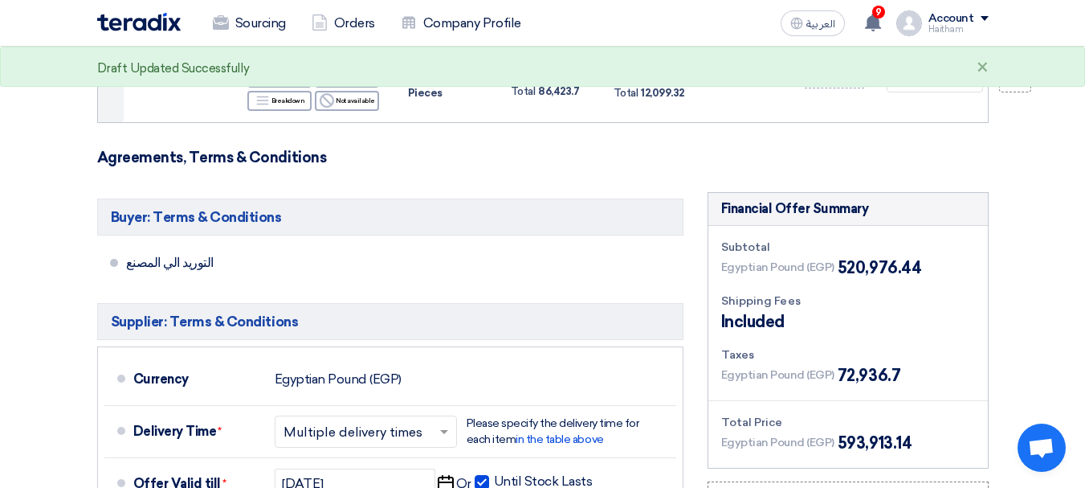
scroll to position [562, 0]
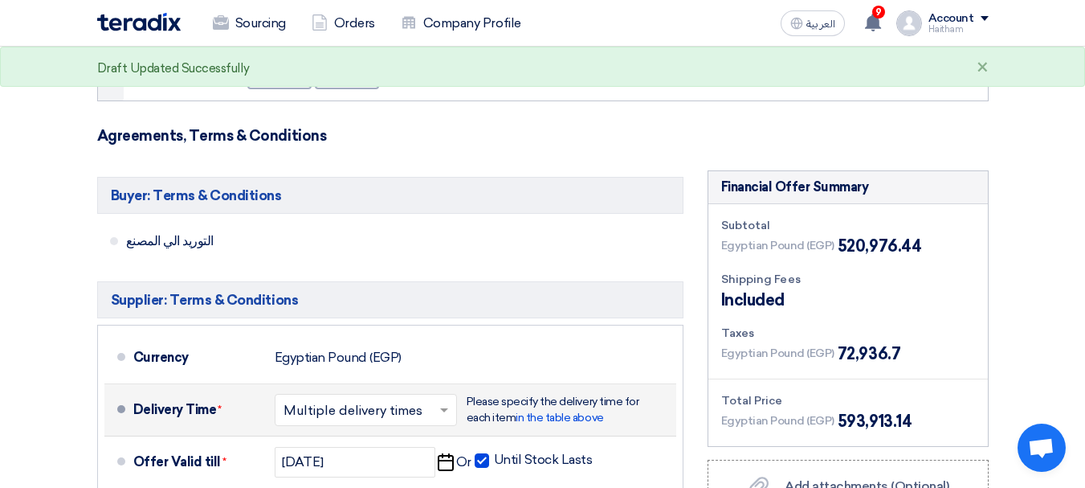
type input "2880.79"
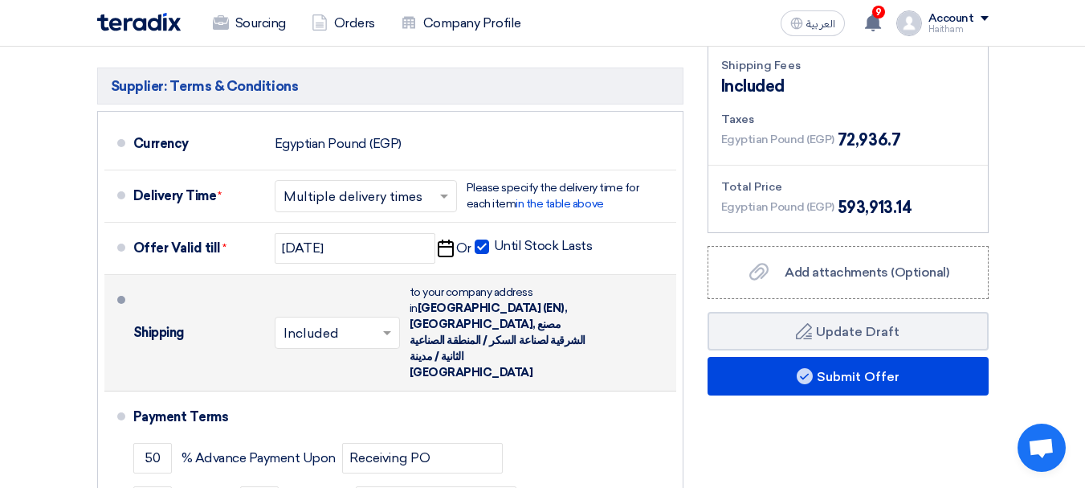
scroll to position [803, 0]
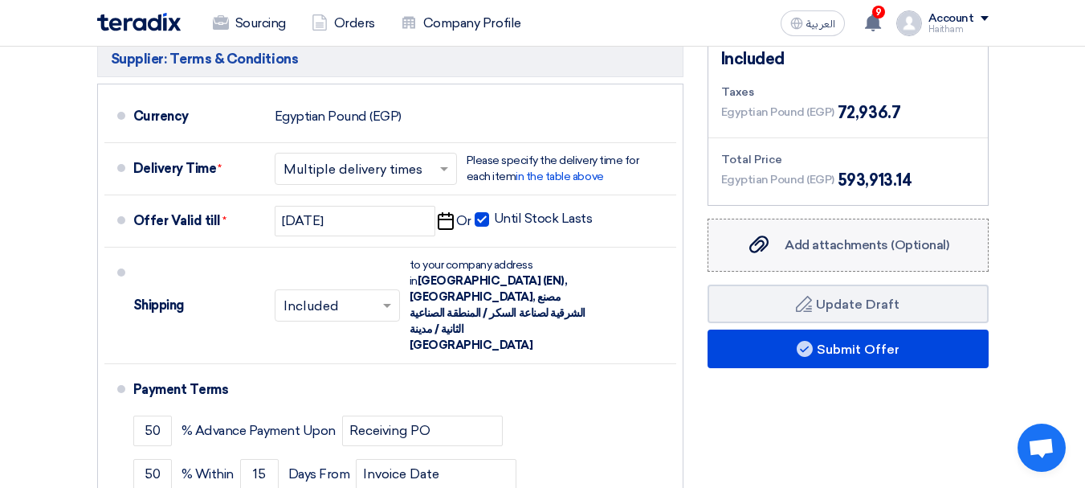
click at [779, 254] on div "Add attachments (Optional) Add attachments (Optional)" at bounding box center [847, 244] width 202 height 19
click at [0, 0] on input "Add attachments (Optional) Add attachments (Optional)" at bounding box center [0, 0] width 0 height 0
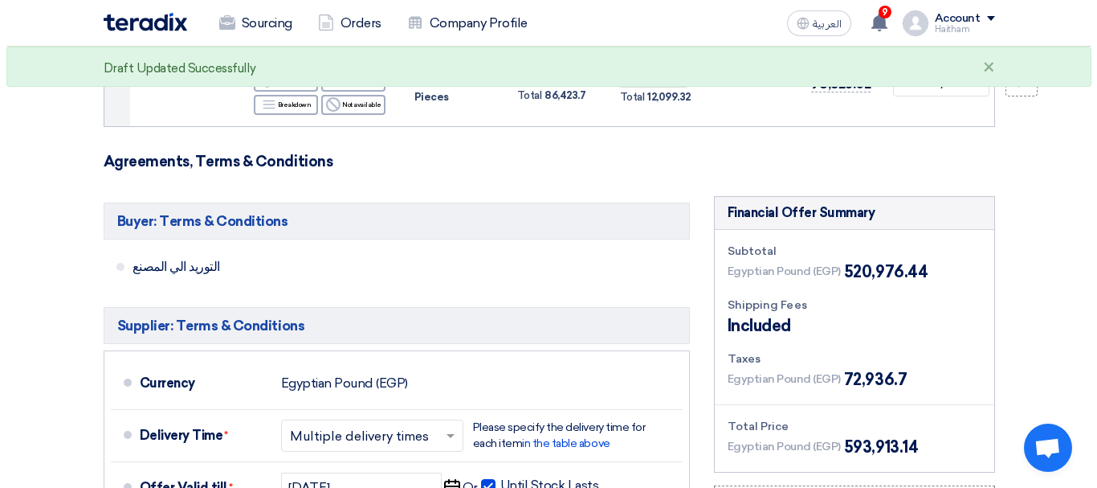
scroll to position [884, 0]
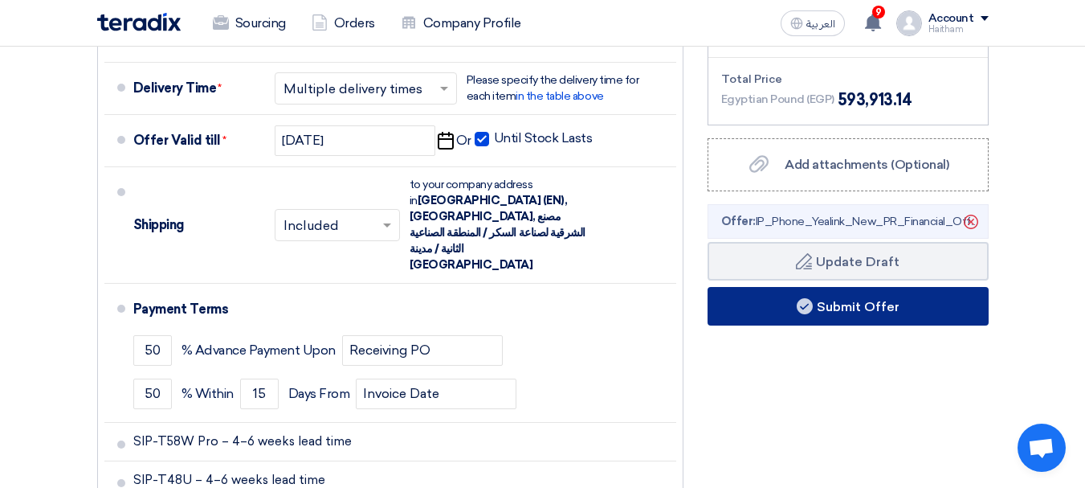
click at [778, 316] on button "Submit Offer" at bounding box center [848, 306] width 281 height 39
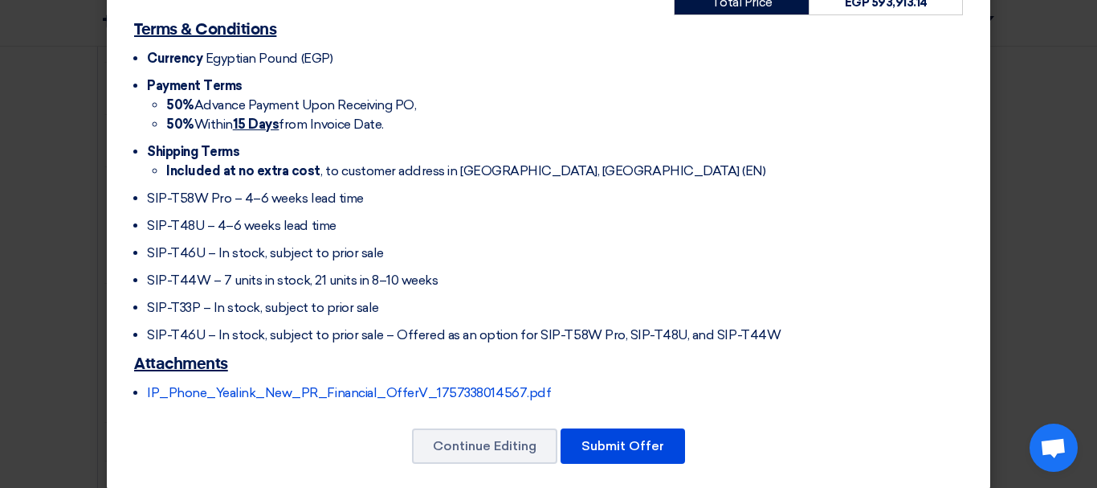
scroll to position [655, 0]
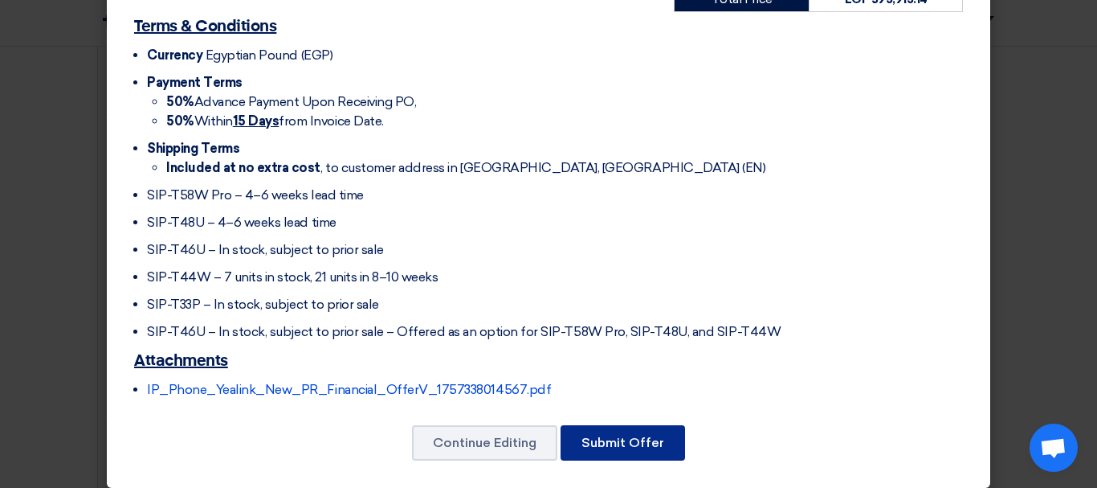
click at [635, 425] on button "Submit Offer" at bounding box center [623, 442] width 125 height 35
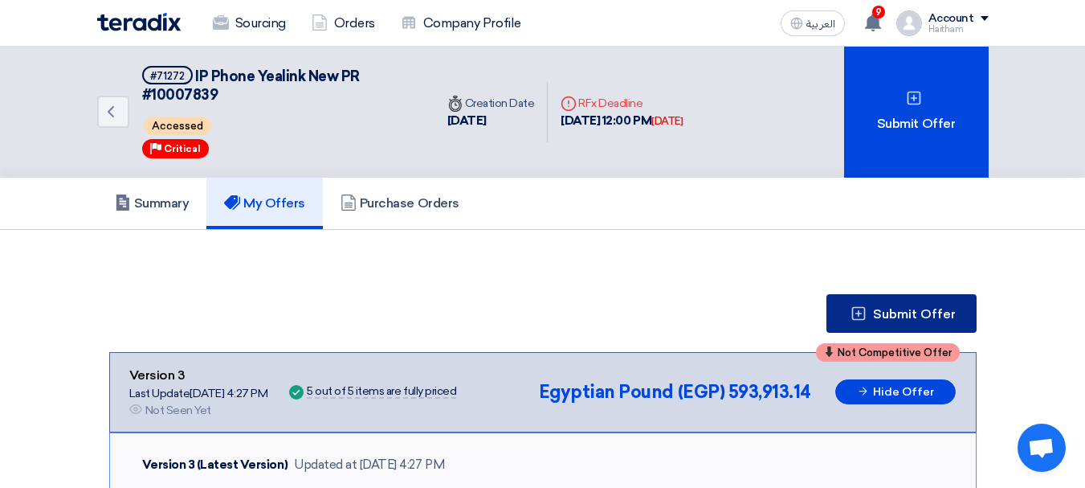
click at [874, 304] on button "Submit Offer" at bounding box center [902, 313] width 150 height 39
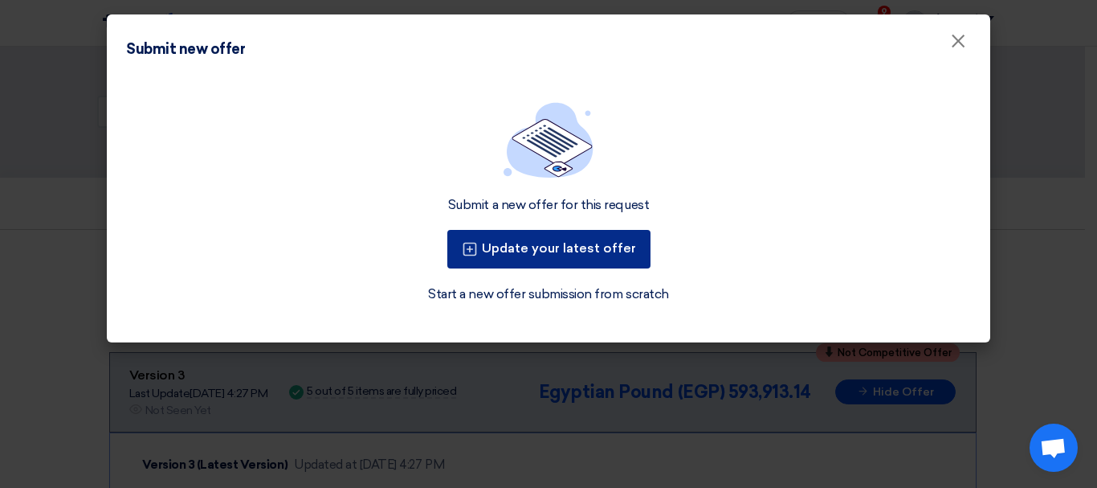
click at [549, 242] on button "Update your latest offer" at bounding box center [548, 249] width 203 height 39
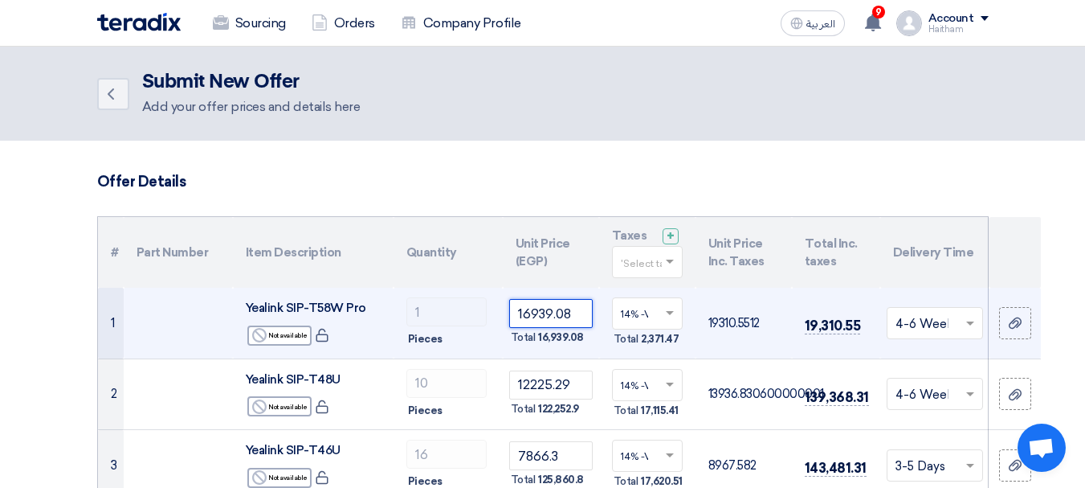
click at [560, 304] on input "16939.08" at bounding box center [551, 313] width 84 height 29
paste input "746.59"
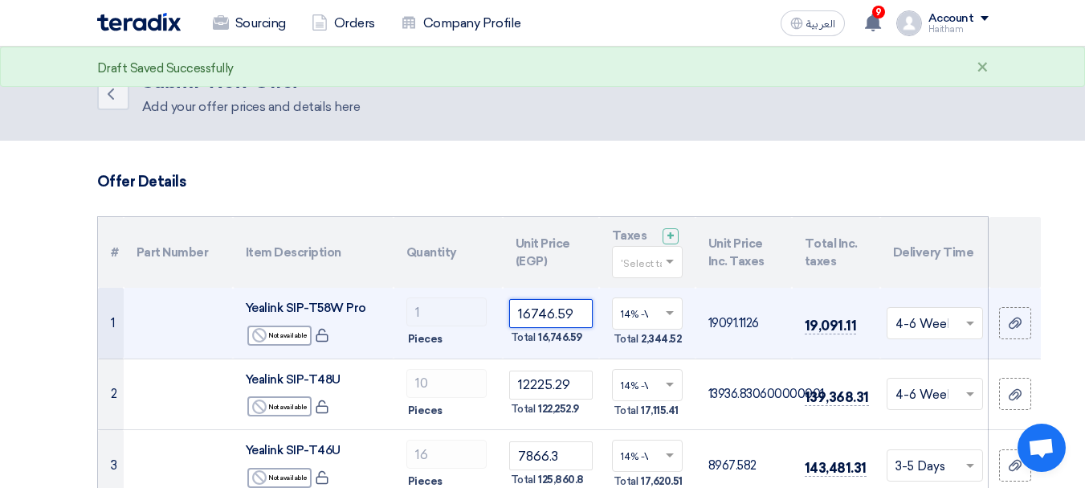
type input "16746.59"
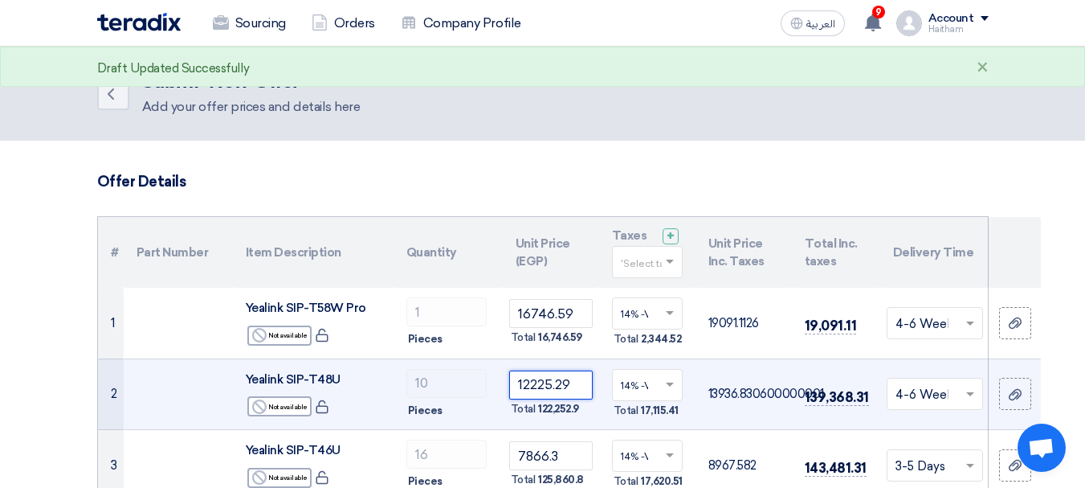
click at [565, 383] on input "12225.29" at bounding box center [551, 384] width 84 height 29
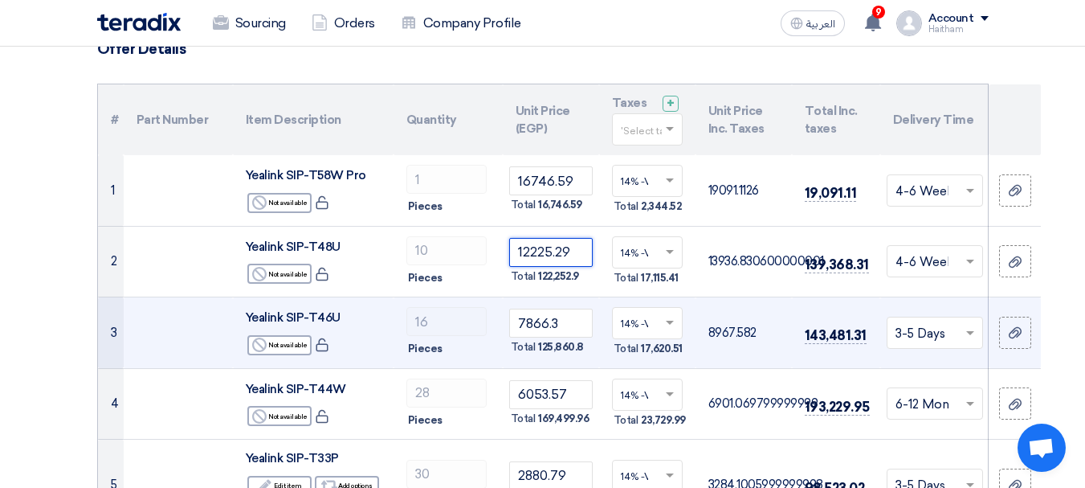
scroll to position [161, 0]
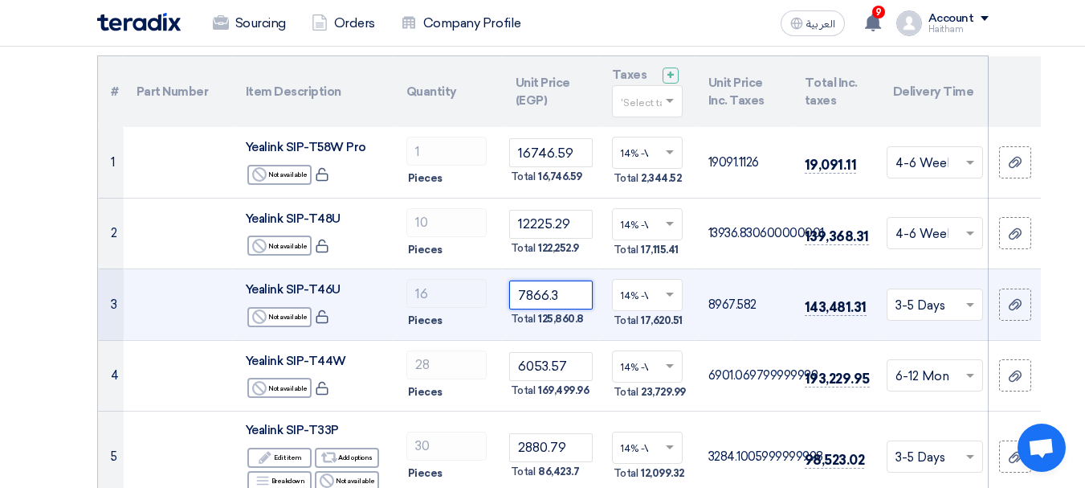
click at [557, 305] on input "7866.3" at bounding box center [551, 294] width 84 height 29
paste input "6053.57"
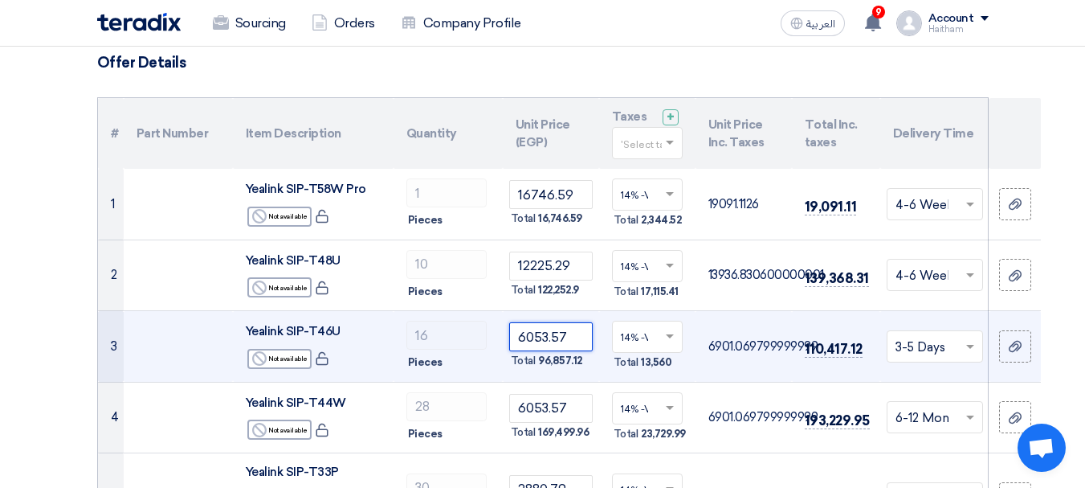
scroll to position [80, 0]
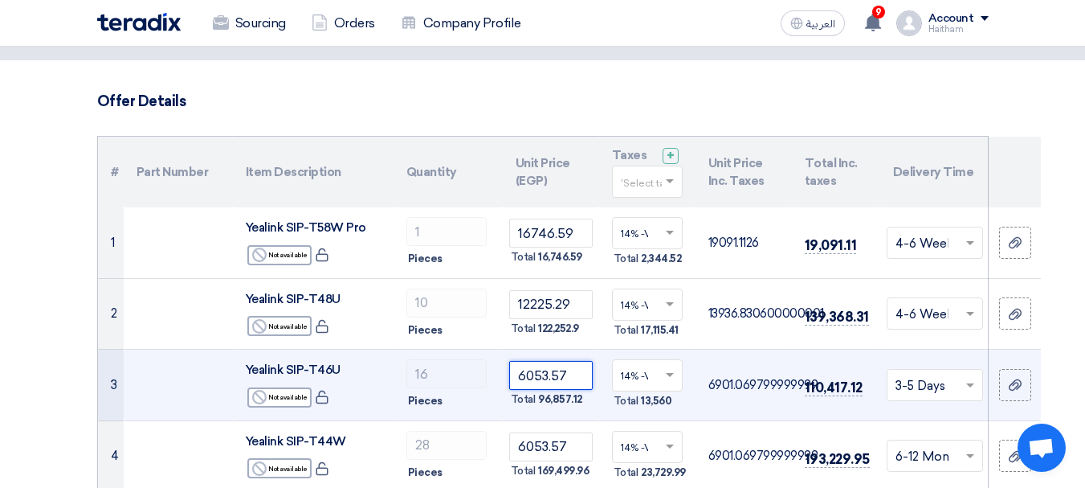
click at [533, 374] on input "6053.57" at bounding box center [551, 375] width 84 height 29
paste input "7781.72"
type input "7781.72"
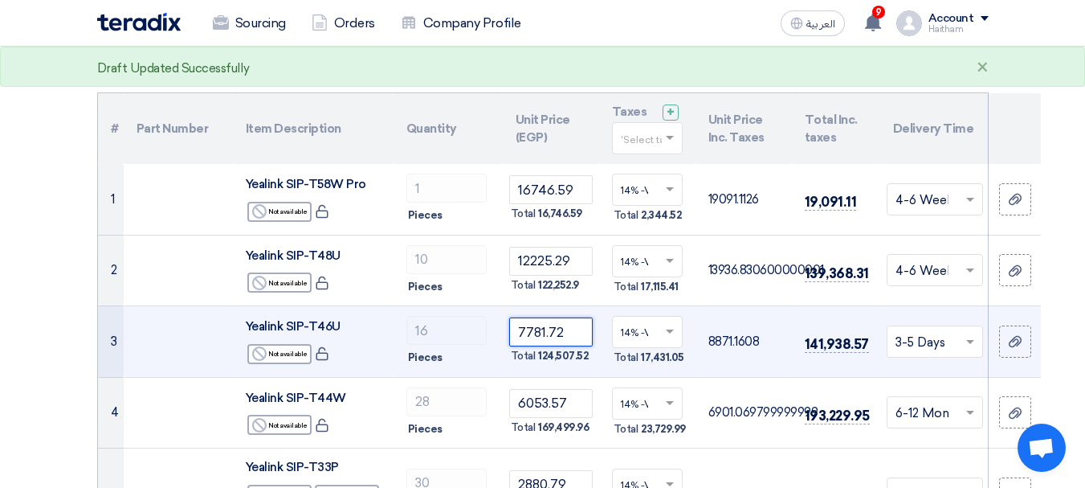
scroll to position [161, 0]
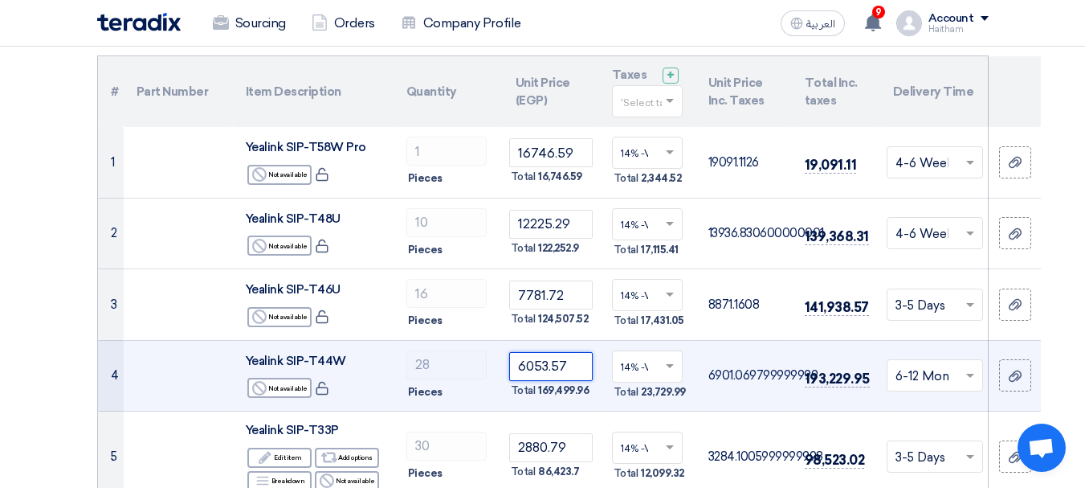
click at [565, 365] on input "6053.57" at bounding box center [551, 366] width 84 height 29
paste input "605357"
type input "6053.57"
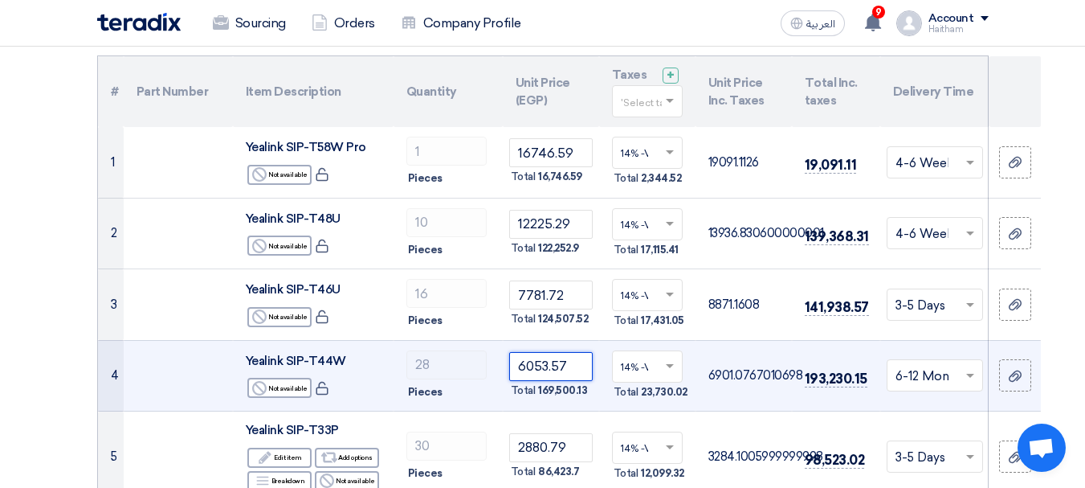
scroll to position [0, 0]
click at [561, 365] on input "6053.57" at bounding box center [551, 366] width 84 height 29
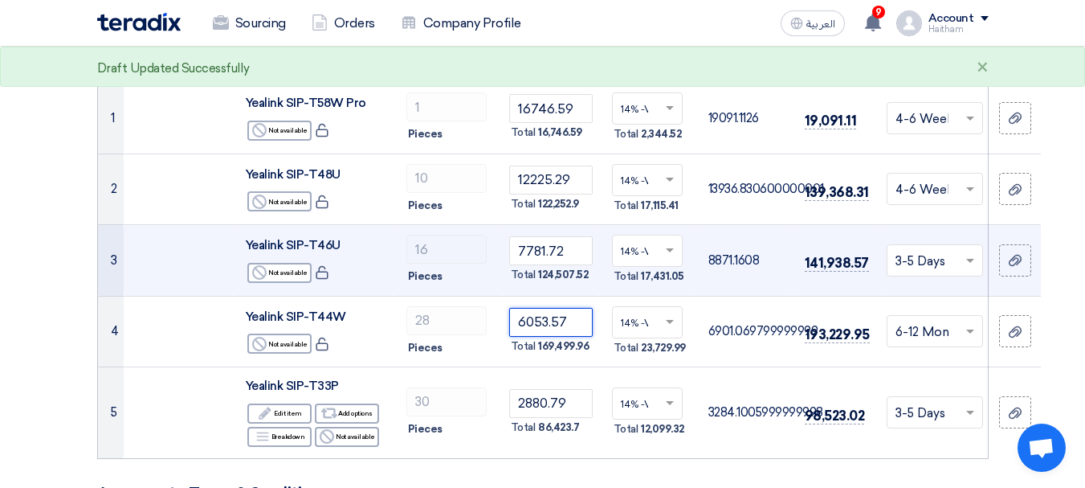
scroll to position [241, 0]
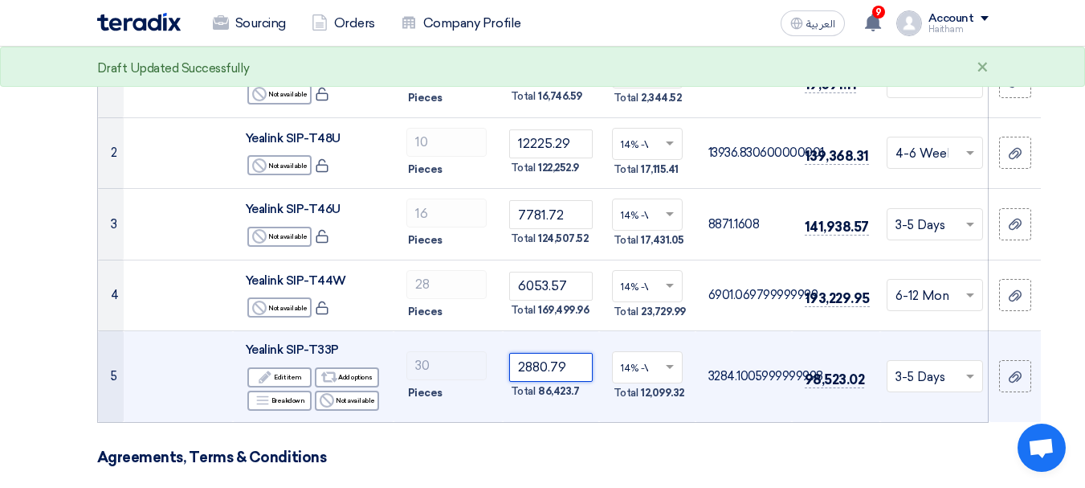
click at [549, 368] on input "2880.79" at bounding box center [551, 367] width 84 height 29
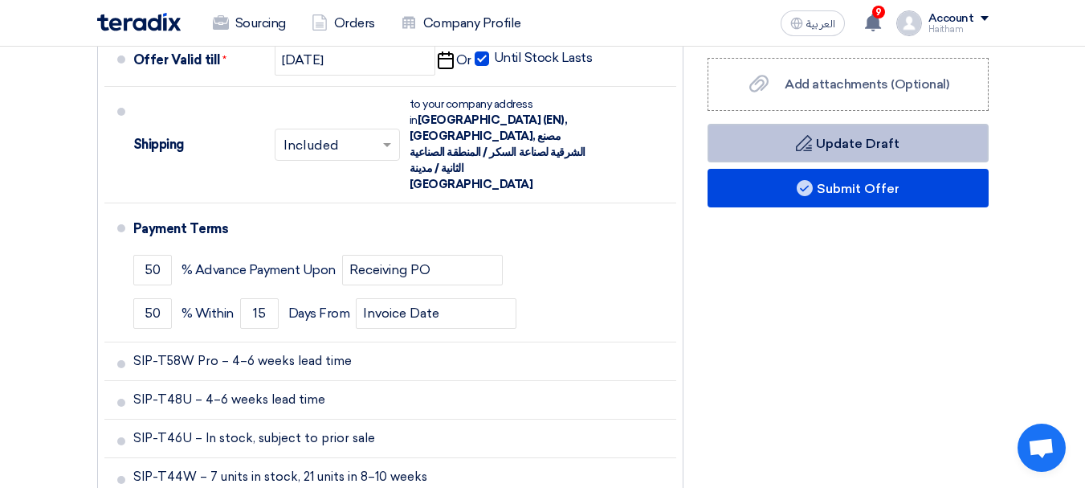
scroll to position [884, 0]
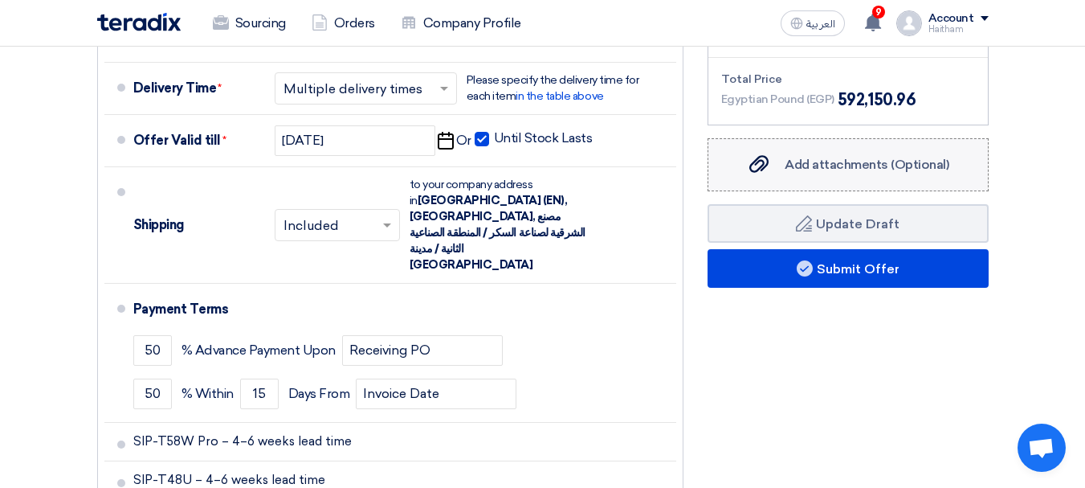
click at [774, 159] on div "Add attachments (Optional) Add attachments (Optional)" at bounding box center [847, 164] width 202 height 19
click at [0, 0] on input "Add attachments (Optional) Add attachments (Optional)" at bounding box center [0, 0] width 0 height 0
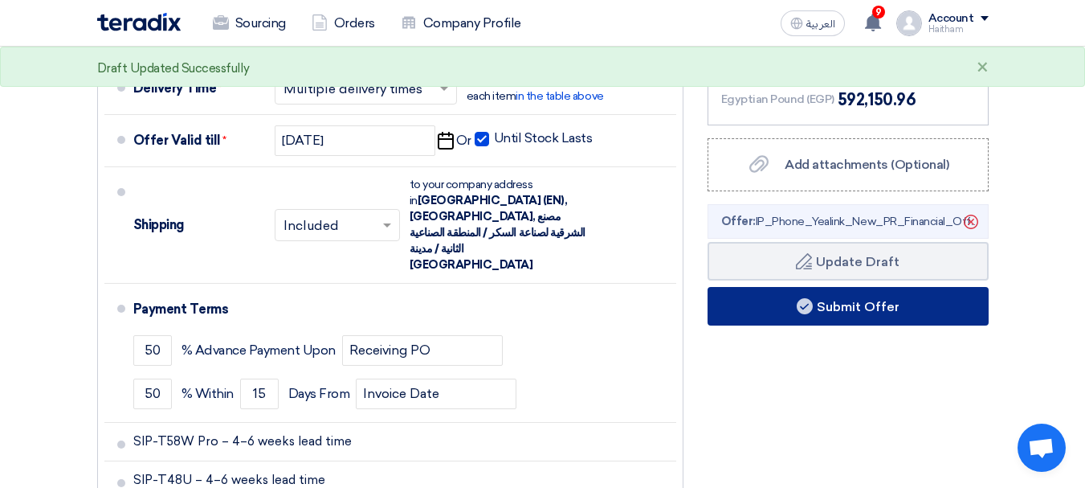
click at [766, 310] on button "Submit Offer" at bounding box center [848, 306] width 281 height 39
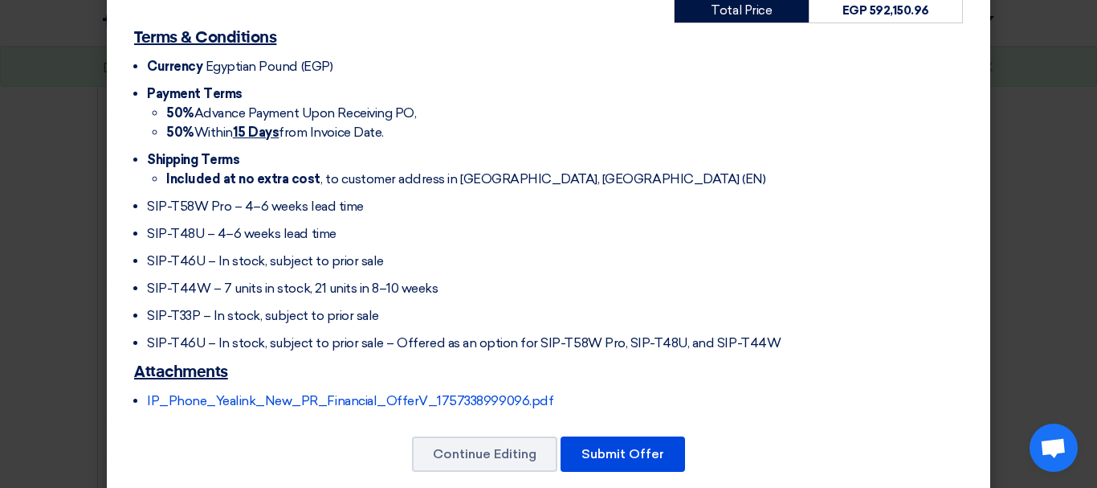
scroll to position [655, 0]
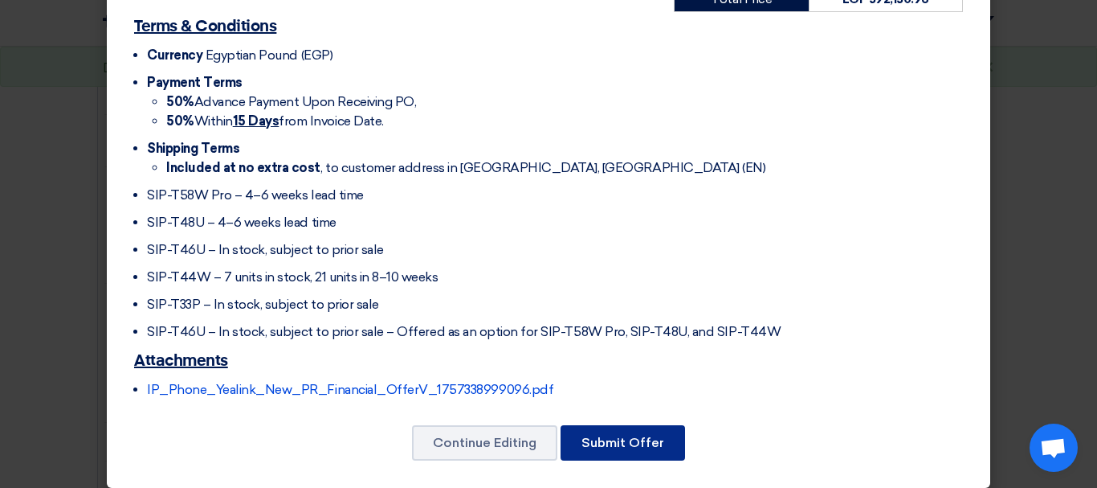
click at [626, 425] on button "Submit Offer" at bounding box center [623, 442] width 125 height 35
